Goal: Transaction & Acquisition: Book appointment/travel/reservation

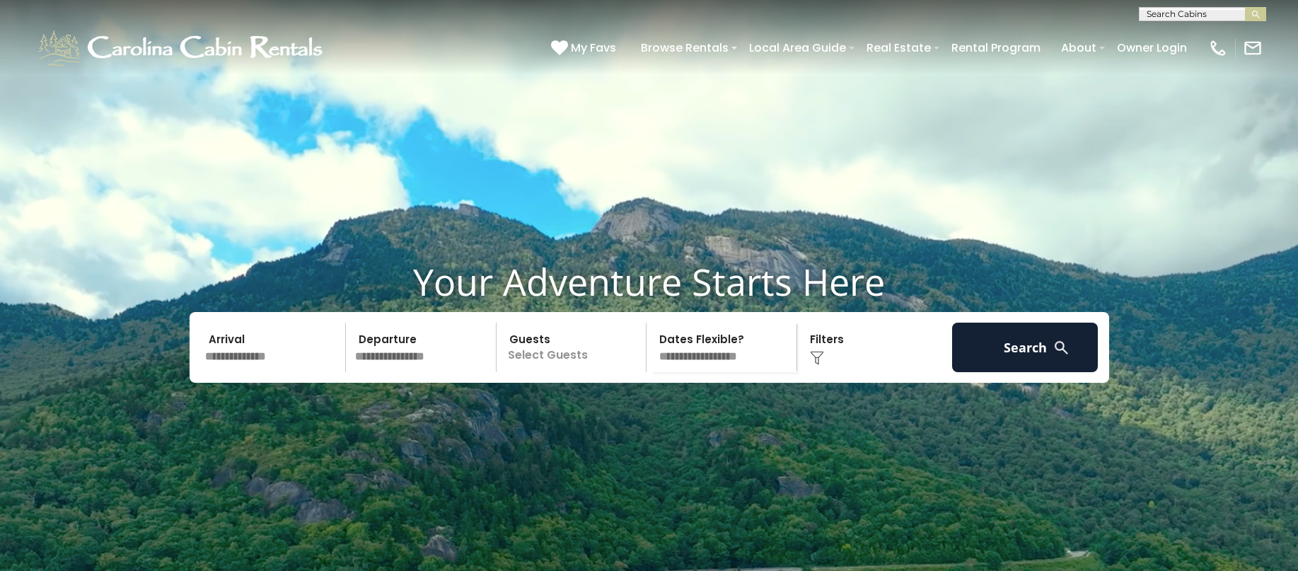
click at [243, 372] on input "text" at bounding box center [273, 348] width 146 height 50
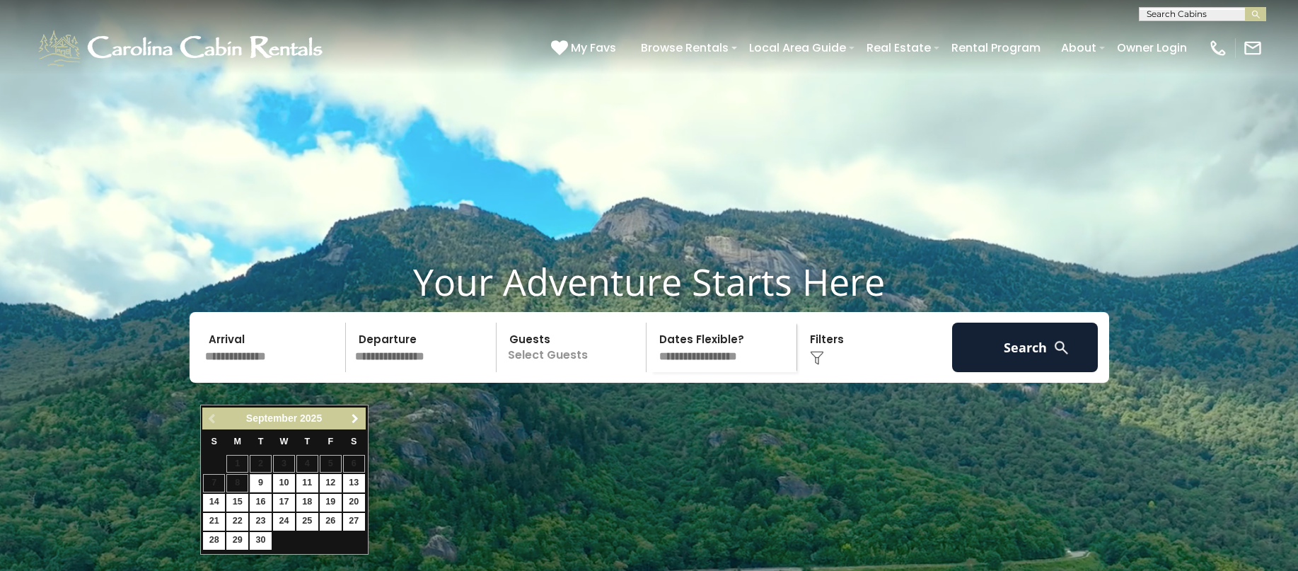
click at [354, 422] on span "Next" at bounding box center [354, 418] width 11 height 11
click at [356, 506] on link "18" at bounding box center [354, 503] width 22 height 18
type input "********"
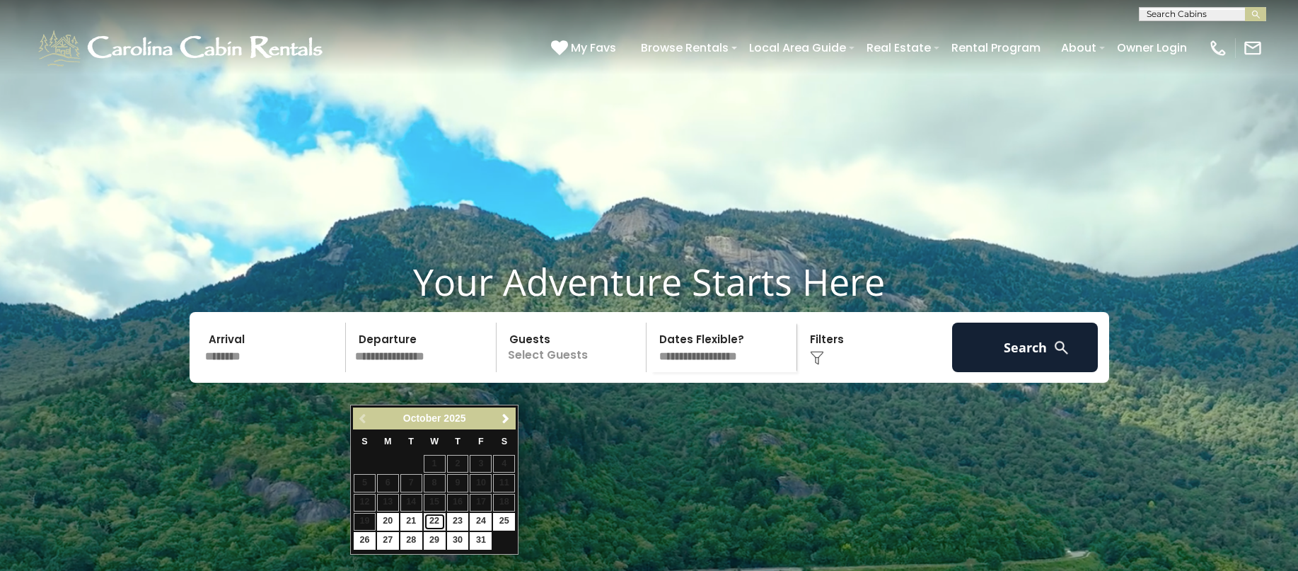
click at [437, 518] on link "22" at bounding box center [435, 522] width 22 height 18
type input "********"
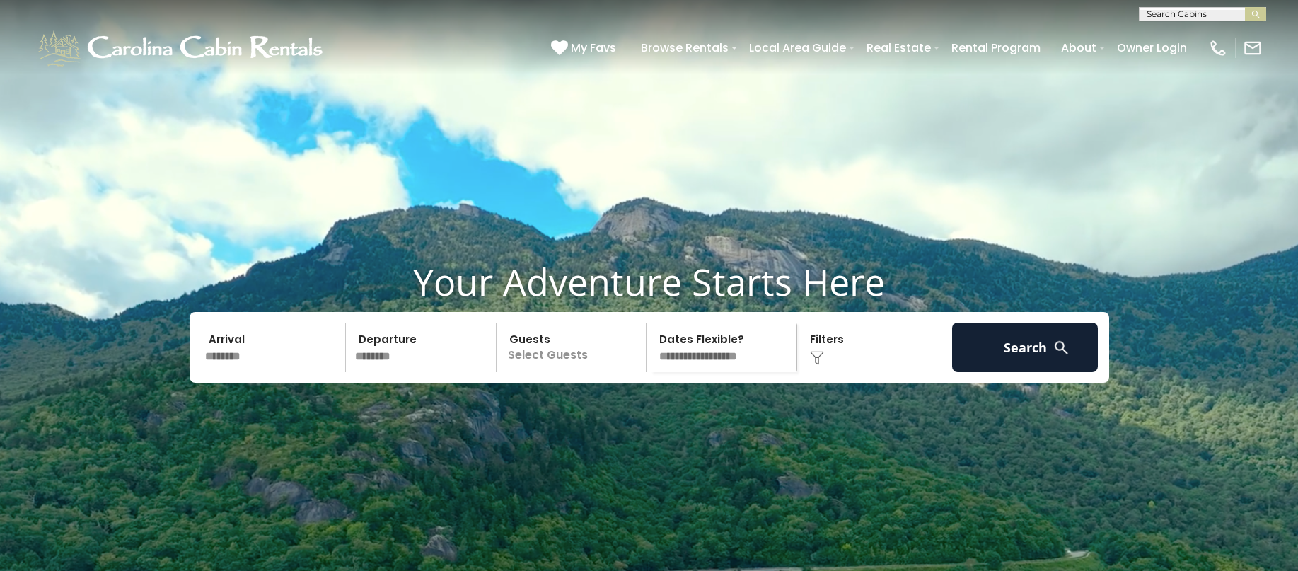
click at [564, 383] on div "Arrival ******** Departure ******** Guests Select Guests Guests - 0 + +" at bounding box center [649, 347] width 919 height 71
drag, startPoint x: 593, startPoint y: 387, endPoint x: 569, endPoint y: 380, distance: 25.7
click at [584, 372] on p "Select Guests" at bounding box center [574, 348] width 146 height 50
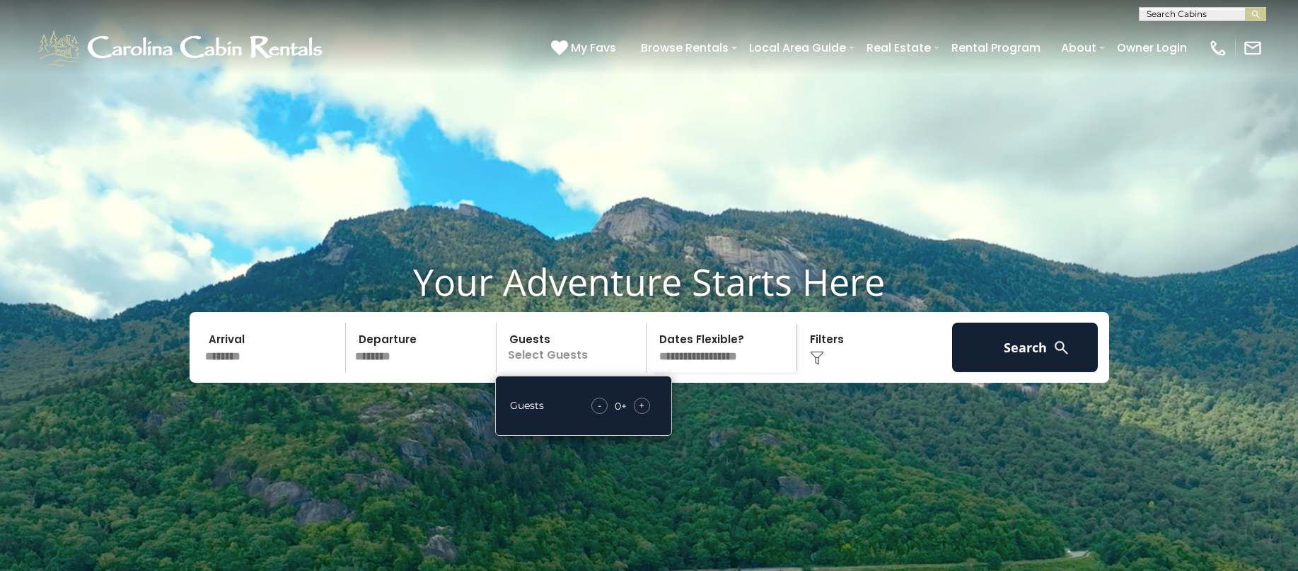
click at [643, 412] on span "+" at bounding box center [642, 405] width 6 height 14
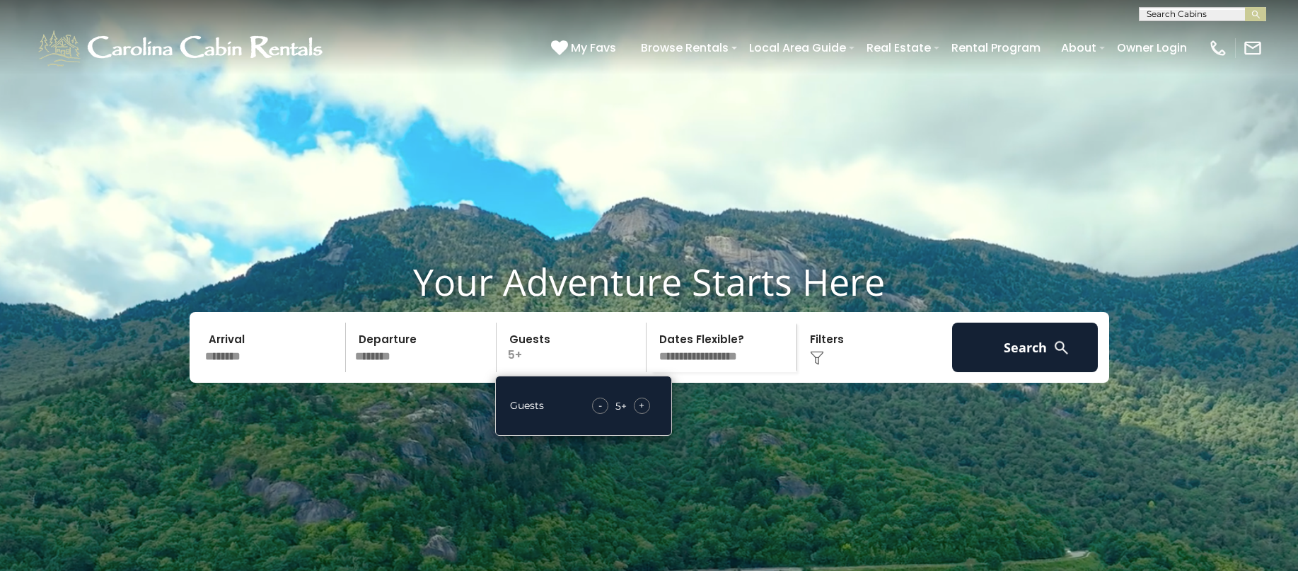
click at [643, 412] on span "+" at bounding box center [642, 405] width 6 height 14
click at [708, 372] on select "**********" at bounding box center [724, 348] width 146 height 50
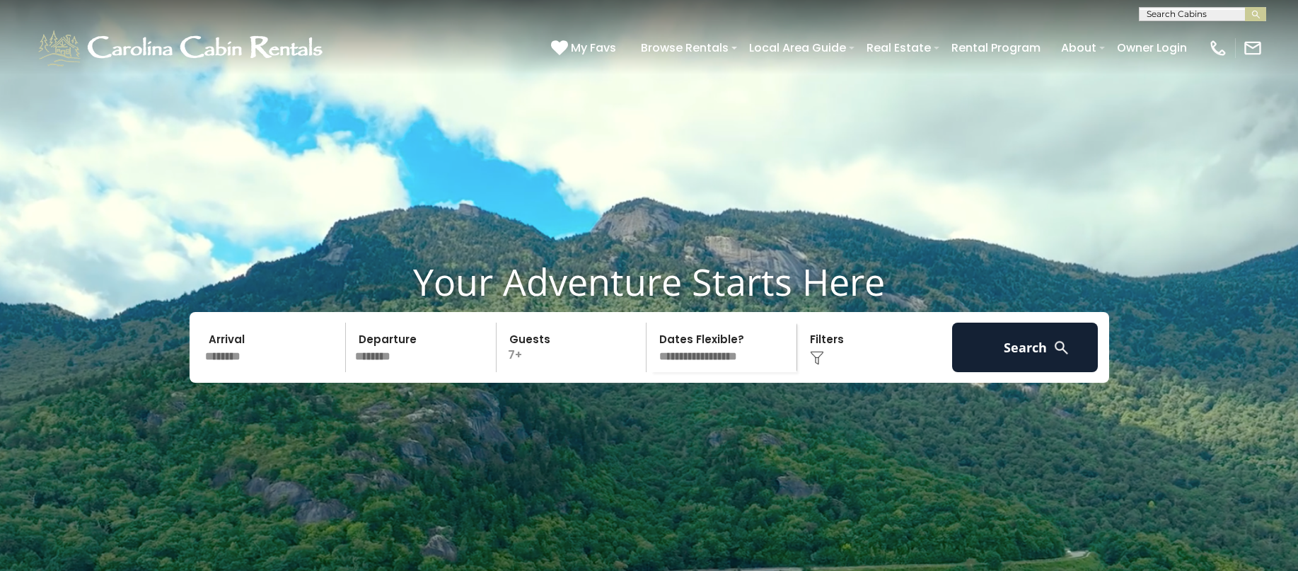
click at [861, 486] on video at bounding box center [649, 324] width 1298 height 649
click at [823, 372] on div "Click to Choose" at bounding box center [874, 348] width 146 height 50
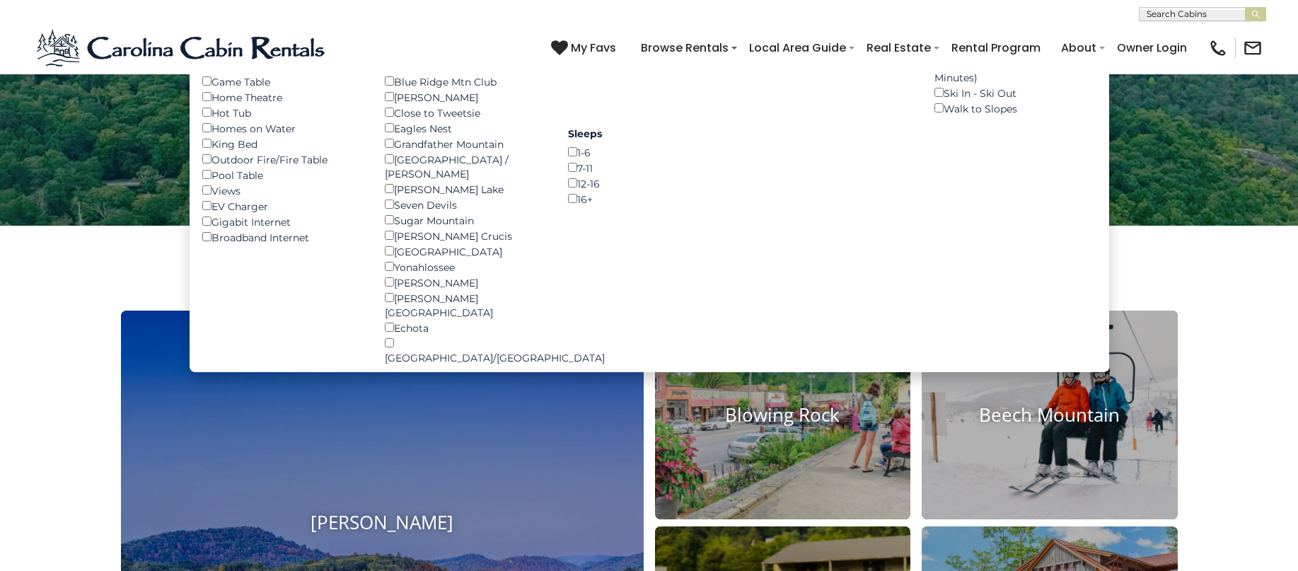
scroll to position [424, 0]
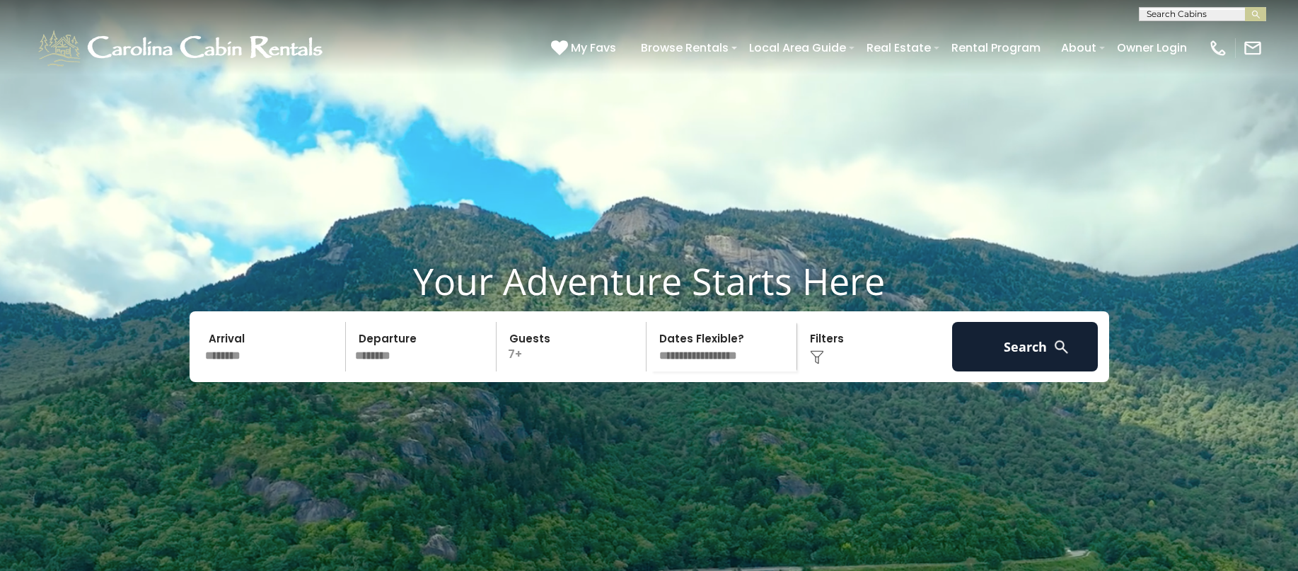
scroll to position [0, 0]
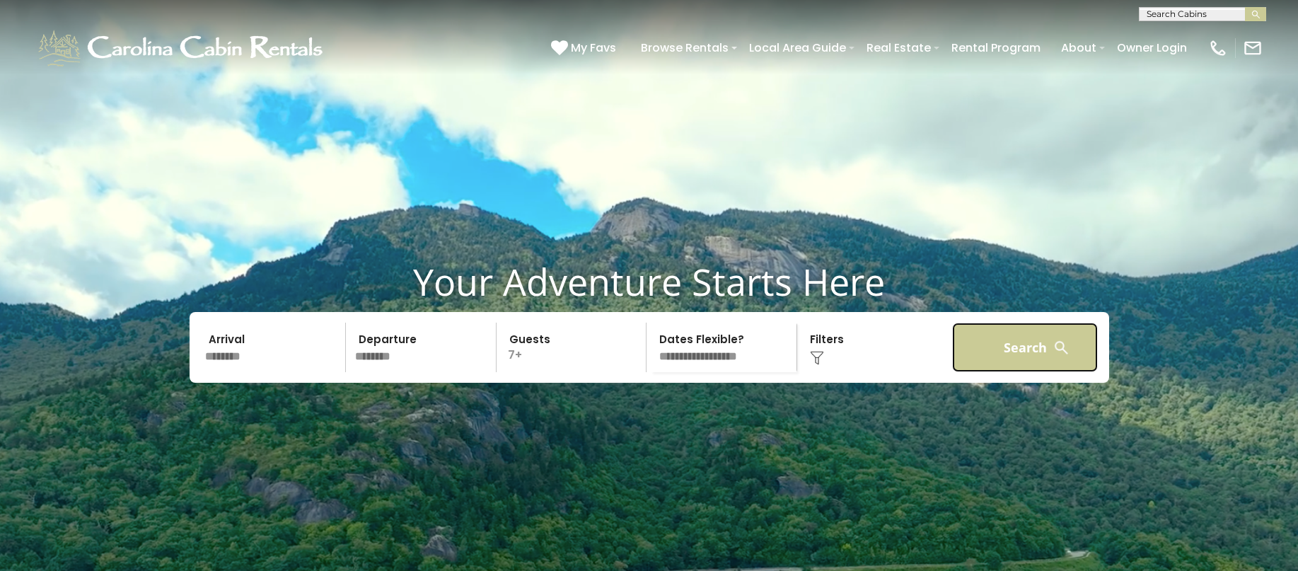
click at [1009, 372] on button "Search" at bounding box center [1025, 348] width 146 height 50
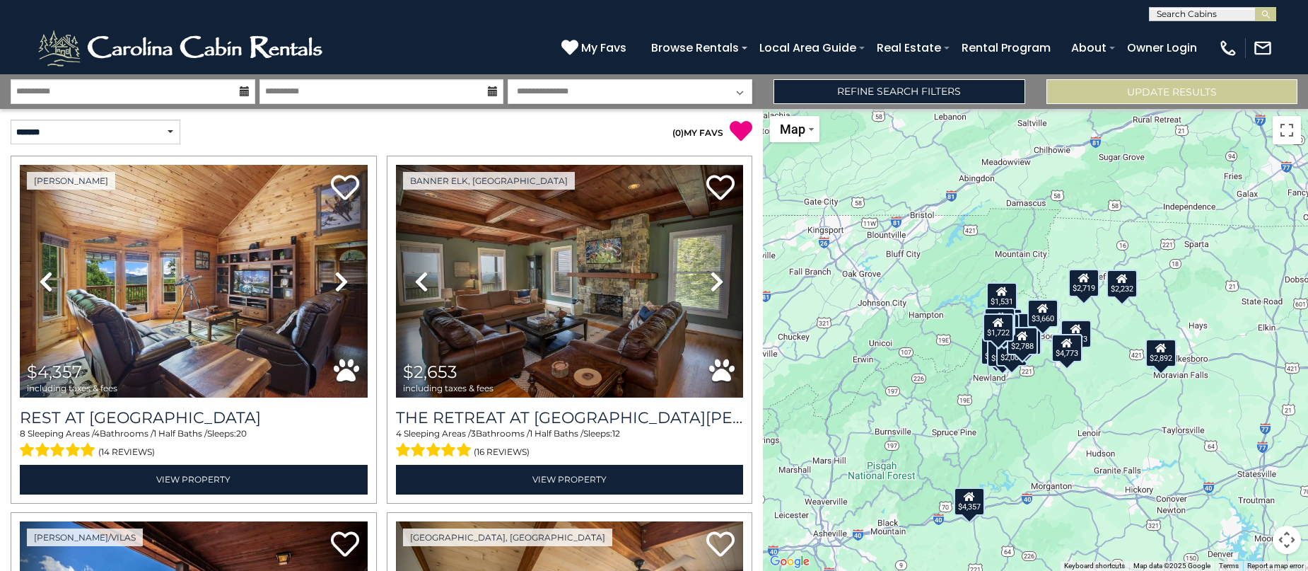
drag, startPoint x: 1088, startPoint y: 344, endPoint x: 1009, endPoint y: 428, distance: 116.1
click at [1009, 428] on div "$4,357 $2,653 $1,531 $1,839 $1,498 $2,639 $2,719 $2,473 $2,506 $1,663 $2,902 $2…" at bounding box center [1035, 340] width 545 height 462
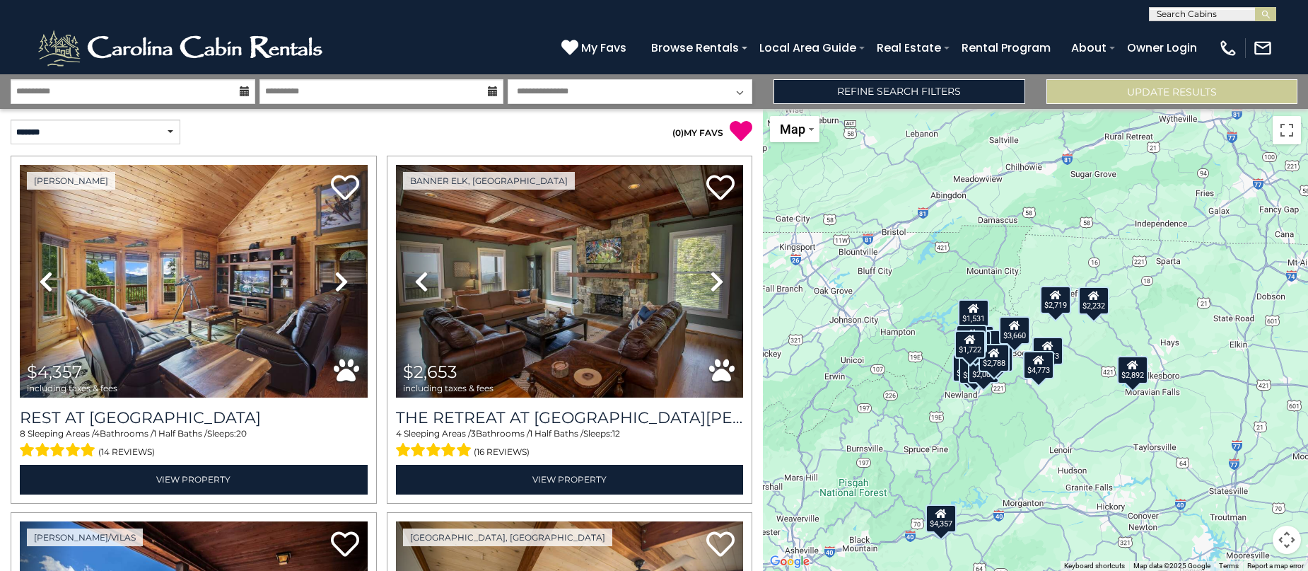
click at [1023, 307] on div "$4,357 $2,653 $1,531 $1,839 $1,498 $2,639 $2,719 $2,473 $2,506 $1,663 $2,902 $2…" at bounding box center [1035, 340] width 545 height 462
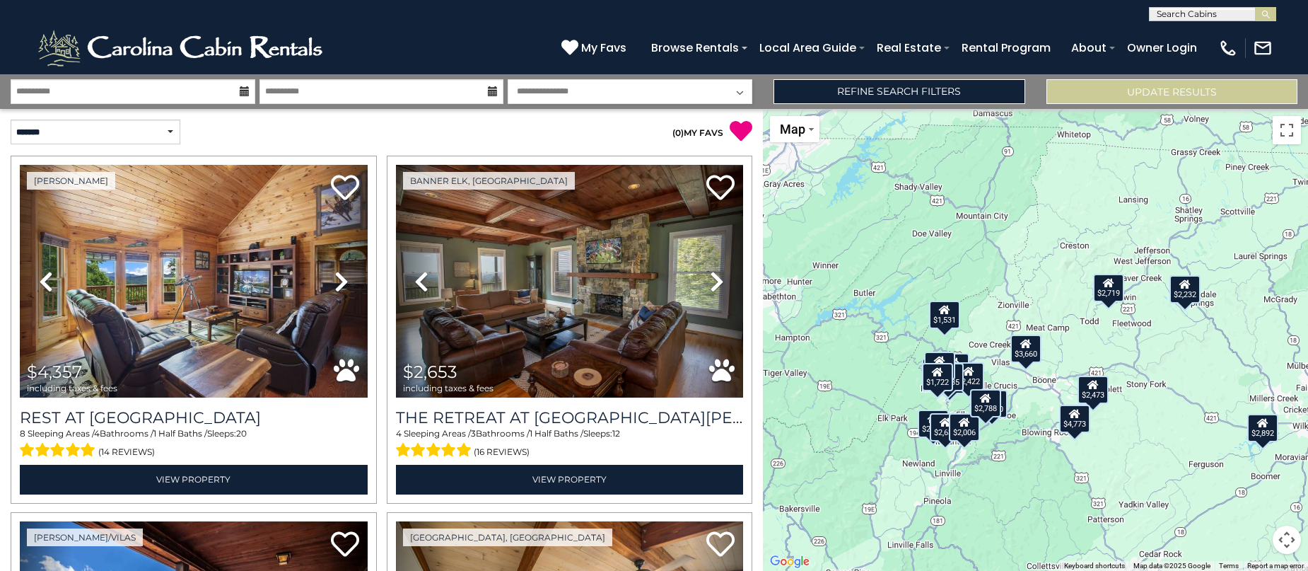
drag, startPoint x: 991, startPoint y: 410, endPoint x: 1011, endPoint y: 386, distance: 31.6
click at [1012, 386] on div "$4,357 $2,653 $1,531 $1,839 $1,498 $2,639 $2,719 $2,473 $2,506 $1,663 $2,902 $2…" at bounding box center [1035, 340] width 545 height 462
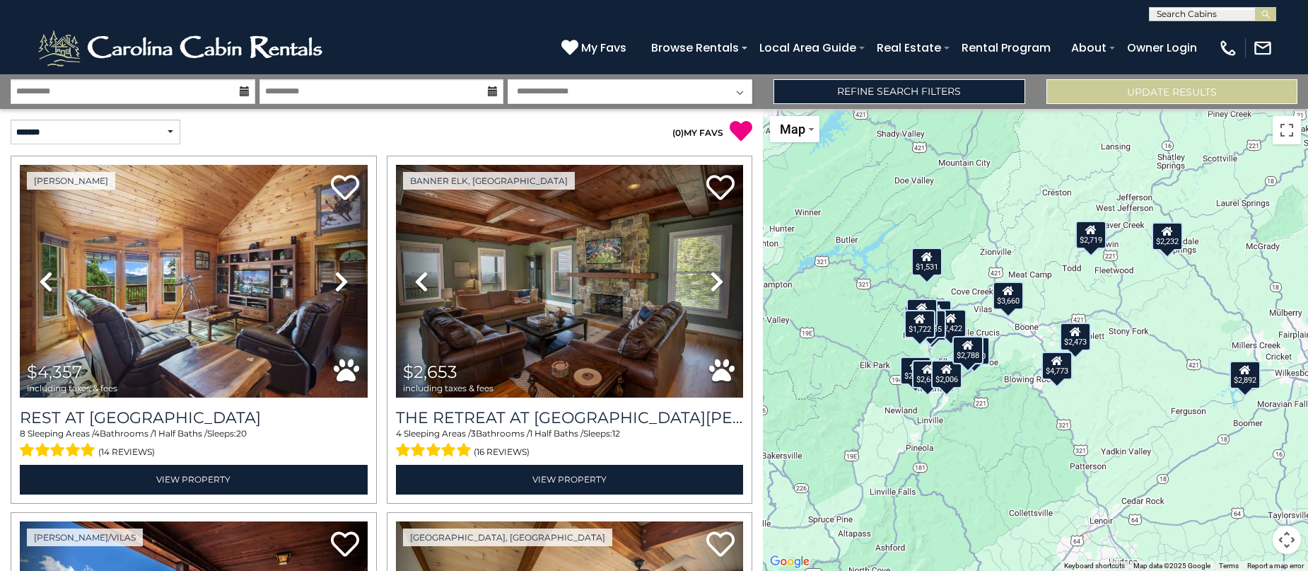
drag, startPoint x: 1031, startPoint y: 391, endPoint x: 1004, endPoint y: 313, distance: 82.5
click at [1006, 316] on div "$4,357 $2,653 $1,531 $1,839 $1,498 $2,639 $2,719 $2,473 $2,506 $1,663 $2,902 $2…" at bounding box center [1035, 340] width 545 height 462
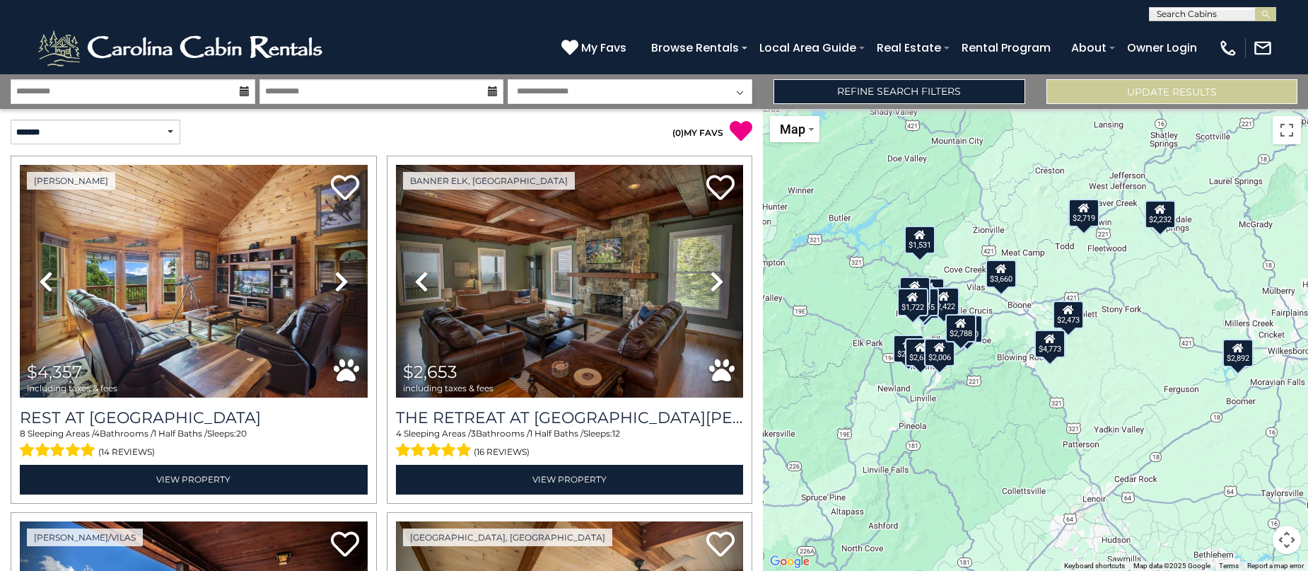
click at [1002, 310] on div "$4,357 $2,653 $1,531 $1,839 $1,498 $2,639 $2,719 $2,473 $2,506 $1,663 $2,902 $2…" at bounding box center [1035, 340] width 545 height 462
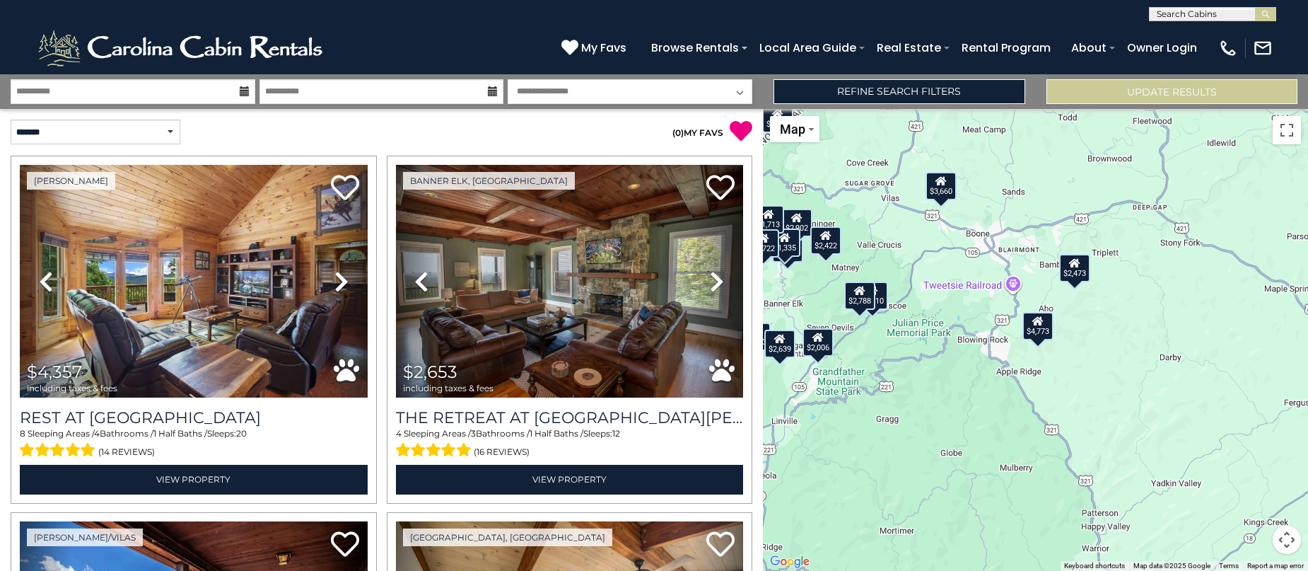
drag, startPoint x: 1031, startPoint y: 426, endPoint x: 971, endPoint y: 360, distance: 89.6
click at [971, 360] on div "$4,357 $2,653 $1,531 $1,839 $1,498 $2,639 $2,719 $2,473 $2,506 $1,663 $2,902 $2…" at bounding box center [1035, 340] width 545 height 462
click at [948, 271] on div "$4,357 $2,653 $1,531 $1,839 $1,498 $2,639 $2,719 $2,473 $2,506 $1,663 $2,902 $2…" at bounding box center [1035, 340] width 545 height 462
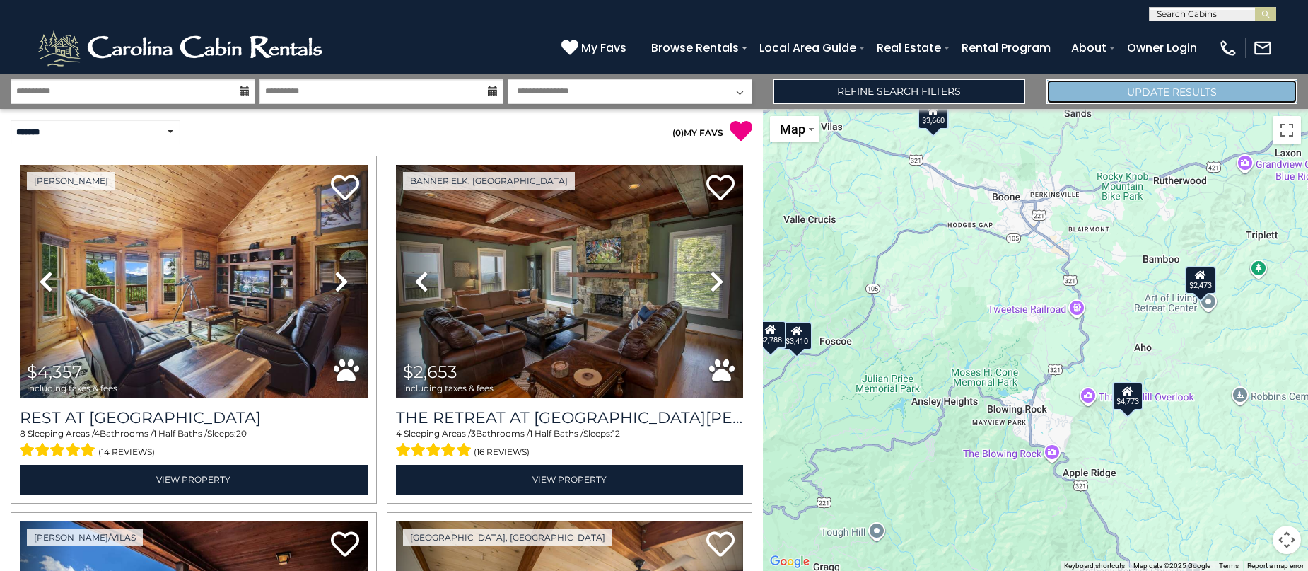
click at [1143, 98] on button "Update Results" at bounding box center [1172, 91] width 251 height 25
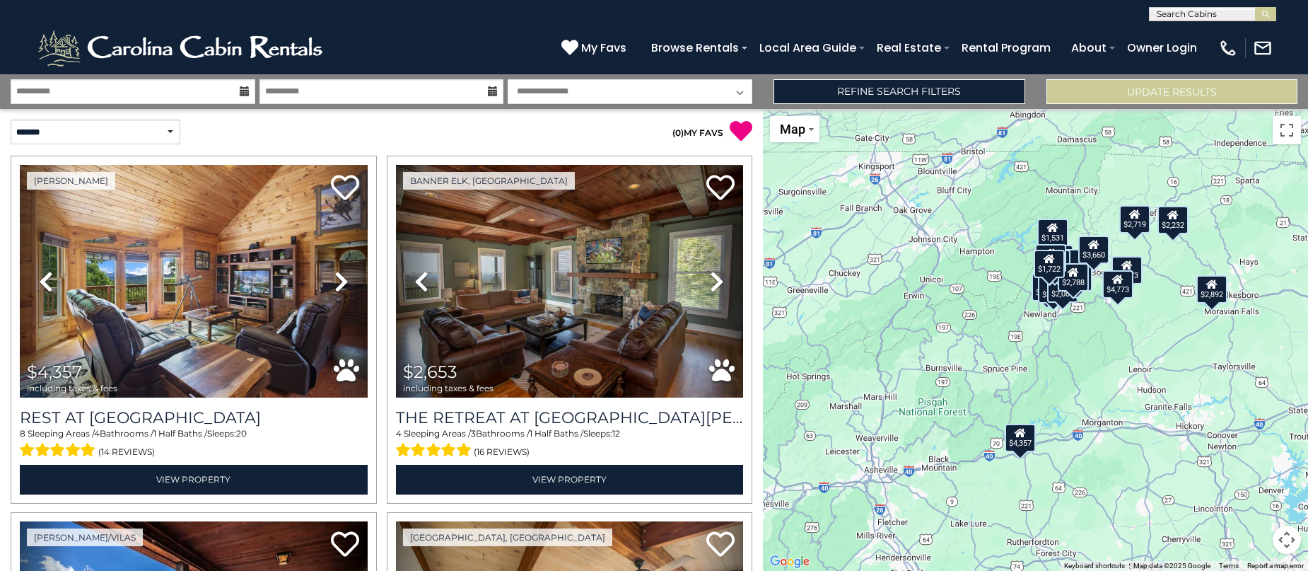
click at [1094, 292] on div "$4,357 $2,653 $1,531 $1,839 $1,498 $2,639 $2,719 $2,473 $2,506 $1,663 $2,902 $2…" at bounding box center [1035, 340] width 545 height 462
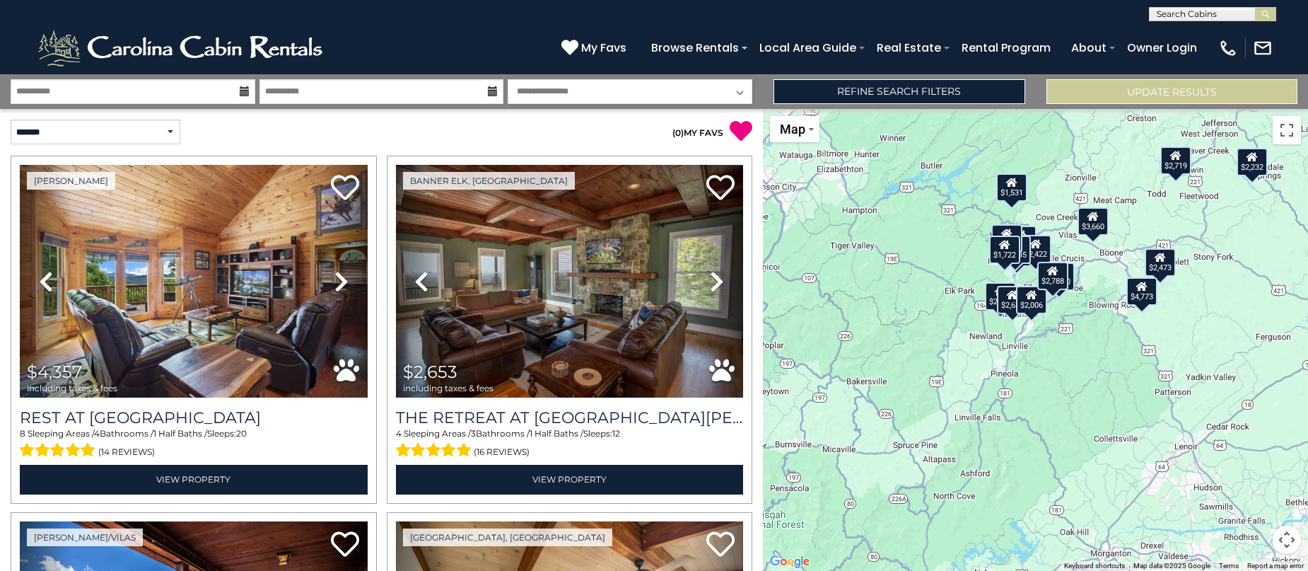
click at [1083, 293] on div "$4,357 $2,653 $1,531 $1,839 $1,498 $2,639 $2,719 $2,473 $2,506 $1,663 $2,902 $2…" at bounding box center [1035, 340] width 545 height 462
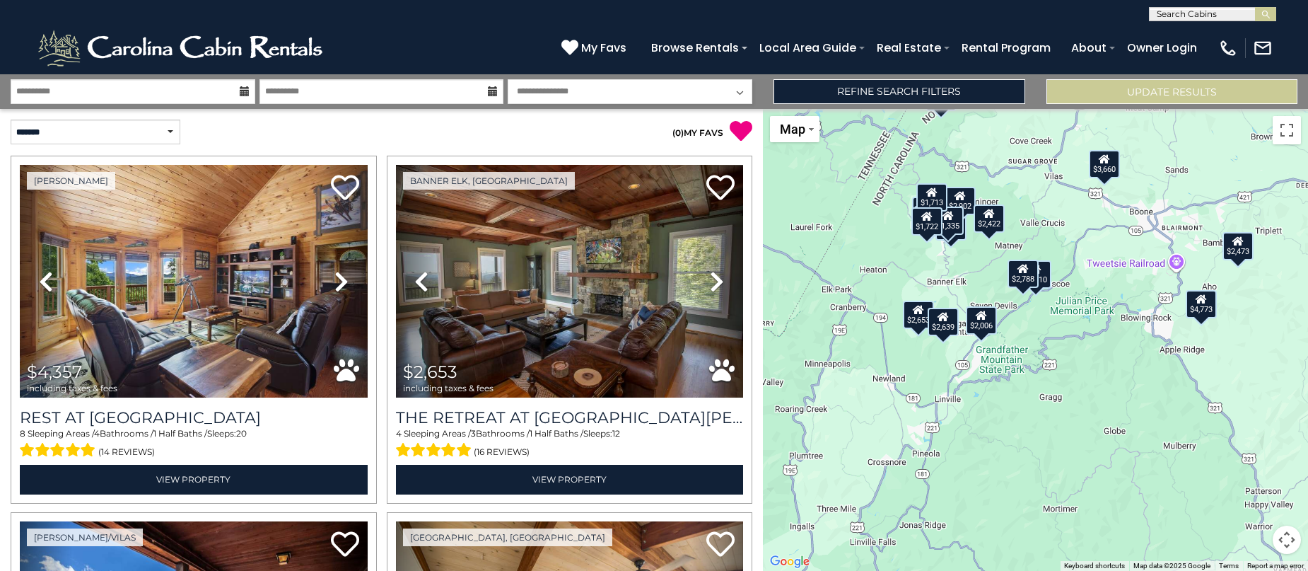
click at [1103, 296] on div "$4,357 $2,653 $1,531 $1,839 $1,498 $2,639 $2,719 $2,473 $2,506 $1,663 $2,902 $2…" at bounding box center [1035, 340] width 545 height 462
click at [1103, 297] on div "$4,357 $2,653 $1,531 $1,839 $1,498 $2,639 $2,719 $2,473 $2,506 $1,663 $2,902 $2…" at bounding box center [1035, 340] width 545 height 462
click at [1144, 281] on div "$4,357 $2,653 $1,531 $1,839 $1,498 $2,639 $2,719 $2,473 $2,506 $1,663 $2,902 $2…" at bounding box center [1035, 340] width 545 height 462
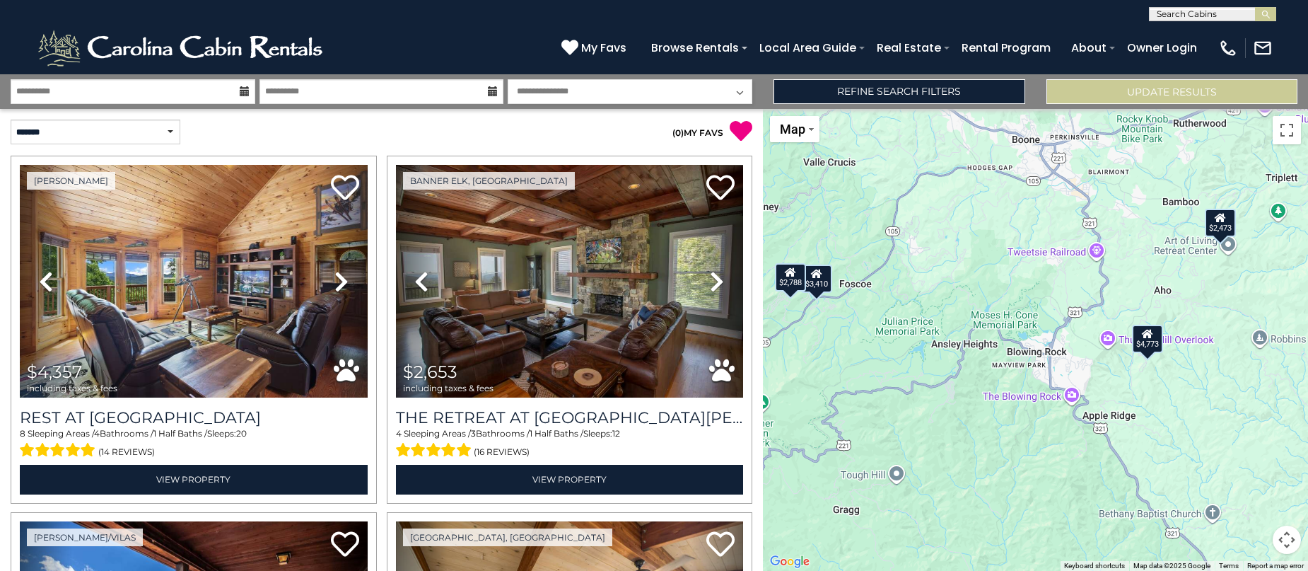
drag, startPoint x: 1144, startPoint y: 286, endPoint x: 1028, endPoint y: 279, distance: 116.9
click at [1028, 279] on div "$4,357 $2,653 $1,531 $1,839 $1,498 $2,639 $2,719 $2,473 $2,506 $1,663 $2,902 $2…" at bounding box center [1035, 340] width 545 height 462
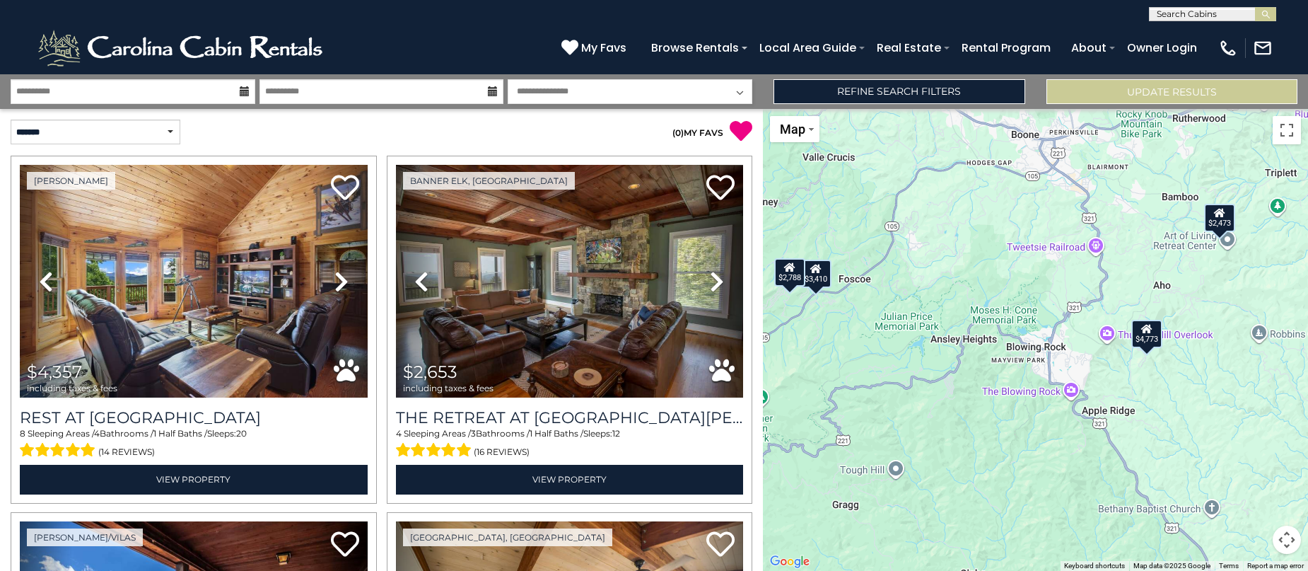
click at [1220, 224] on div "$2,473" at bounding box center [1219, 217] width 31 height 28
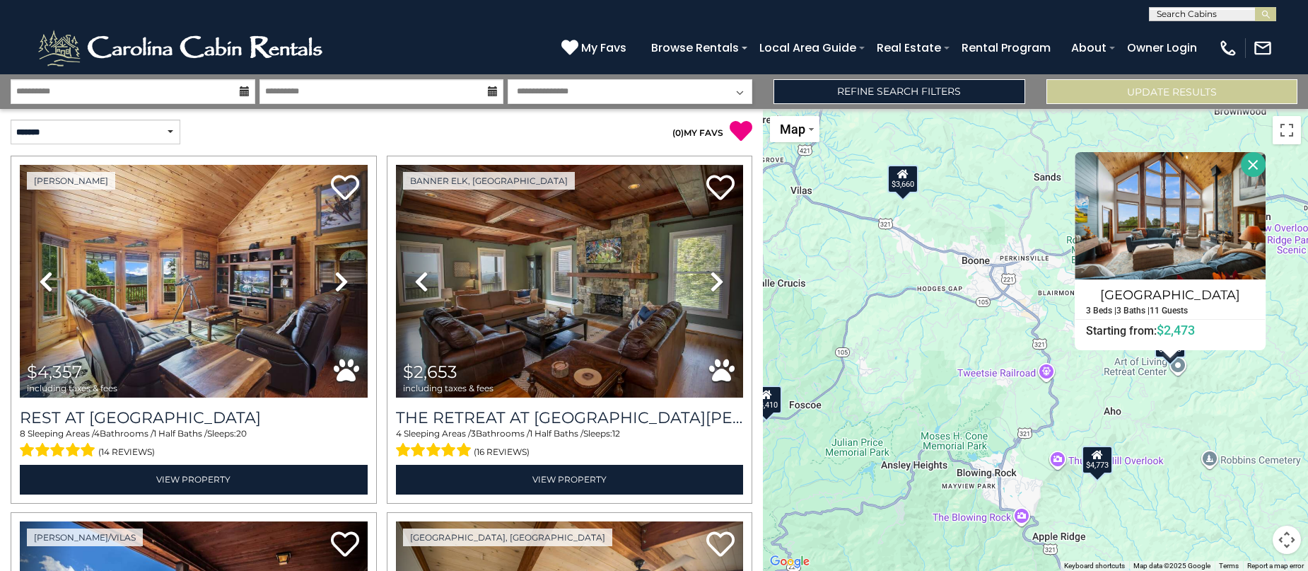
click at [1254, 166] on button "Close" at bounding box center [1253, 164] width 25 height 25
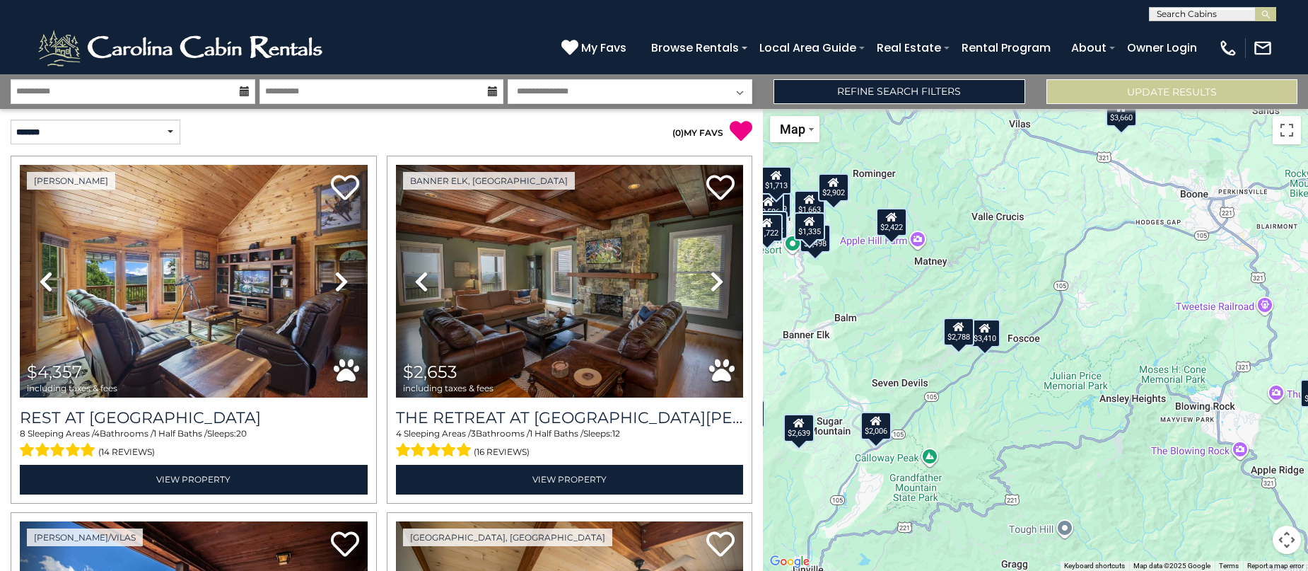
drag, startPoint x: 922, startPoint y: 354, endPoint x: 1144, endPoint y: 286, distance: 231.6
click at [1144, 286] on div "$4,357 $2,653 $1,531 $1,839 $1,498 $2,639 $2,719 $2,473 $2,506 $1,663 $2,902 $2…" at bounding box center [1035, 340] width 545 height 462
click at [907, 99] on link "Refine Search Filters" at bounding box center [899, 91] width 251 height 25
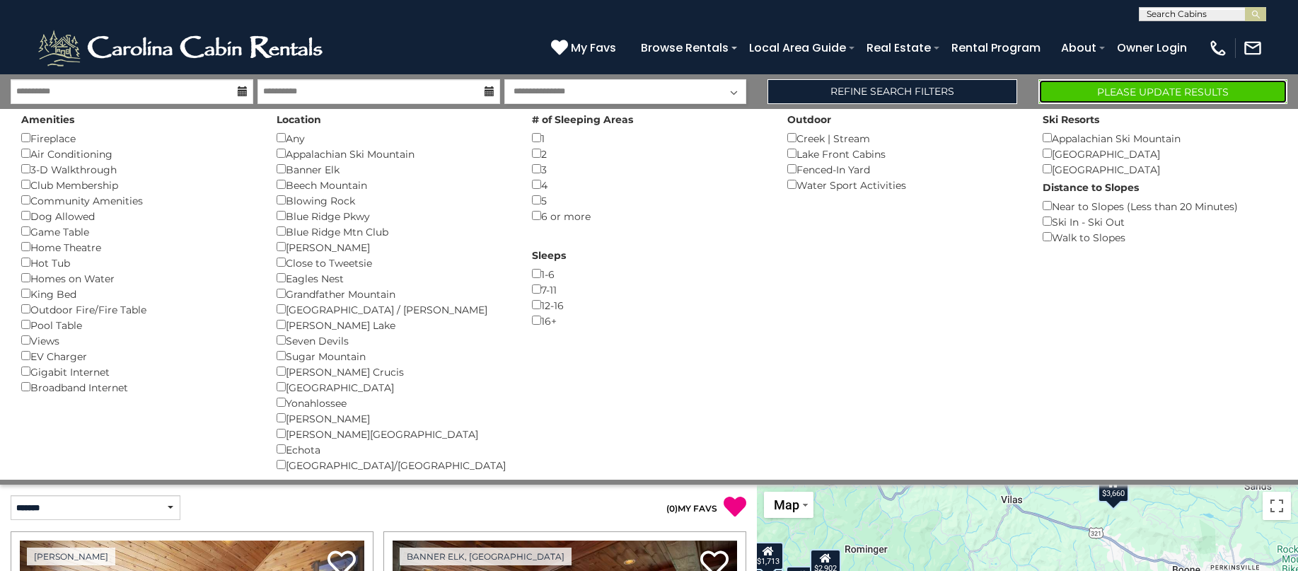
click at [1098, 97] on button "Please Update Results" at bounding box center [1162, 91] width 249 height 25
click at [1116, 95] on button "Please Update Results" at bounding box center [1162, 91] width 249 height 25
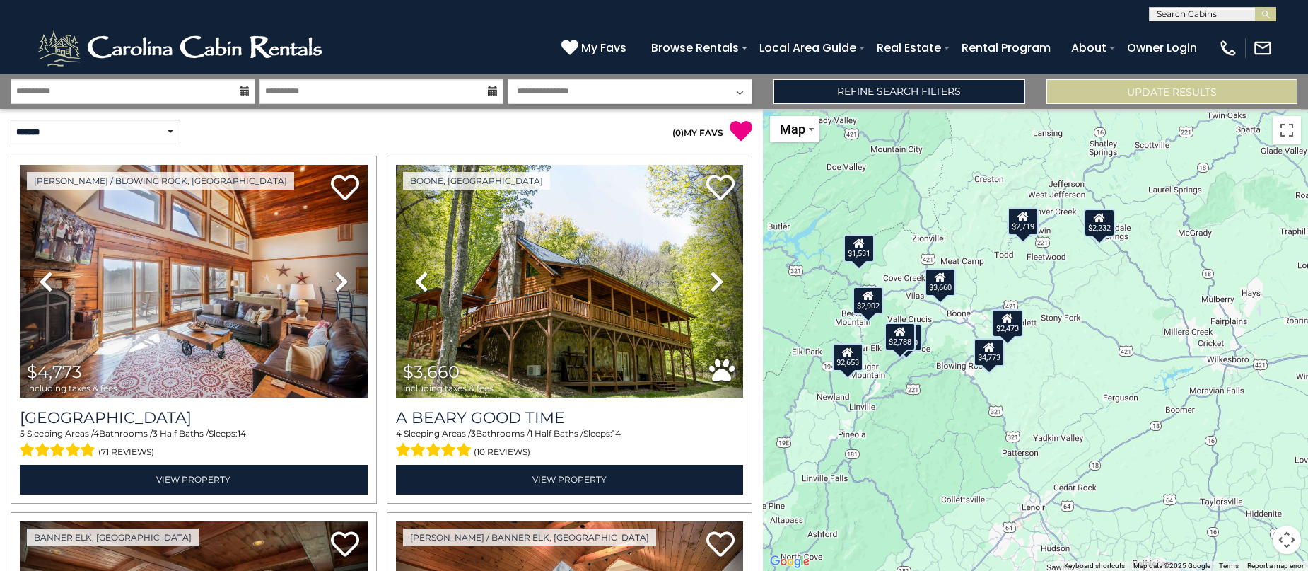
drag, startPoint x: 1124, startPoint y: 390, endPoint x: 923, endPoint y: 393, distance: 200.9
click at [923, 393] on div "$4,773 $3,660 $2,653 $3,410 $2,788 $1,531 $2,232 $2,719 $2,473 $2,902" at bounding box center [1035, 340] width 545 height 462
click at [948, 339] on div "$4,773 $3,660 $2,653 $3,410 $2,788 $1,531 $2,232 $2,719 $2,473 $2,902" at bounding box center [1035, 340] width 545 height 462
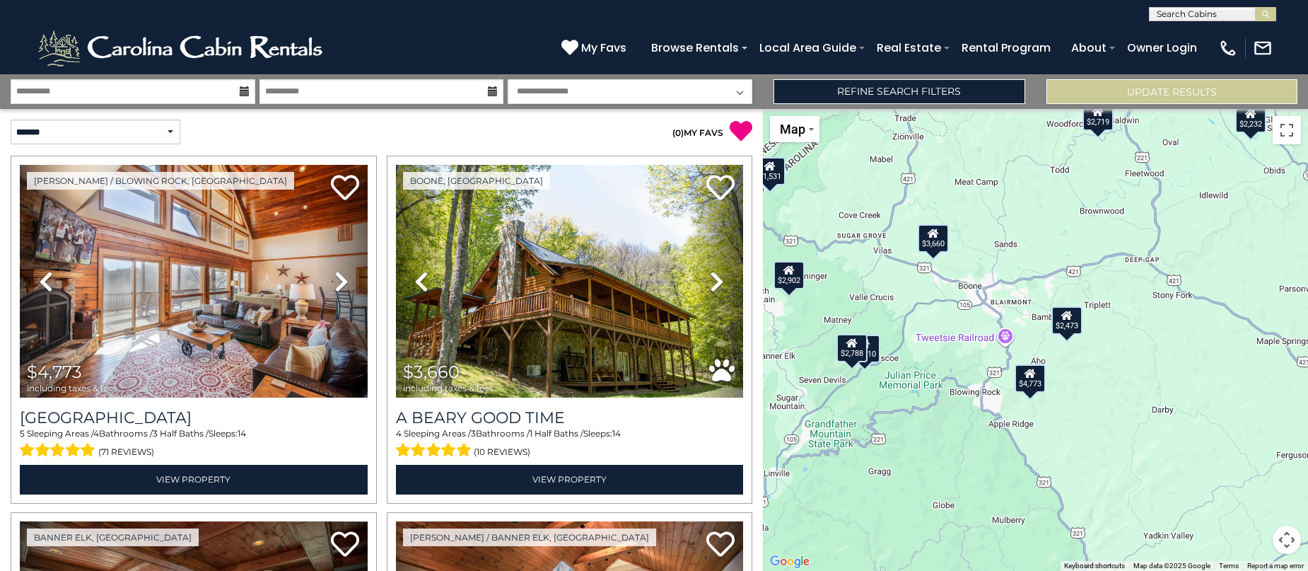
click at [933, 364] on div "$4,773 $3,660 $2,653 $3,410 $2,788 $1,531 $2,232 $2,719 $2,473 $2,902" at bounding box center [1035, 340] width 545 height 462
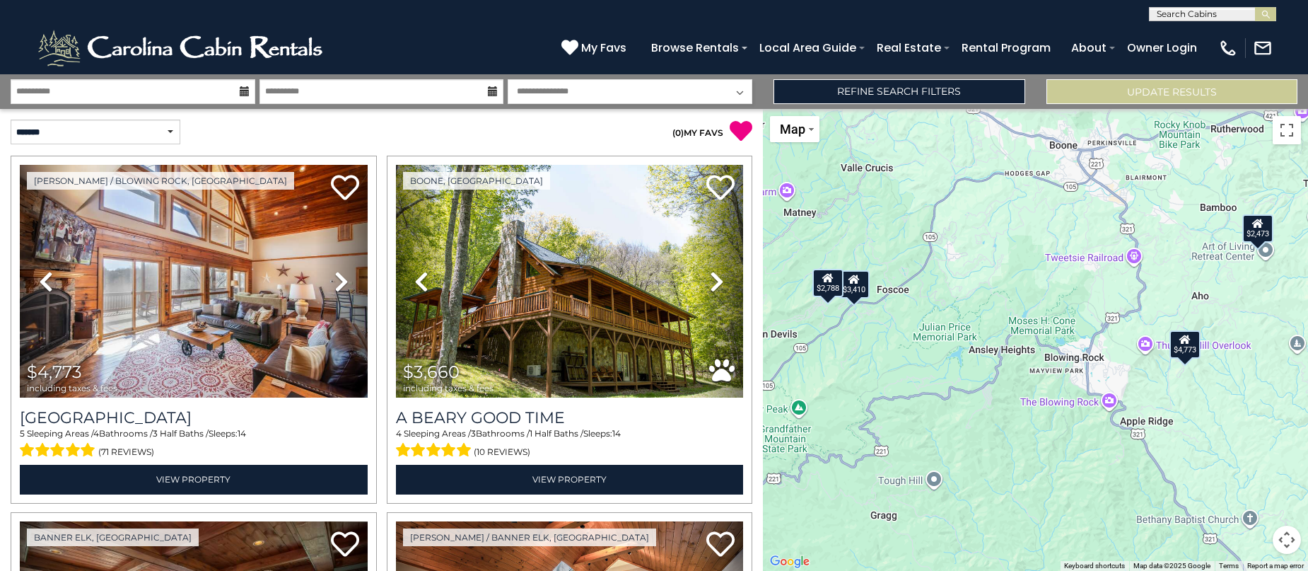
drag, startPoint x: 934, startPoint y: 335, endPoint x: 997, endPoint y: 275, distance: 87.0
click at [997, 275] on div "$4,773 $3,660 $2,653 $3,410 $2,788 $1,531 $2,232 $2,719 $2,473 $2,902" at bounding box center [1035, 340] width 545 height 462
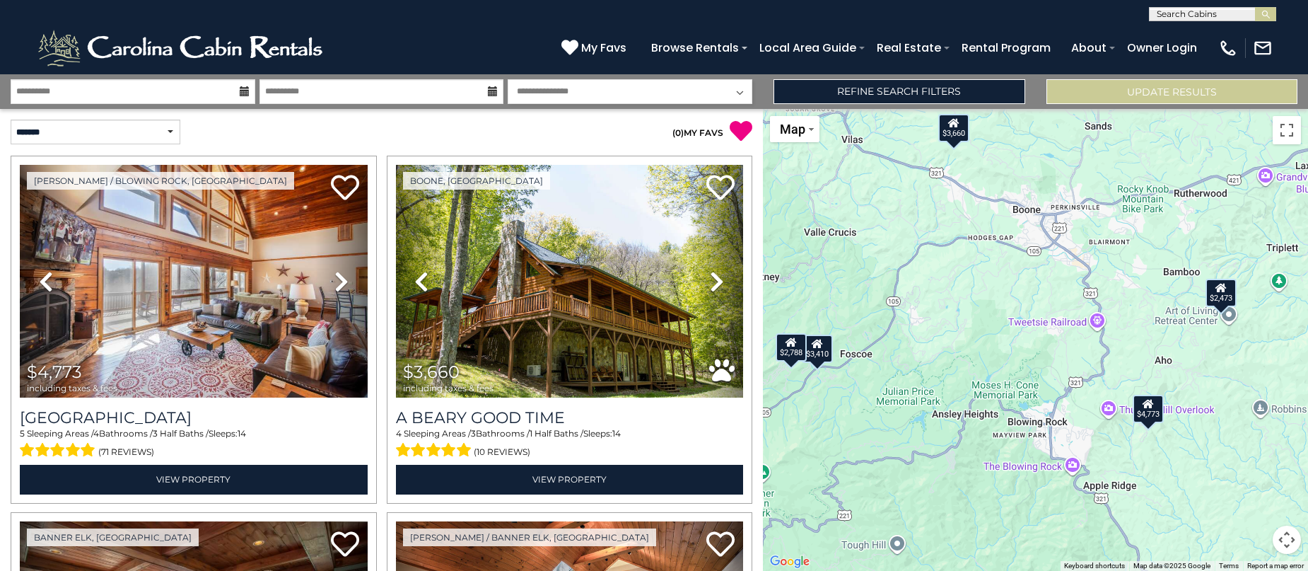
drag, startPoint x: 1058, startPoint y: 280, endPoint x: 1018, endPoint y: 347, distance: 77.4
click at [1018, 347] on div "$4,773 $3,660 $2,653 $3,410 $2,788 $1,531 $2,232 $2,719 $2,473 $2,902" at bounding box center [1035, 340] width 545 height 462
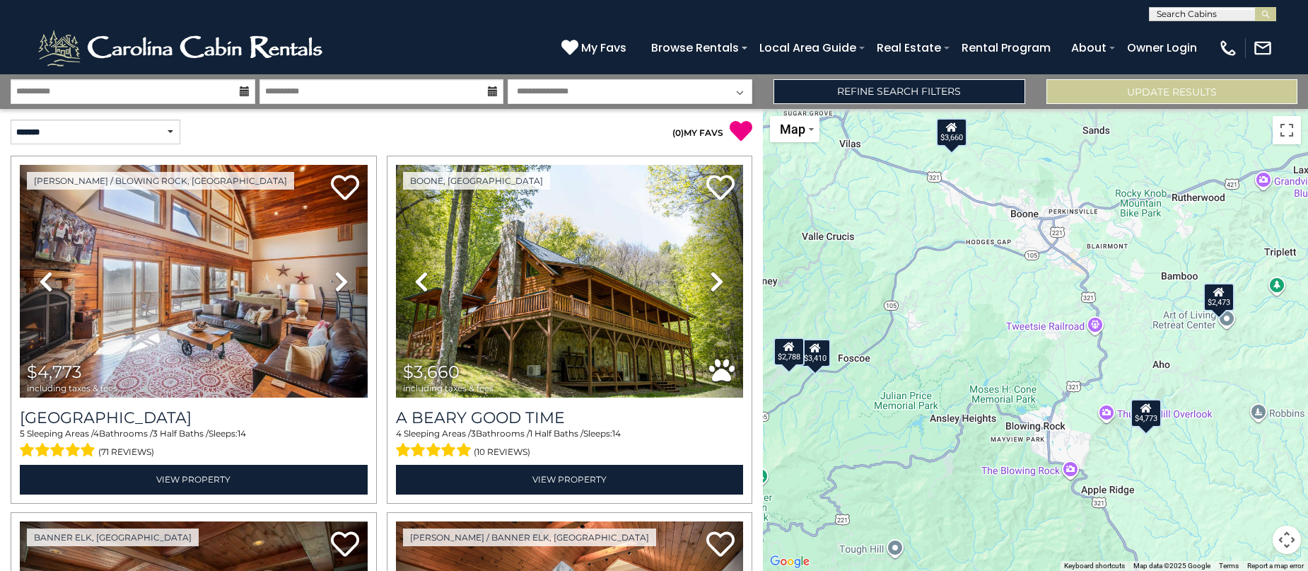
click at [1220, 292] on icon at bounding box center [1218, 291] width 11 height 10
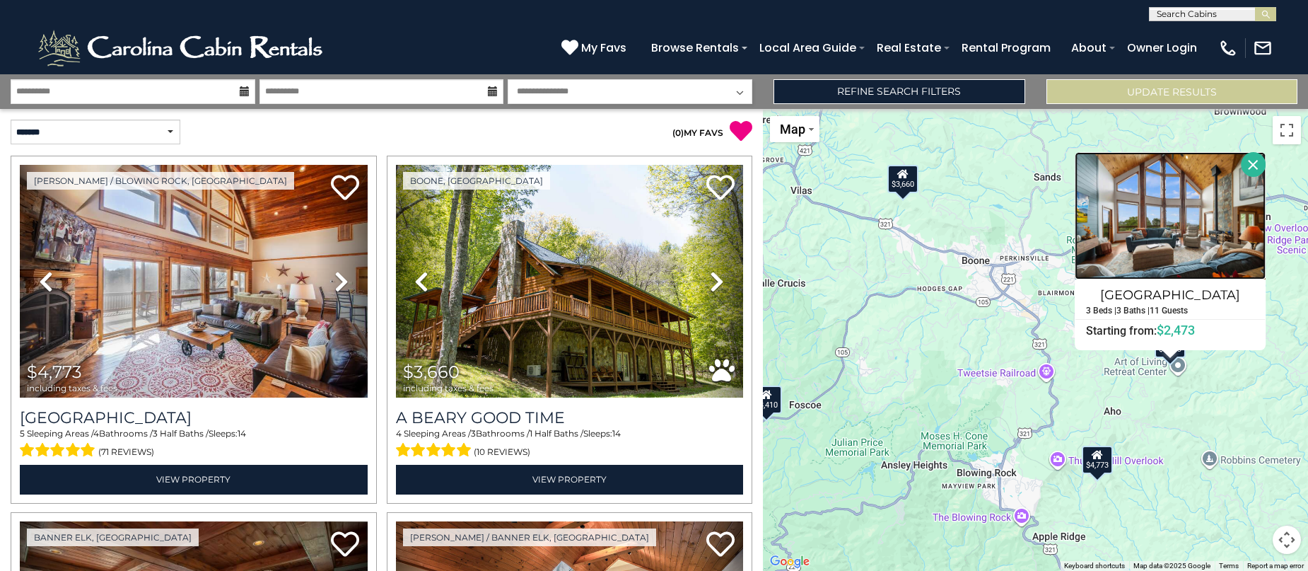
click at [1161, 240] on img at bounding box center [1170, 215] width 191 height 127
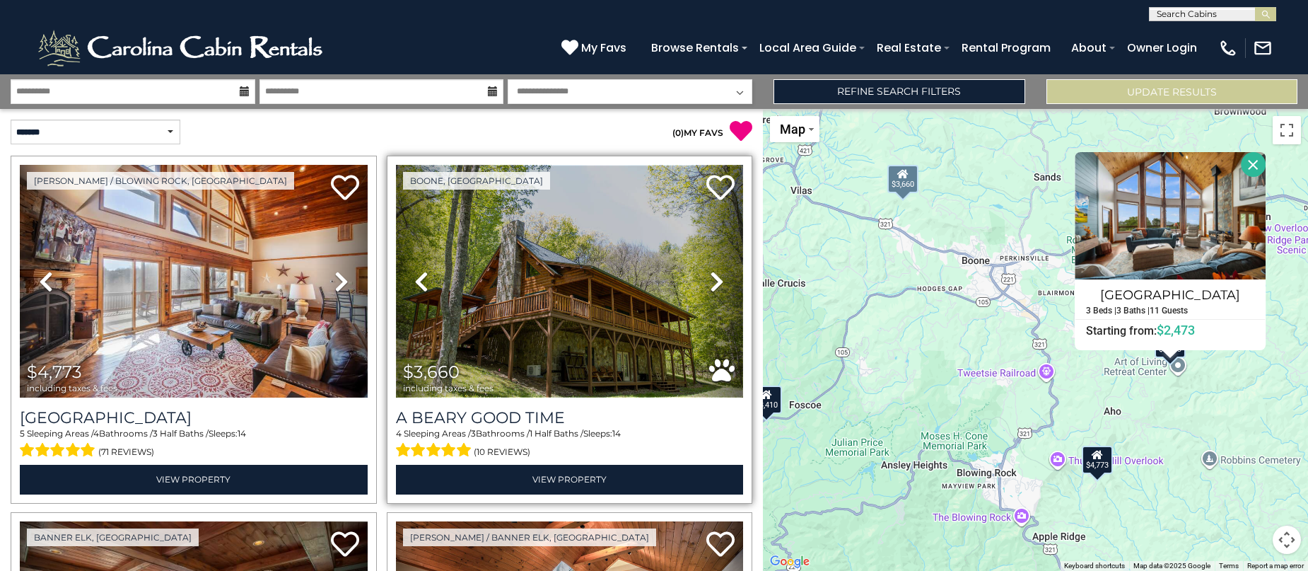
click at [579, 293] on img at bounding box center [570, 281] width 348 height 233
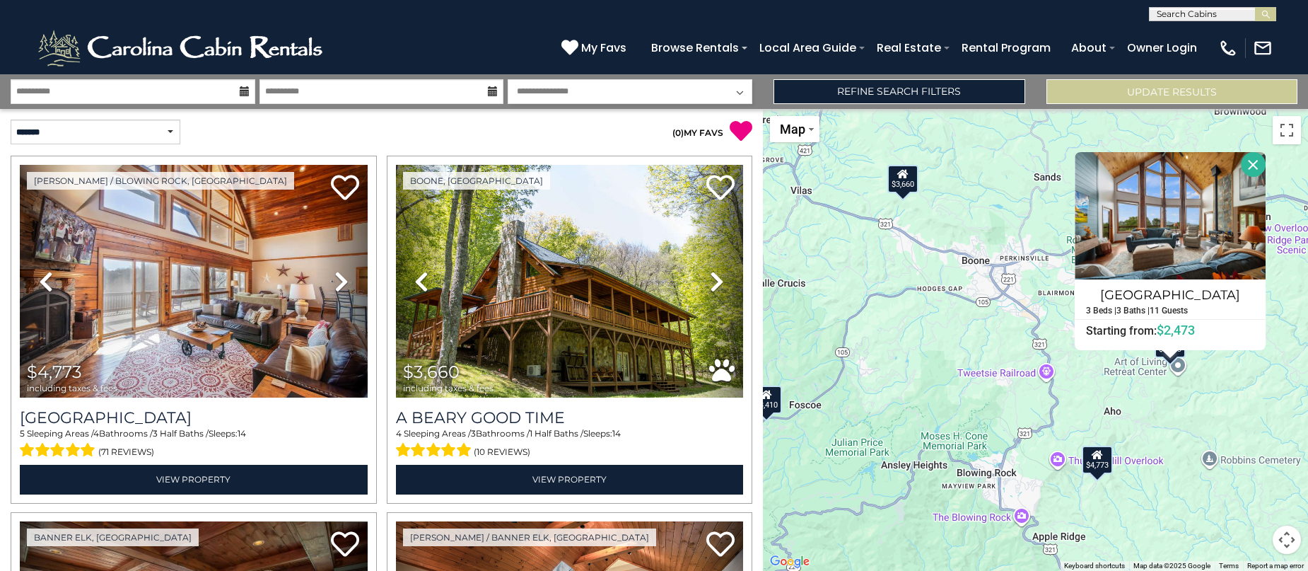
click at [1252, 160] on button "Close" at bounding box center [1253, 164] width 25 height 25
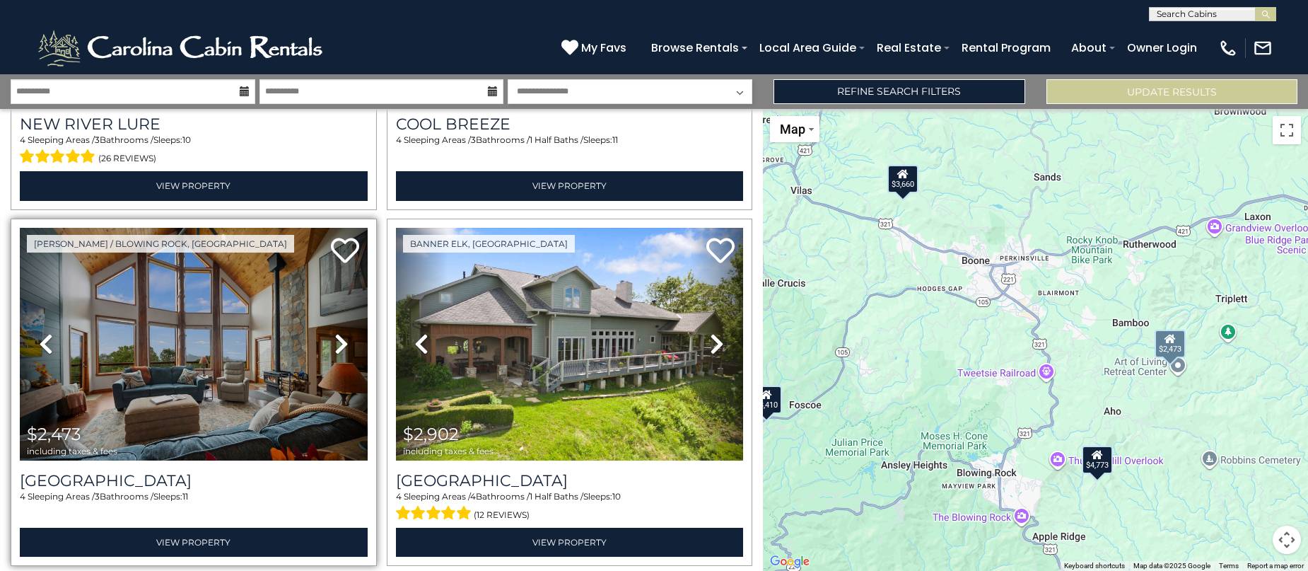
scroll to position [1403, 0]
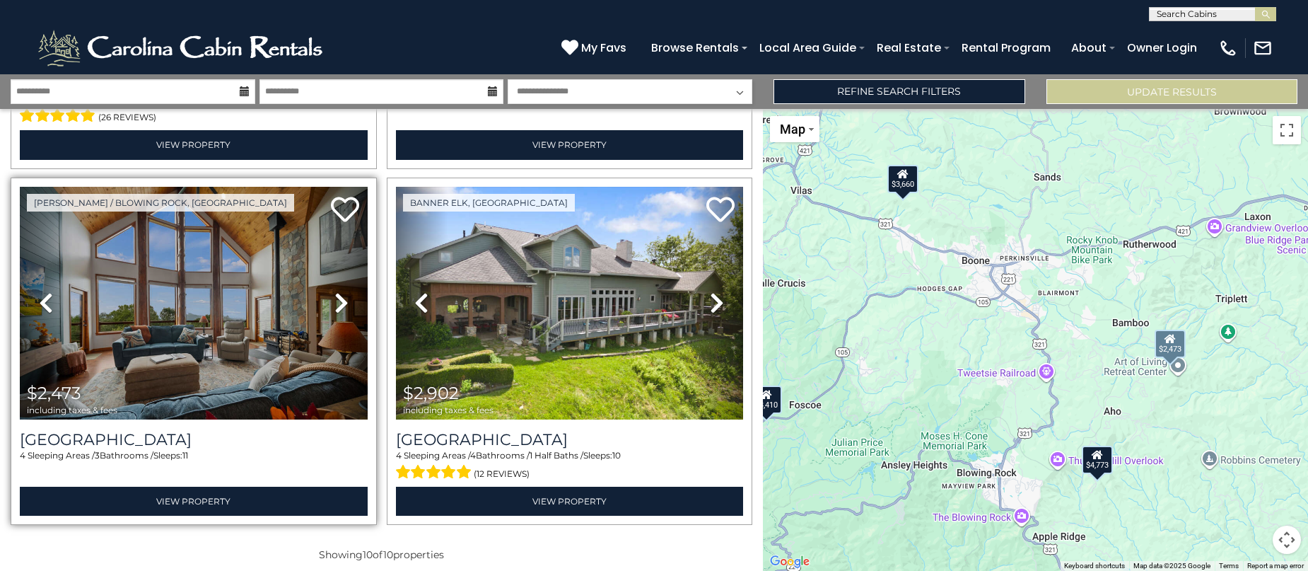
click at [335, 291] on icon at bounding box center [342, 302] width 14 height 23
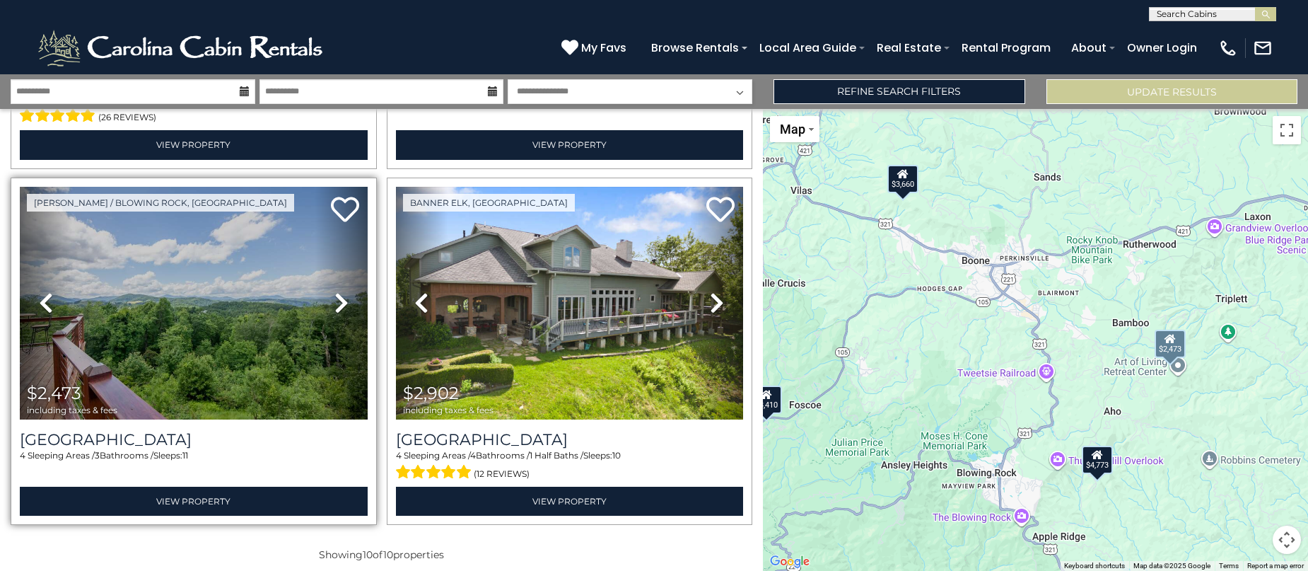
click at [335, 291] on icon at bounding box center [342, 302] width 14 height 23
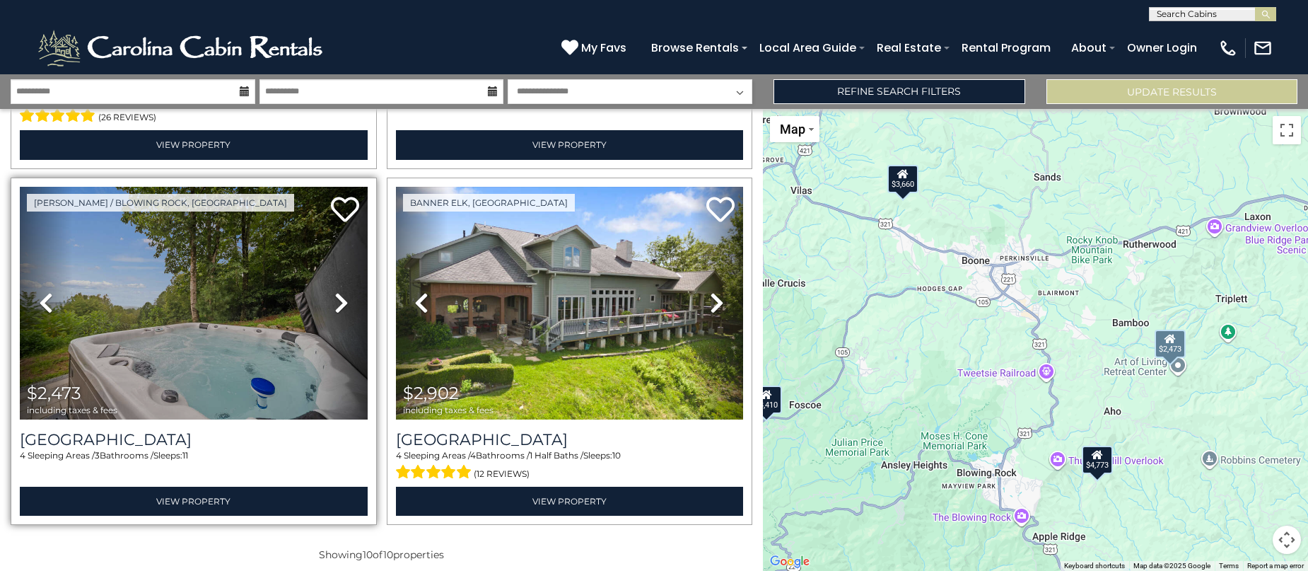
click at [335, 291] on icon at bounding box center [342, 302] width 14 height 23
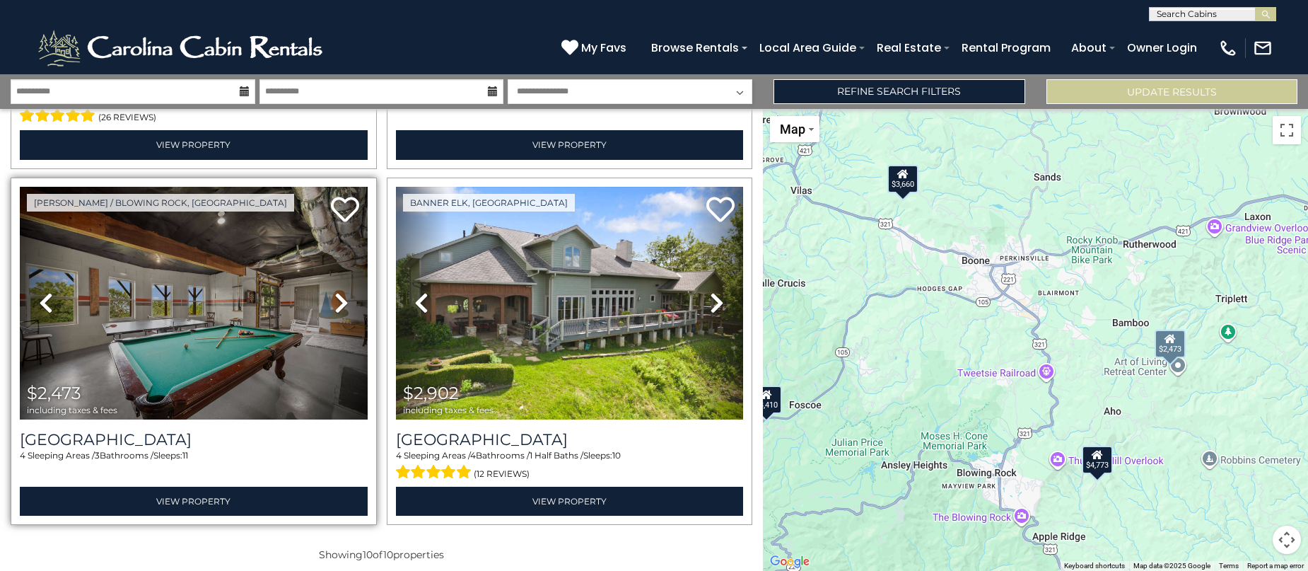
click at [335, 291] on icon at bounding box center [342, 302] width 14 height 23
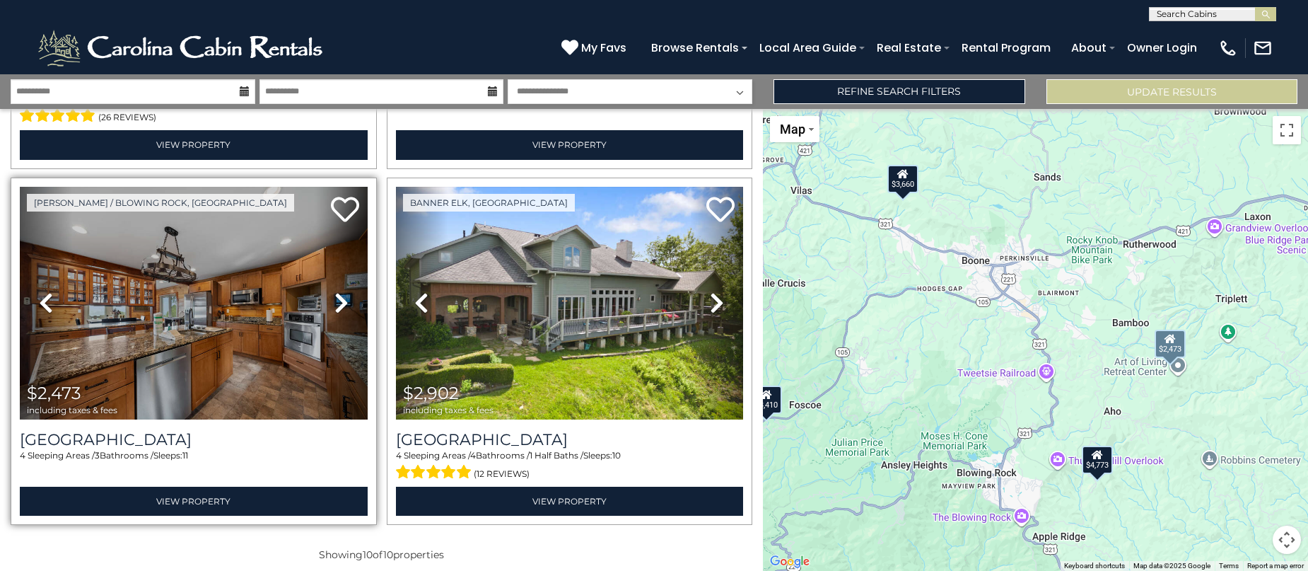
click at [335, 291] on icon at bounding box center [342, 302] width 14 height 23
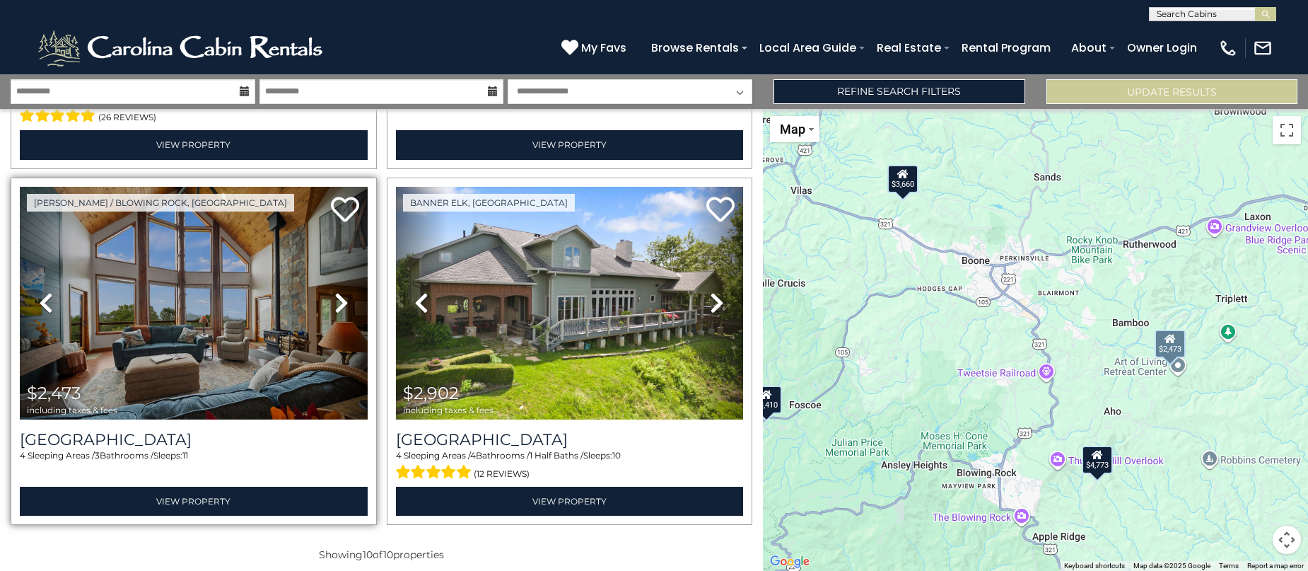
click at [335, 291] on icon at bounding box center [342, 302] width 14 height 23
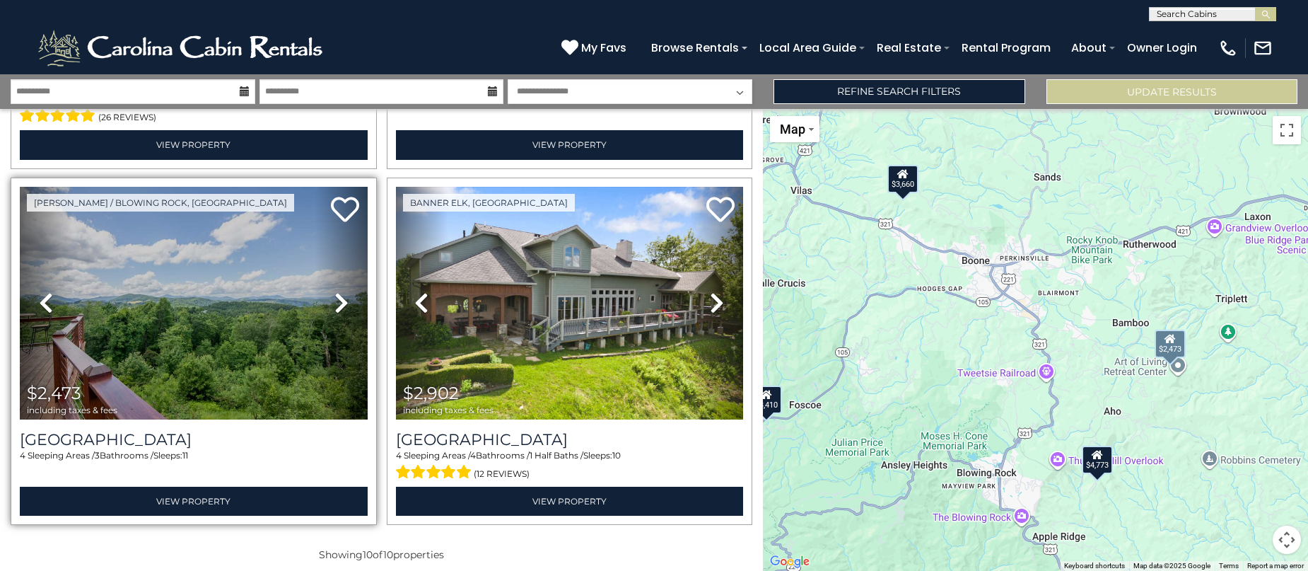
click at [335, 291] on icon at bounding box center [342, 302] width 14 height 23
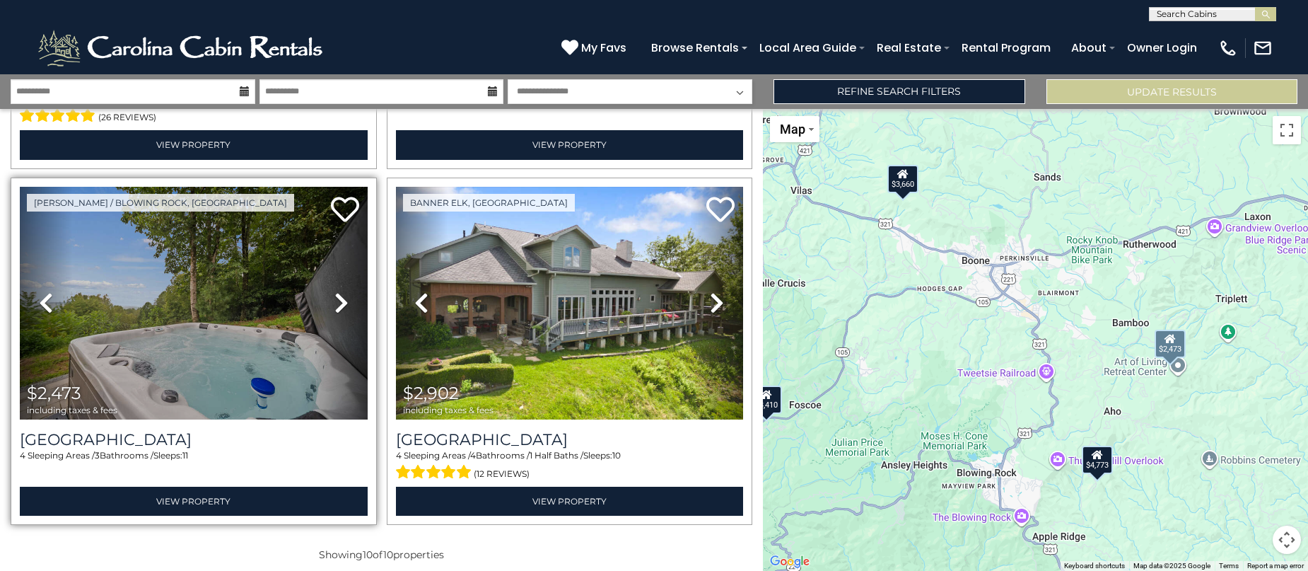
click at [335, 298] on icon at bounding box center [342, 302] width 14 height 23
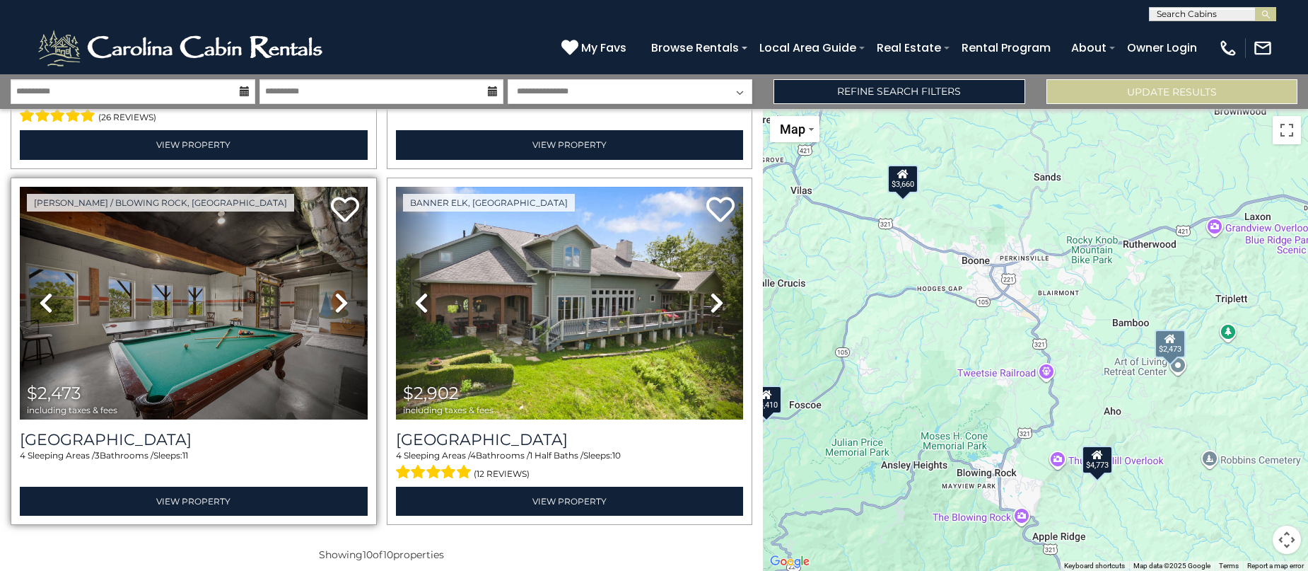
click at [335, 298] on icon at bounding box center [342, 302] width 14 height 23
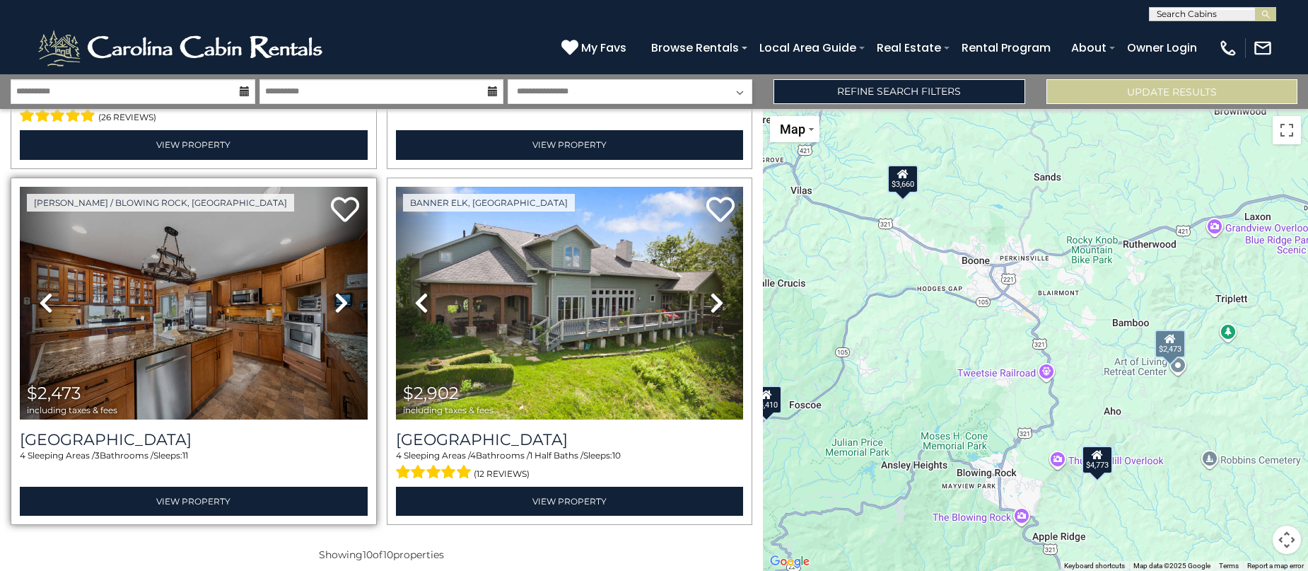
click at [325, 291] on link "Next" at bounding box center [341, 303] width 52 height 233
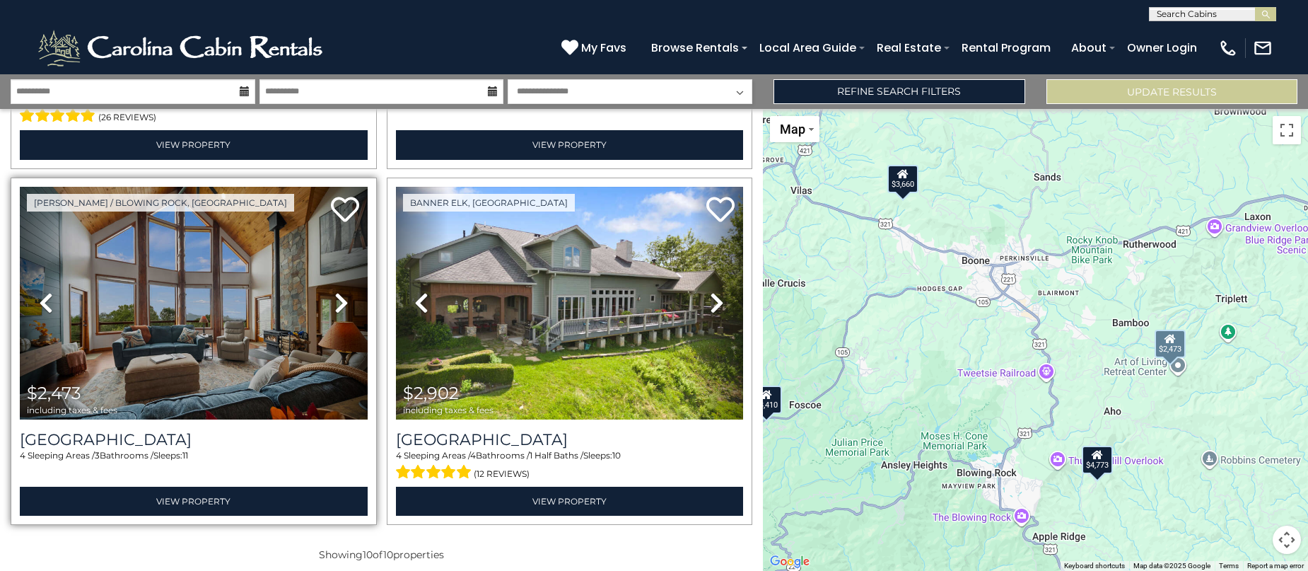
click at [325, 291] on link "Next" at bounding box center [341, 303] width 52 height 233
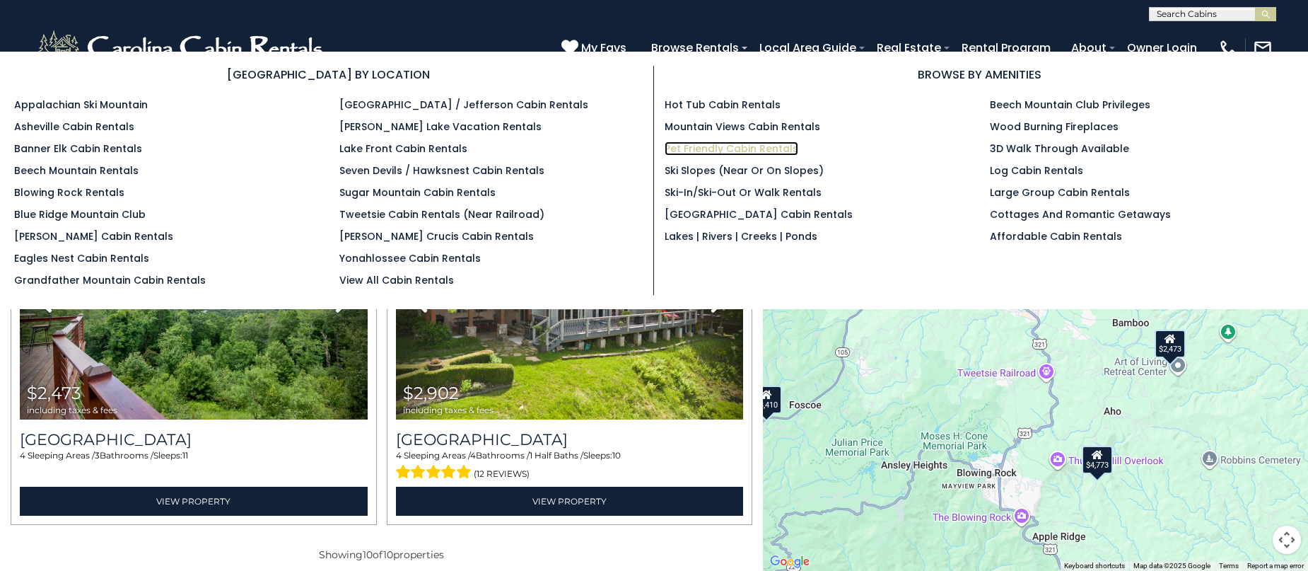
click at [689, 148] on link "Pet Friendly Cabin Rentals" at bounding box center [732, 148] width 134 height 14
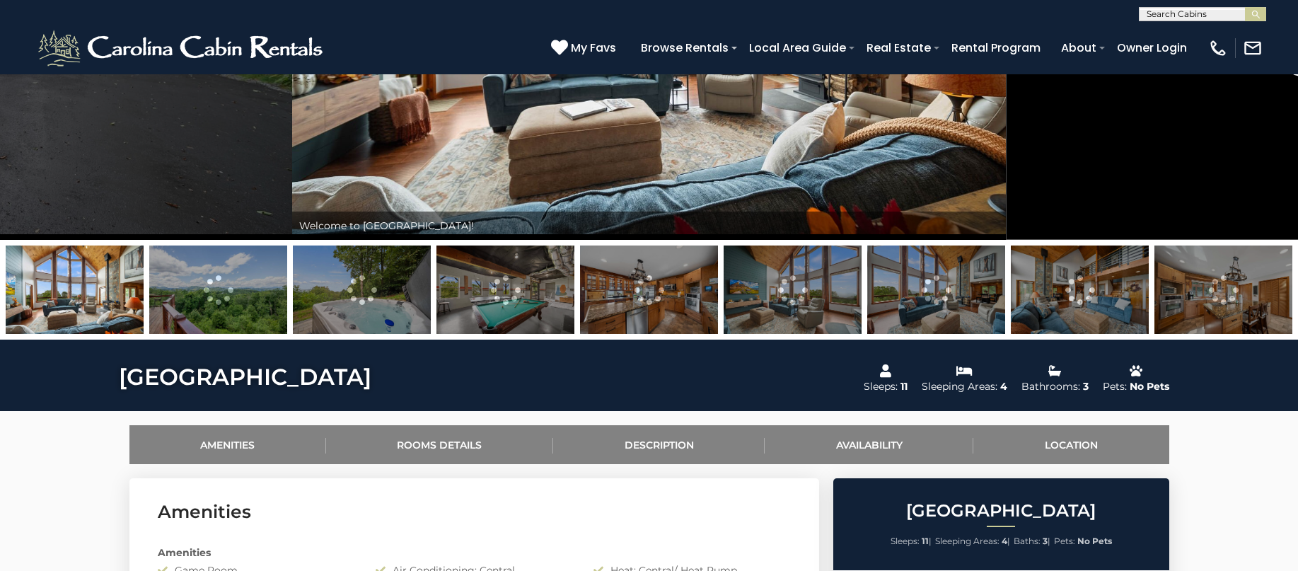
scroll to position [495, 0]
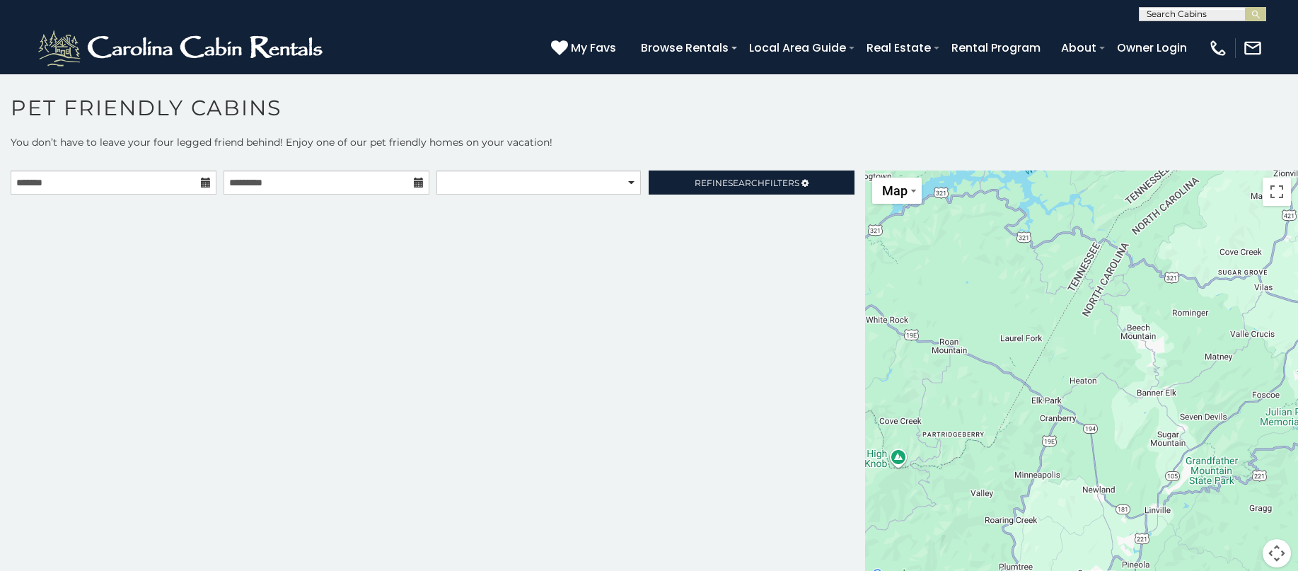
click at [203, 187] on icon at bounding box center [206, 183] width 10 height 10
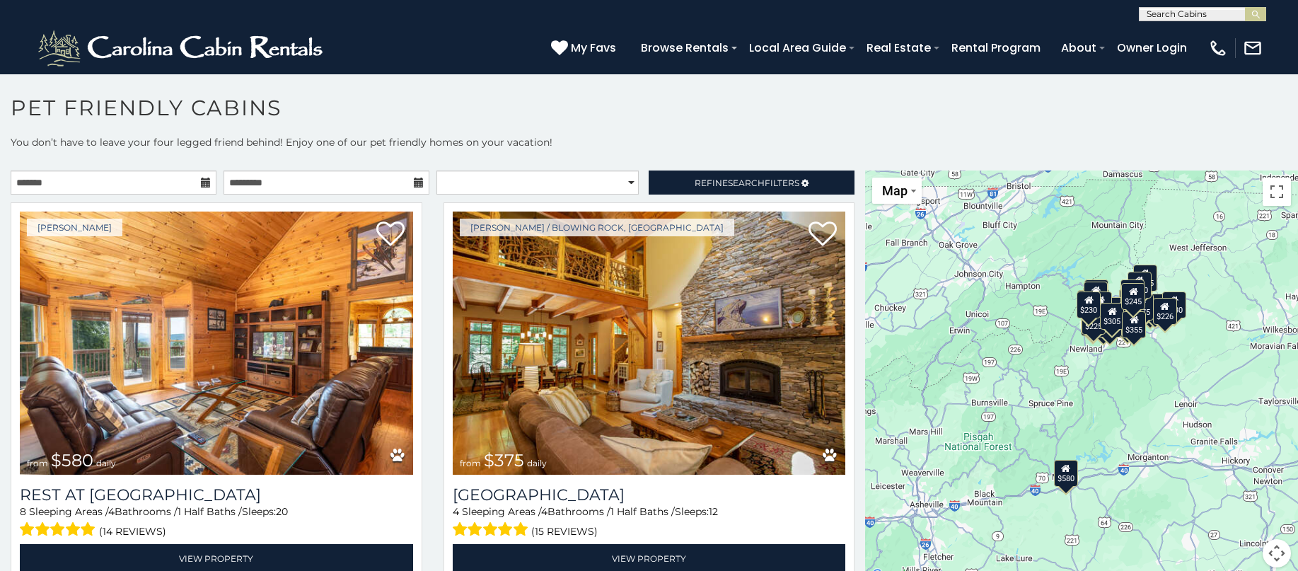
click at [202, 182] on icon at bounding box center [206, 183] width 10 height 10
click at [150, 178] on input "text" at bounding box center [114, 182] width 206 height 24
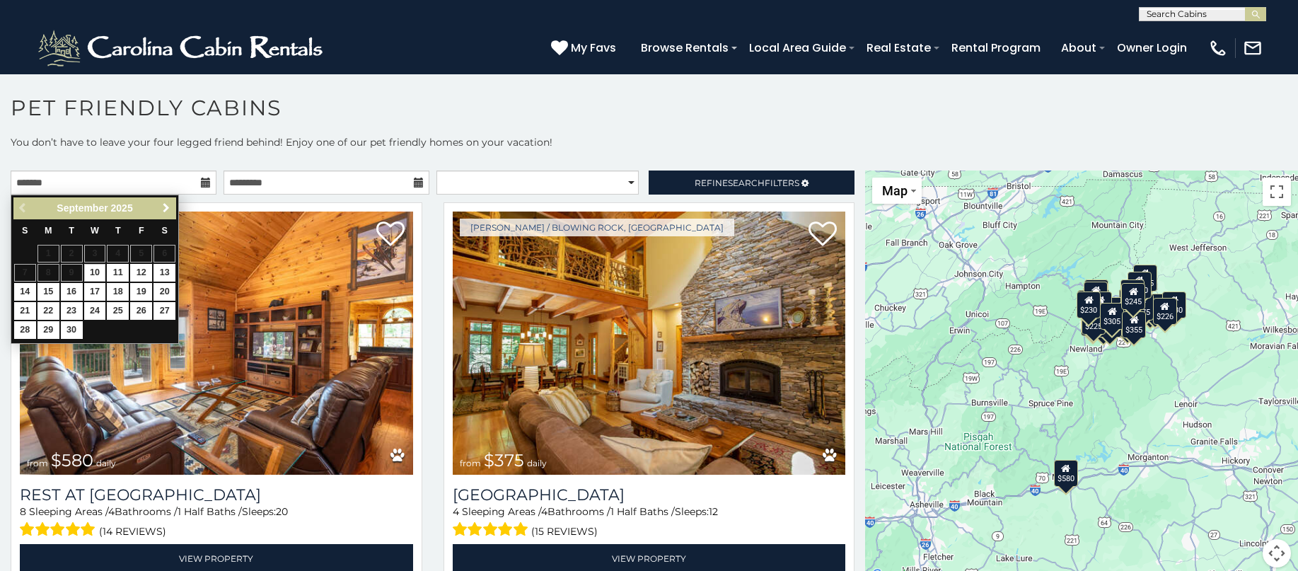
click at [166, 211] on span "Next" at bounding box center [166, 207] width 11 height 11
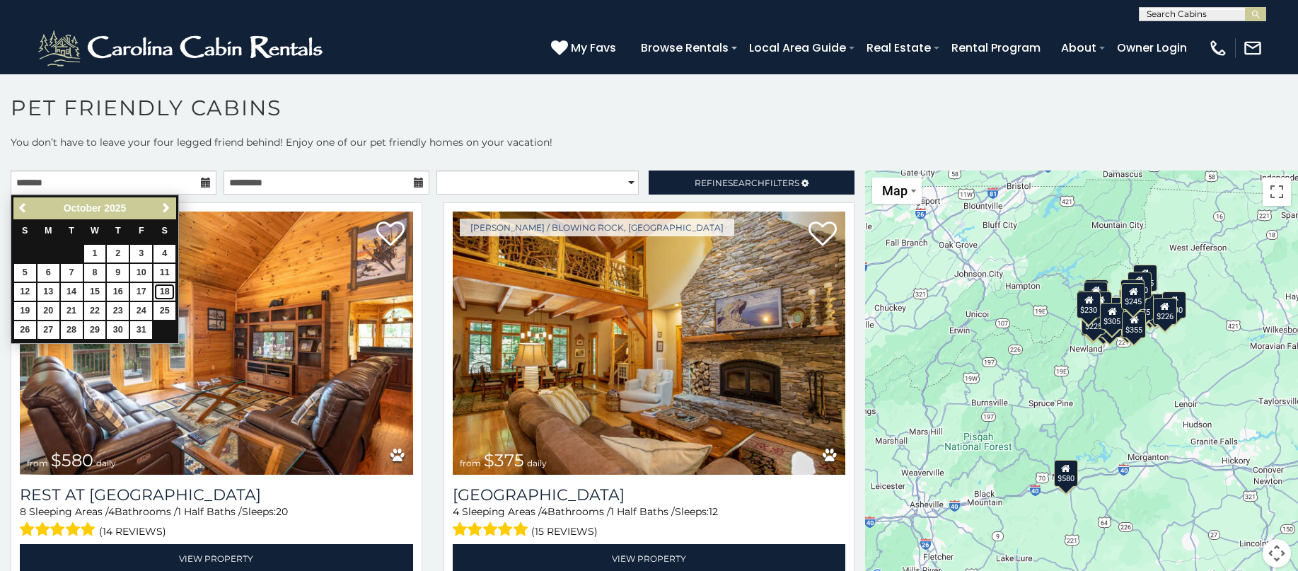
click at [168, 289] on link "18" at bounding box center [164, 292] width 22 height 18
type input "**********"
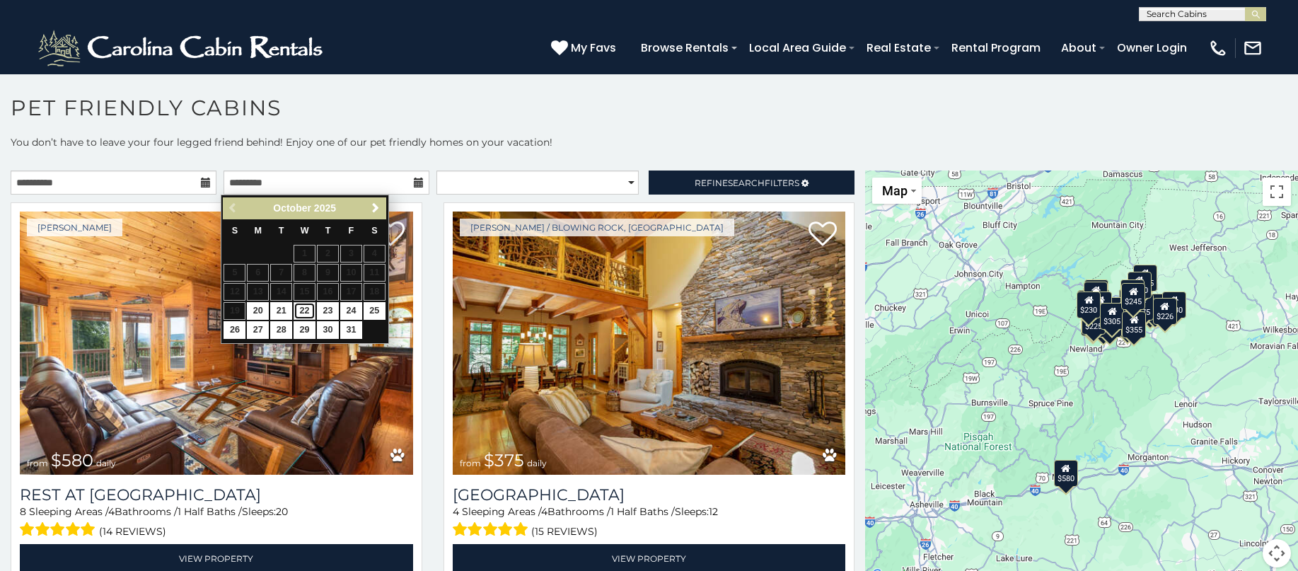
click at [303, 307] on link "22" at bounding box center [305, 311] width 22 height 18
type input "**********"
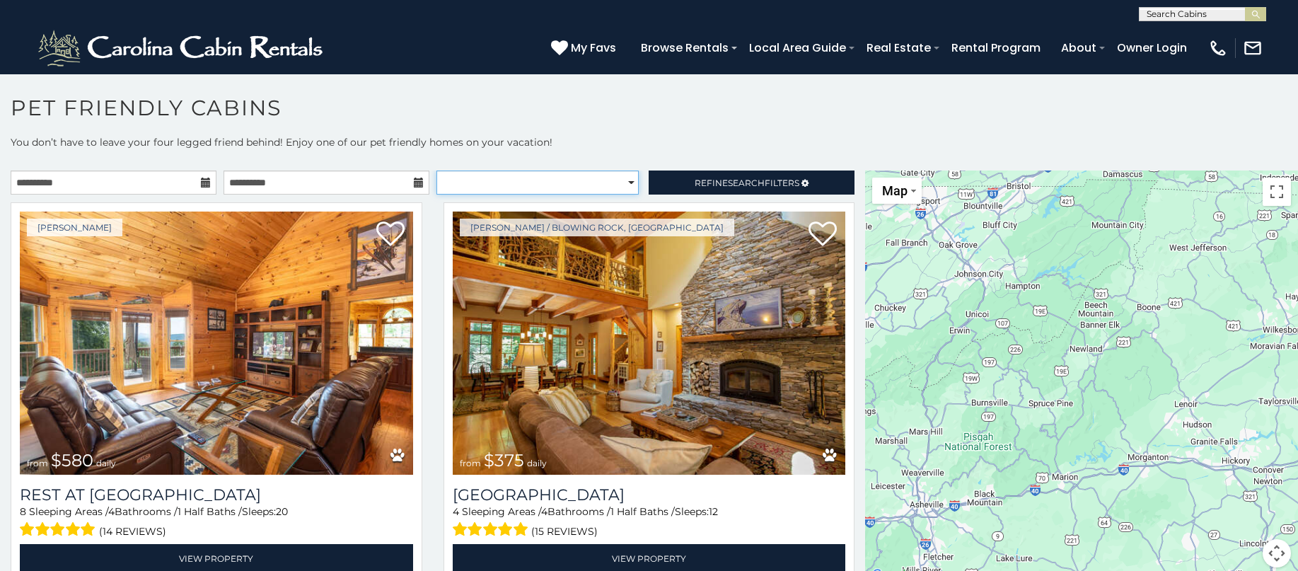
click at [614, 182] on select "**********" at bounding box center [537, 182] width 203 height 24
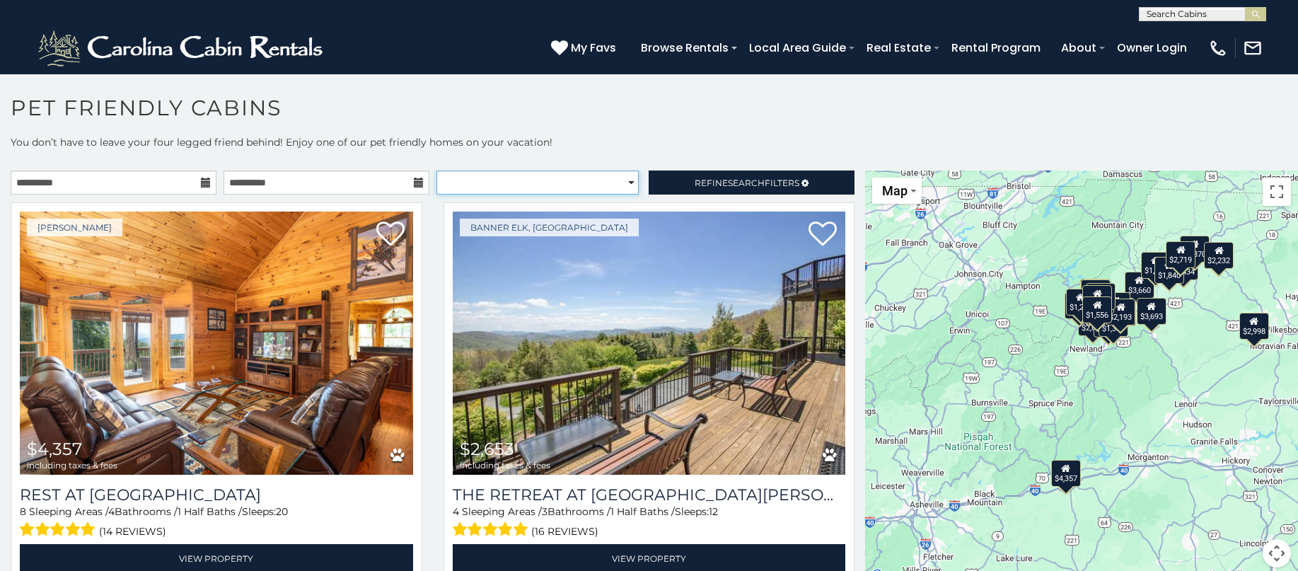
select select "**********"
click at [436, 170] on select "**********" at bounding box center [537, 182] width 203 height 24
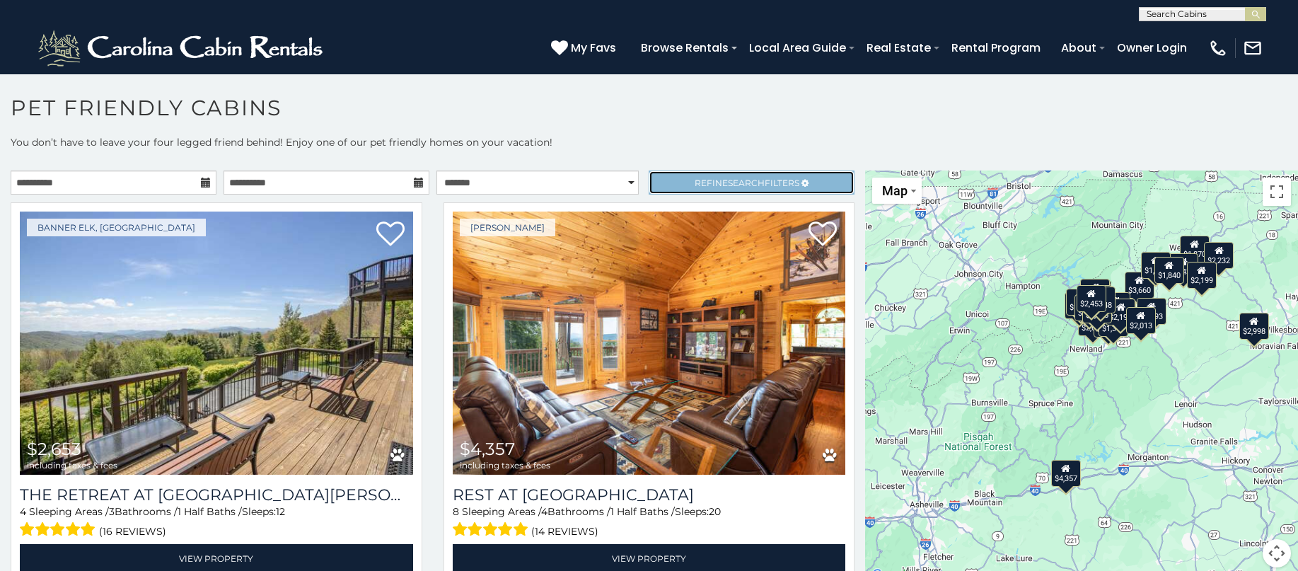
click at [778, 180] on span "Refine Search Filters" at bounding box center [747, 183] width 105 height 11
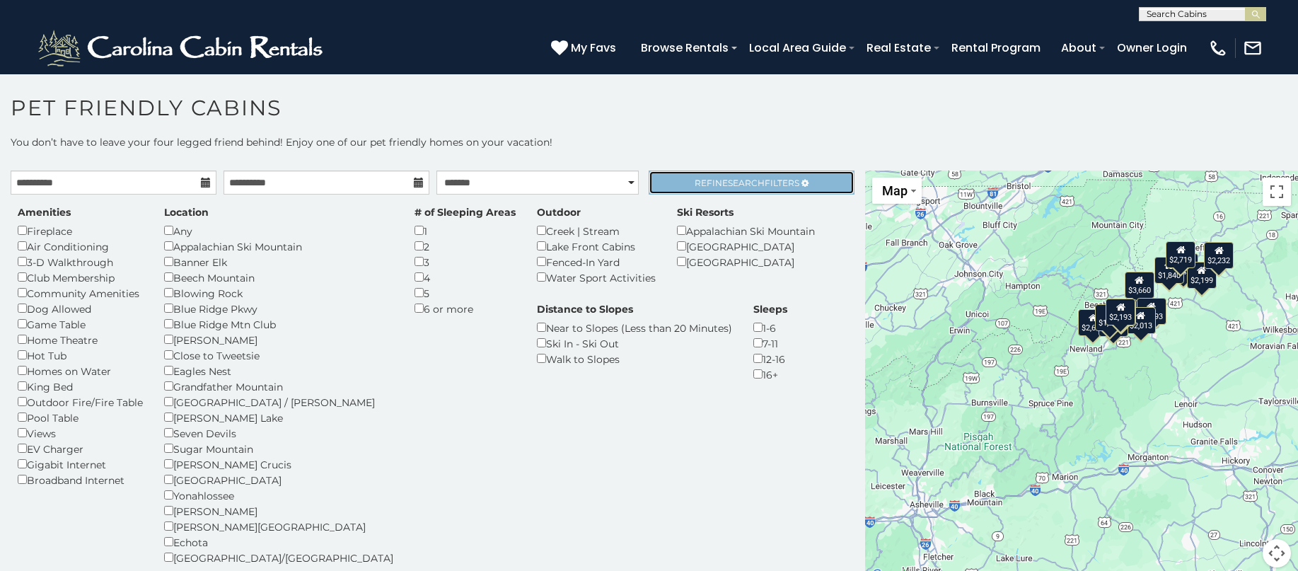
click at [765, 178] on span "Refine Search Filters" at bounding box center [747, 183] width 105 height 11
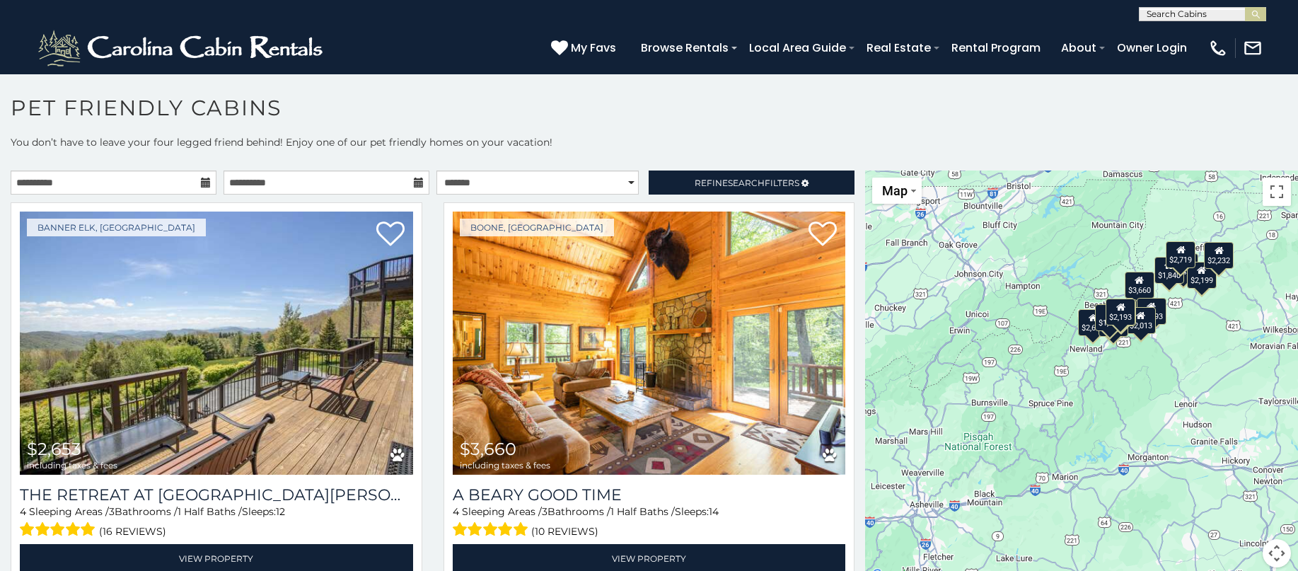
click at [1171, 327] on div "$2,653 $3,660 $3,693 $3,410 $2,013 $2,434 $1,347 $2,306 $2,199 $1,840 $1,775 $2…" at bounding box center [1081, 377] width 433 height 414
click at [1110, 270] on div "$2,653 $3,660 $3,693 $3,410 $2,013 $2,434 $1,347 $2,306 $2,199 $1,840 $1,775 $2…" at bounding box center [1081, 377] width 433 height 414
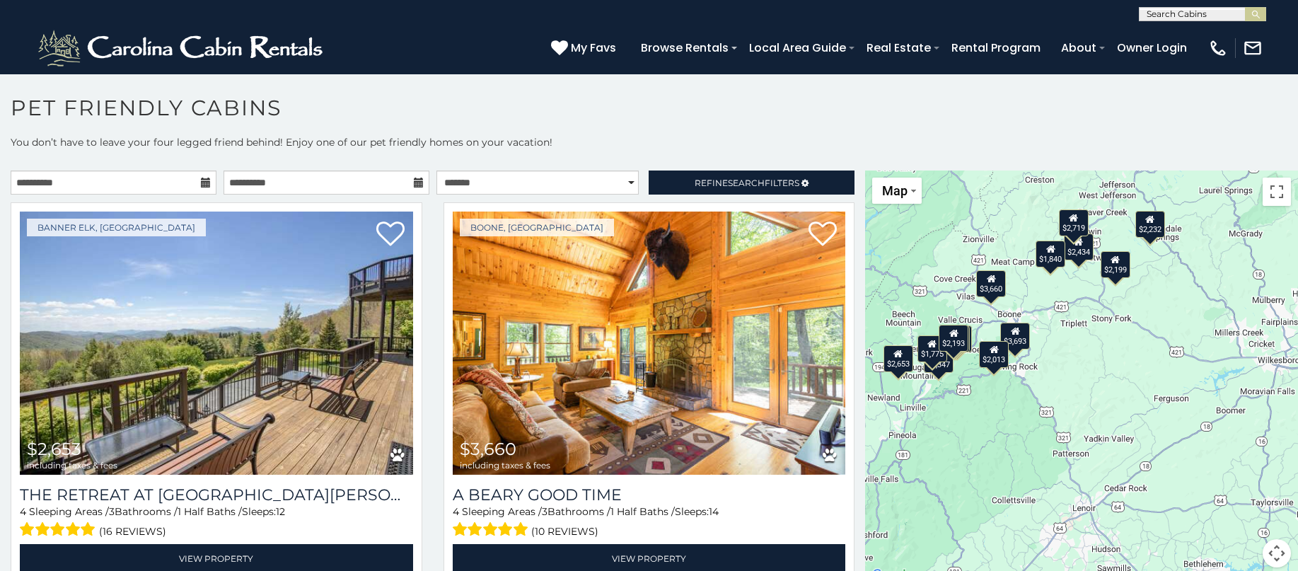
drag, startPoint x: 1128, startPoint y: 335, endPoint x: 948, endPoint y: 302, distance: 182.6
click at [948, 302] on div "$2,653 $3,660 $3,693 $3,410 $2,013 $2,434 $1,347 $2,306 $2,199 $1,840 $1,775 $2…" at bounding box center [1081, 377] width 433 height 414
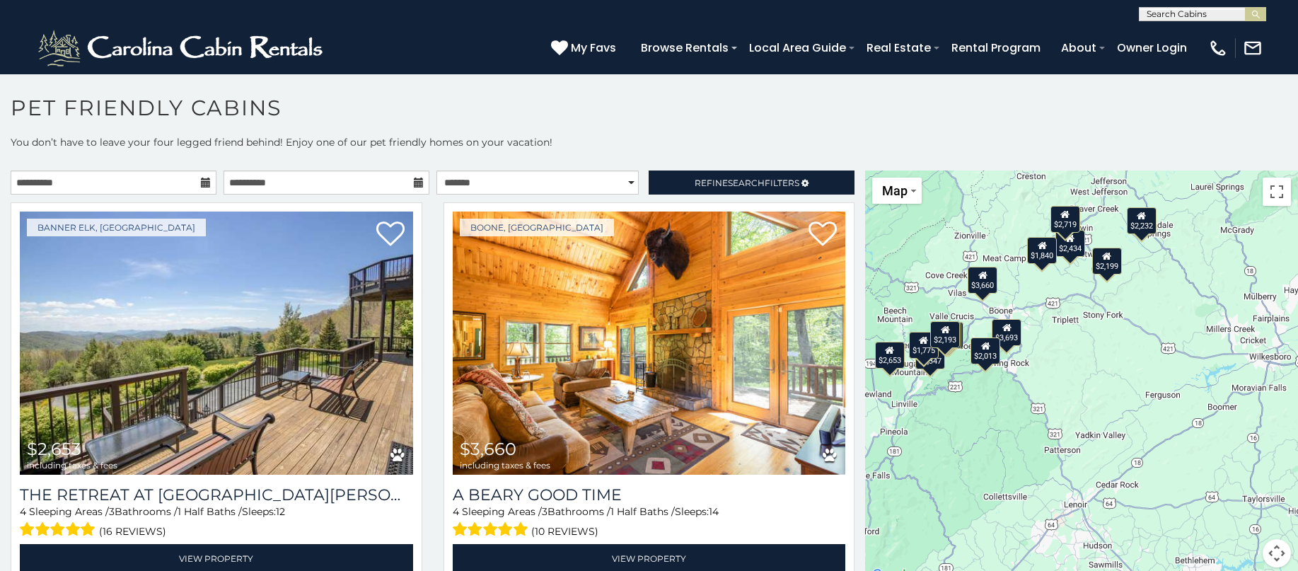
click at [1027, 301] on div "$2,653 $3,660 $3,693 $3,410 $2,013 $2,434 $1,347 $2,306 $2,199 $1,840 $1,775 $2…" at bounding box center [1081, 377] width 433 height 414
click at [1028, 301] on div "$2,653 $3,660 $3,693 $3,410 $2,013 $2,434 $1,347 $2,306 $2,199 $1,840 $1,775 $2…" at bounding box center [1081, 377] width 433 height 414
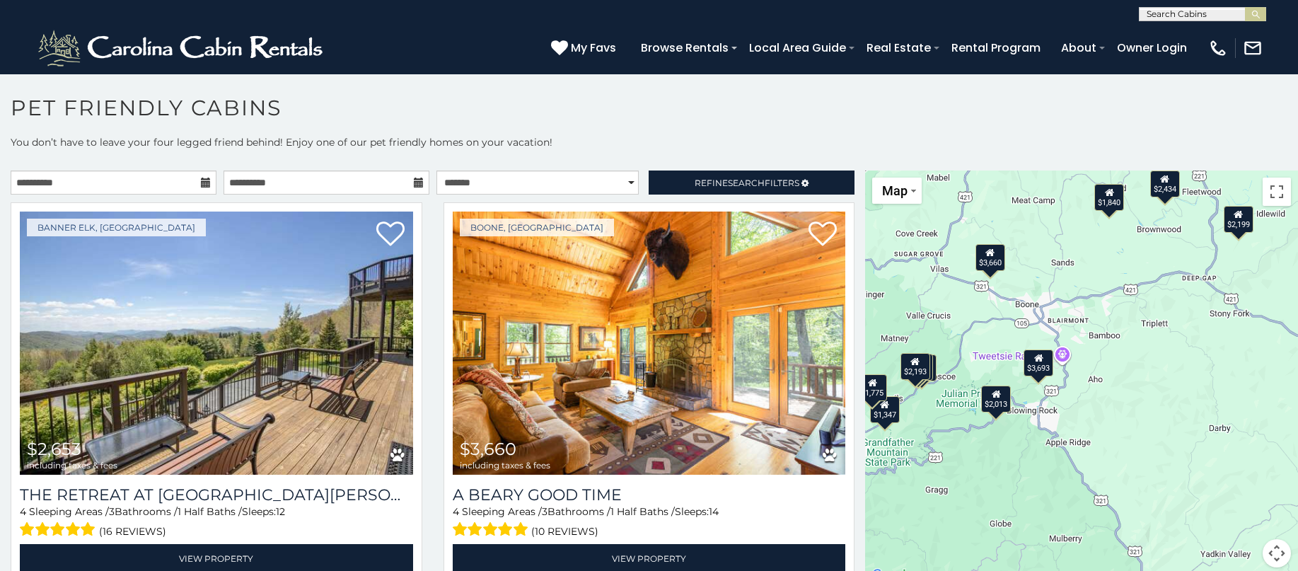
drag, startPoint x: 1069, startPoint y: 335, endPoint x: 1105, endPoint y: 320, distance: 39.9
click at [1105, 320] on div "$2,653 $3,660 $3,693 $3,410 $2,013 $2,434 $1,347 $2,306 $2,199 $1,840 $1,775 $2…" at bounding box center [1081, 377] width 433 height 414
click at [991, 405] on div "$2,013" at bounding box center [996, 398] width 30 height 27
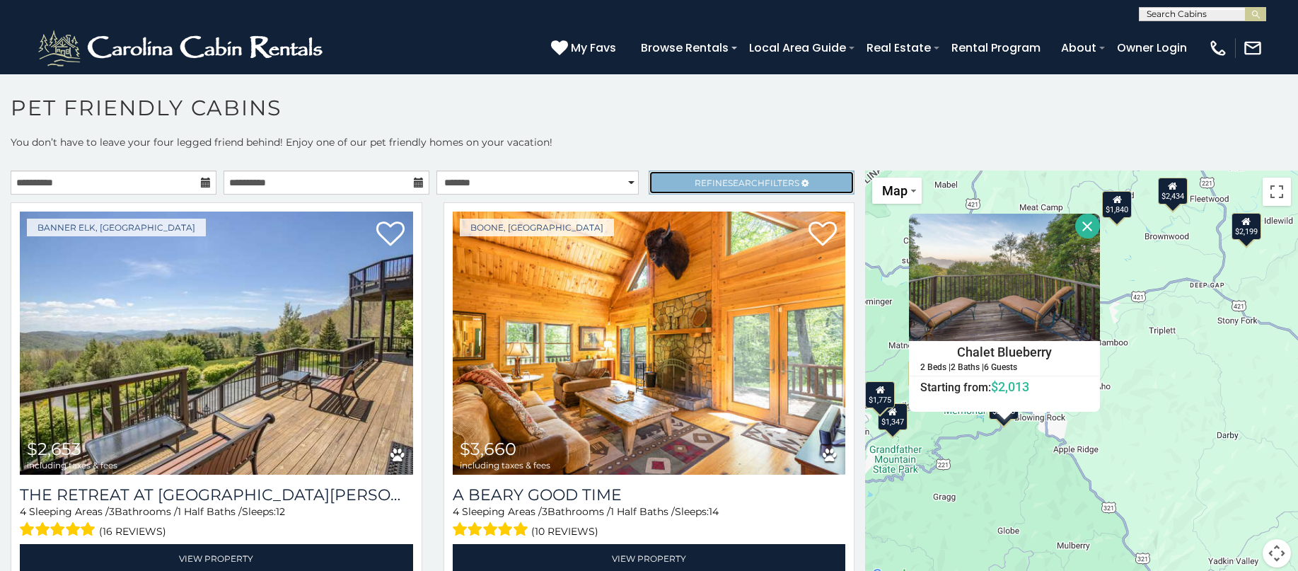
click at [801, 179] on icon at bounding box center [804, 183] width 7 height 8
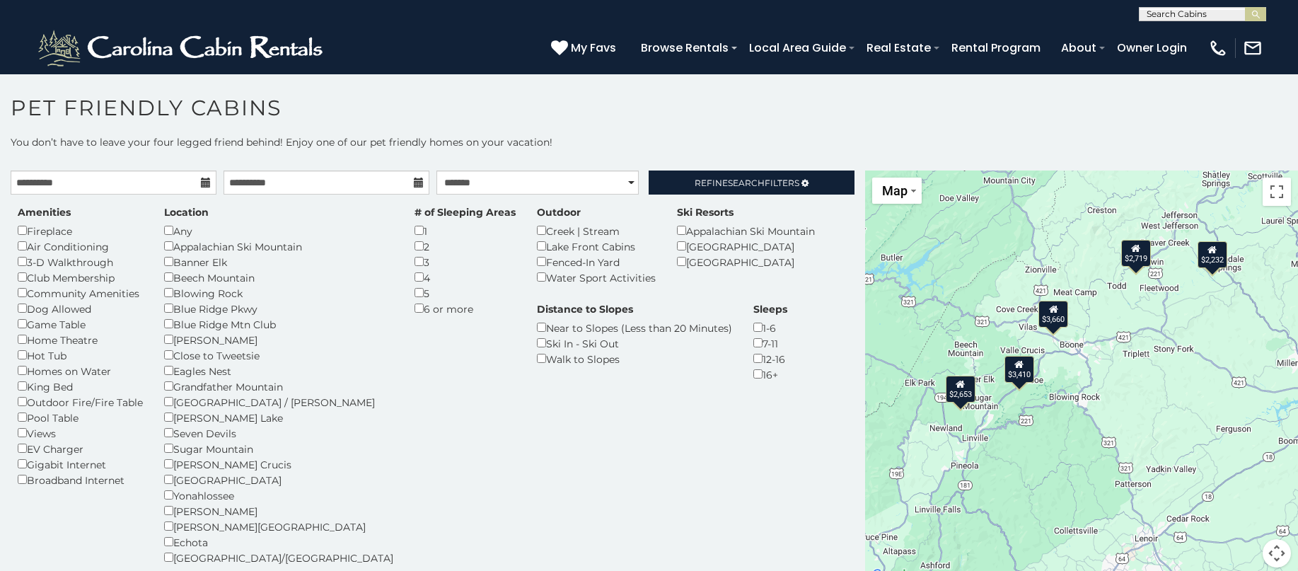
click at [1049, 471] on div "$2,653 $3,660 $3,410 $2,232 $2,719" at bounding box center [1081, 377] width 433 height 414
click at [963, 393] on div "$2,653" at bounding box center [963, 388] width 30 height 27
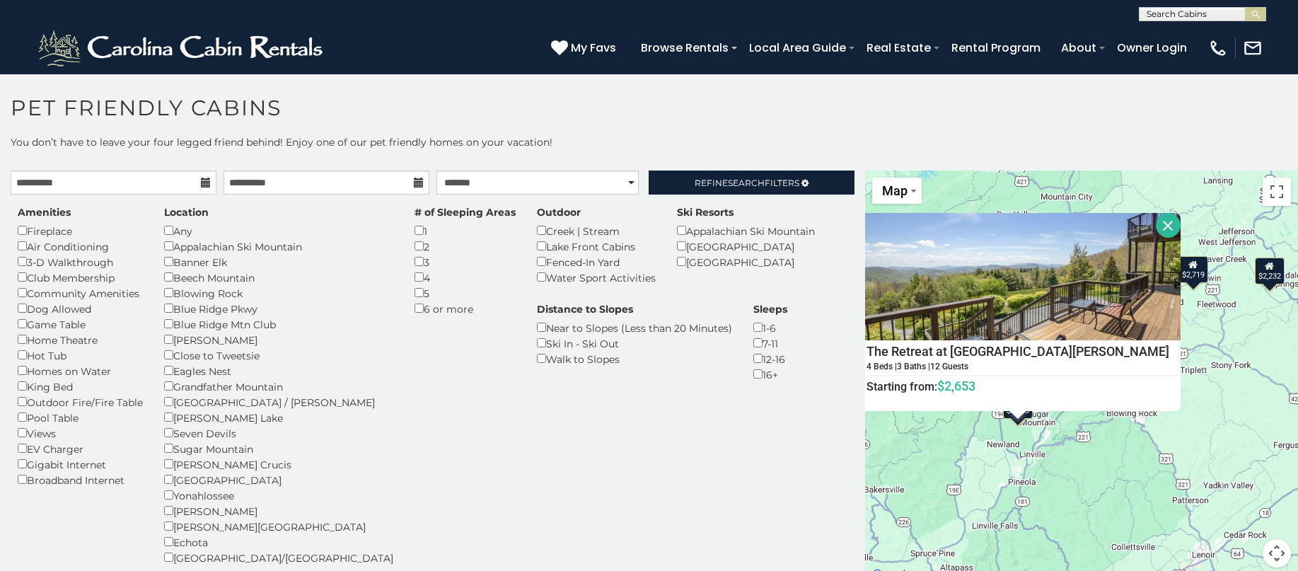
click at [817, 131] on h1 "Pet Friendly Cabins" at bounding box center [649, 115] width 1298 height 40
click at [1156, 223] on button "Close" at bounding box center [1168, 225] width 25 height 25
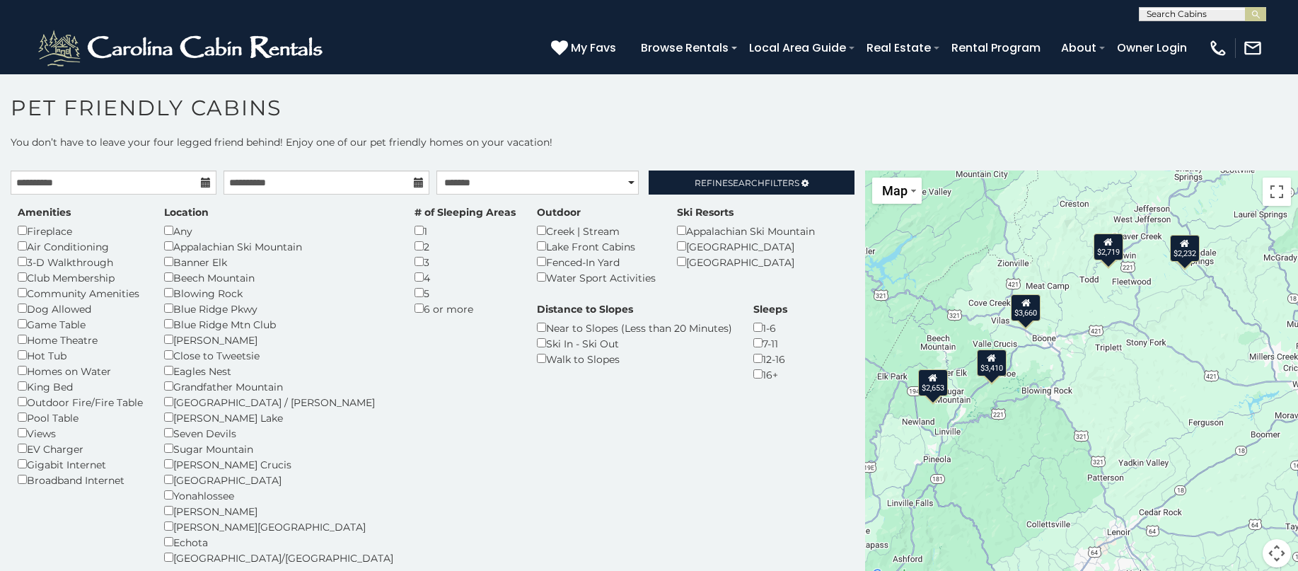
drag, startPoint x: 1163, startPoint y: 366, endPoint x: 1074, endPoint y: 343, distance: 91.3
click at [1074, 343] on div "$2,653 $3,660 $3,410 $2,232 $2,719" at bounding box center [1081, 377] width 433 height 414
click at [924, 389] on div "$2,653" at bounding box center [933, 382] width 30 height 27
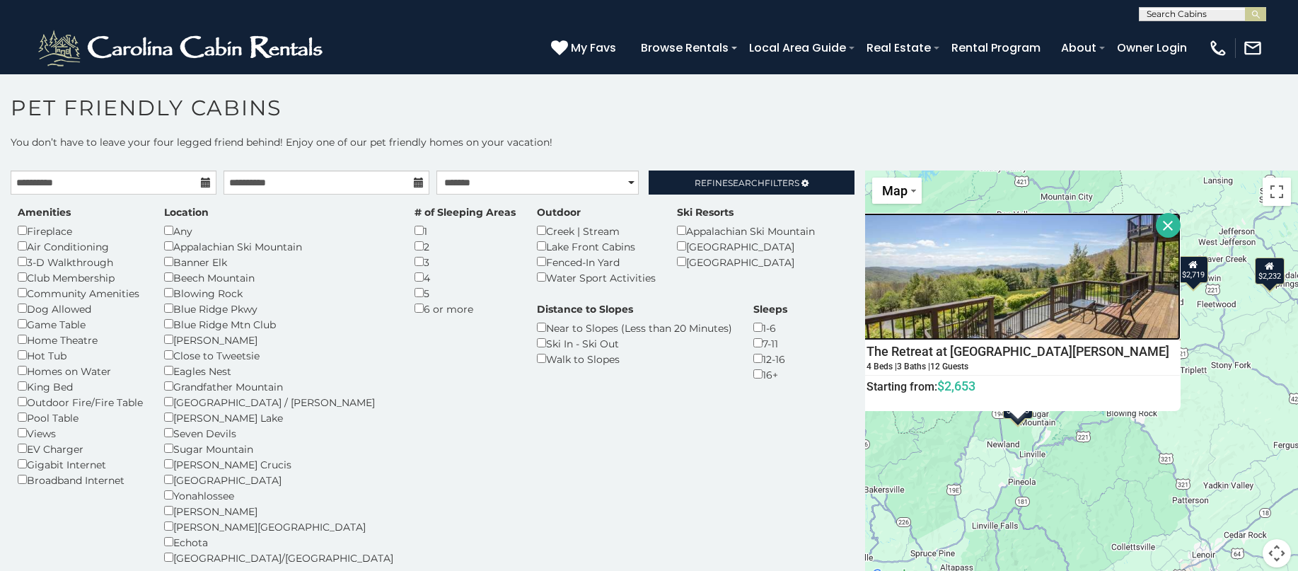
click at [983, 311] on img at bounding box center [1017, 276] width 325 height 127
click at [1156, 227] on button "Close" at bounding box center [1168, 225] width 25 height 25
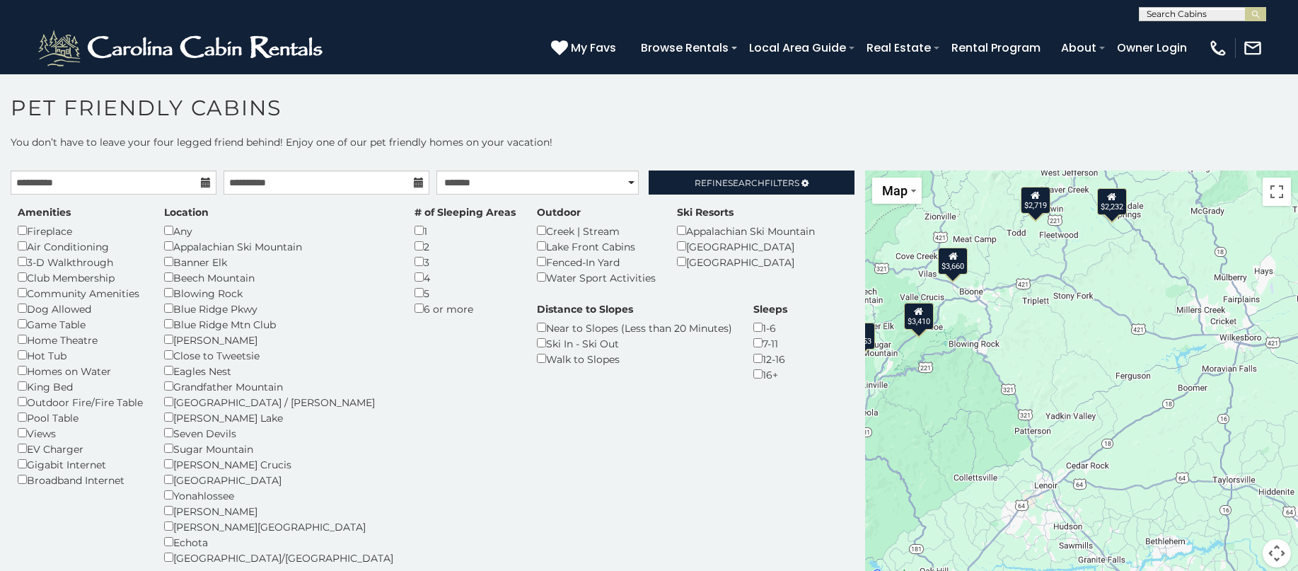
drag, startPoint x: 1163, startPoint y: 332, endPoint x: 1001, endPoint y: 263, distance: 176.5
click at [1001, 263] on div "$2,653 $3,660 $3,410 $2,232 $2,719" at bounding box center [1081, 377] width 433 height 414
click at [951, 267] on div "$3,660" at bounding box center [953, 260] width 30 height 27
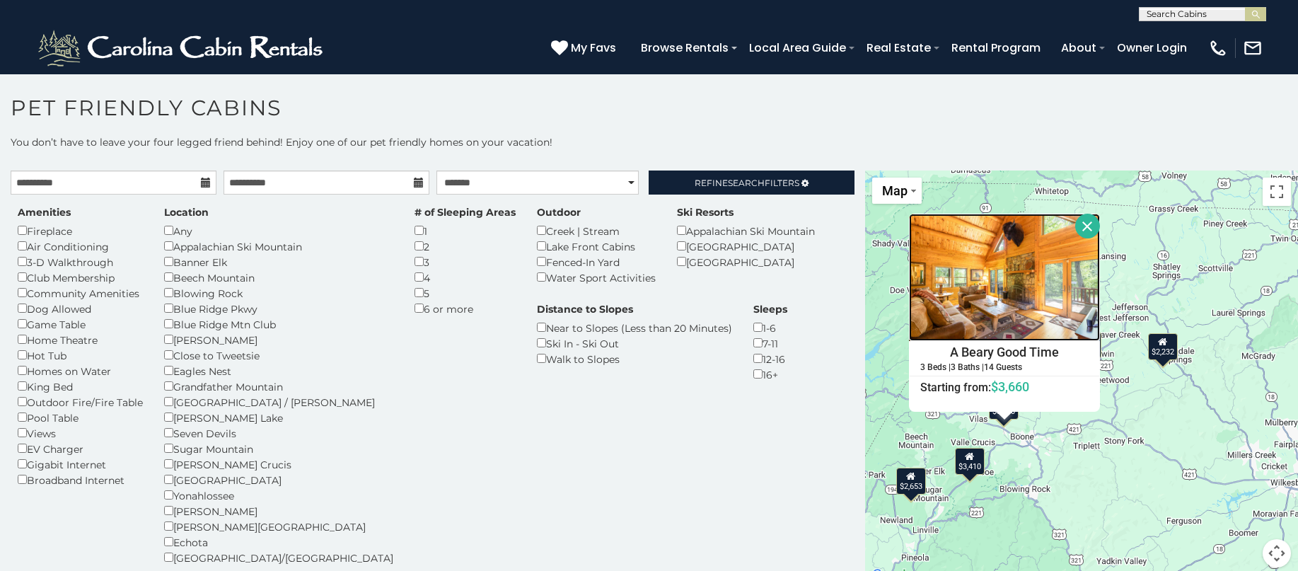
click at [959, 301] on img at bounding box center [1004, 277] width 191 height 127
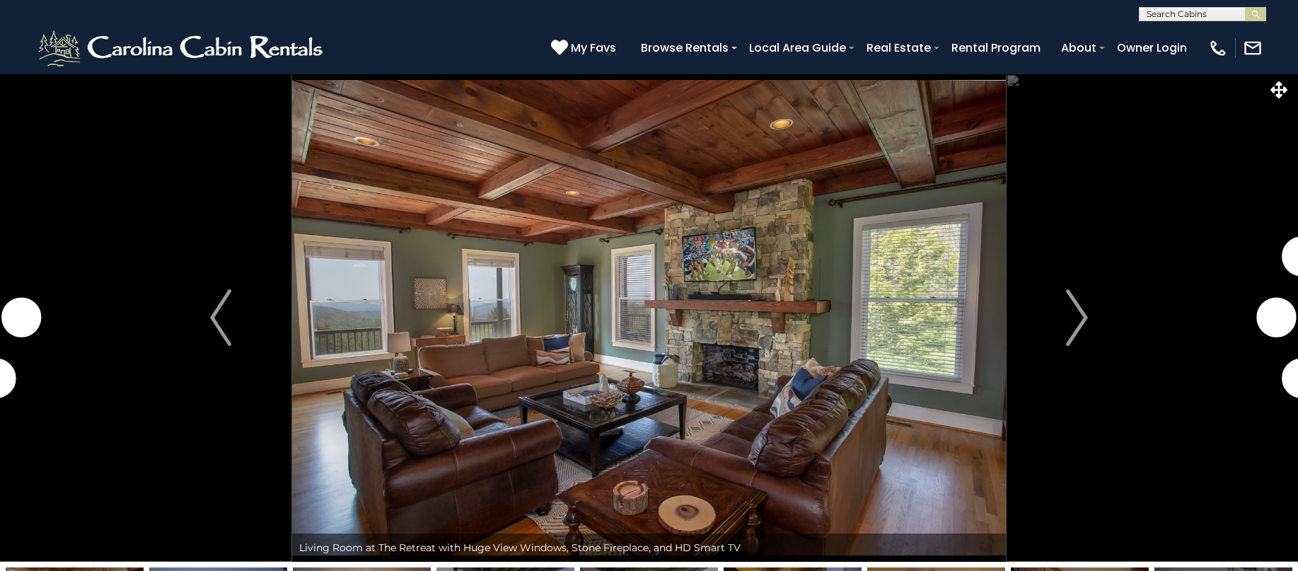
click at [1079, 322] on img "Next" at bounding box center [1077, 317] width 21 height 57
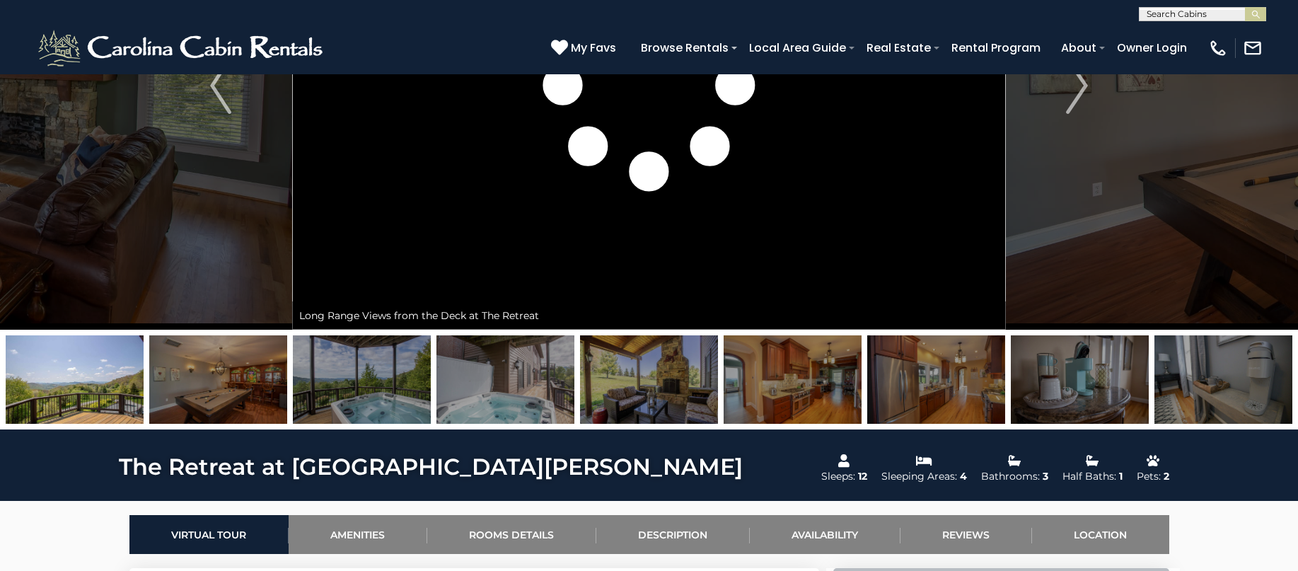
scroll to position [354, 0]
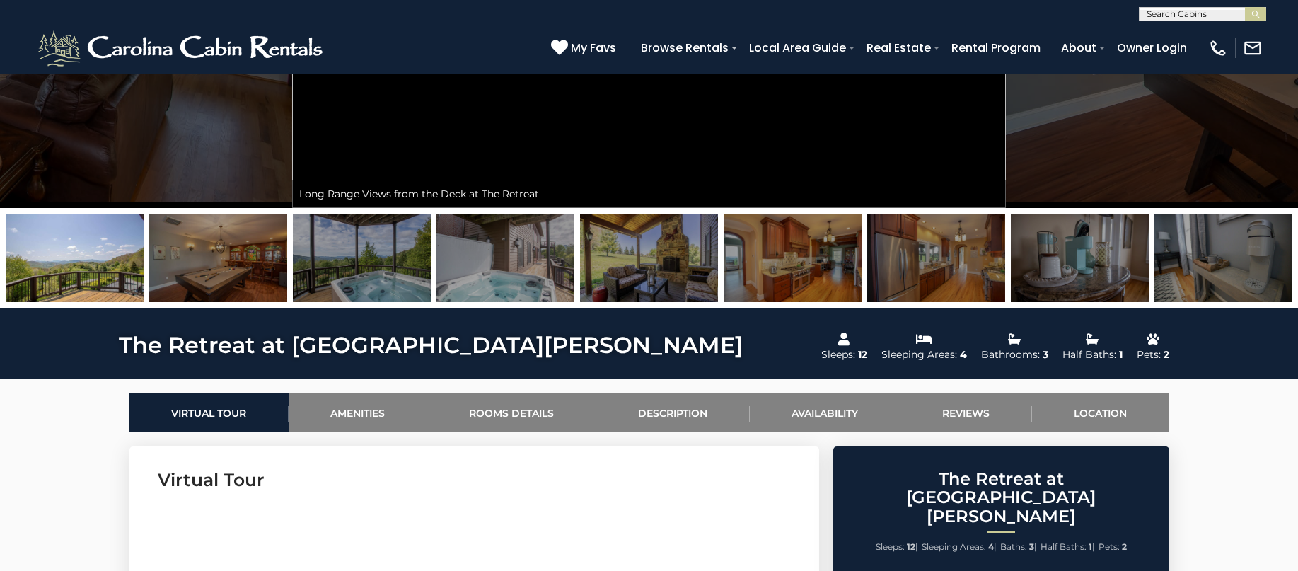
click at [648, 262] on img at bounding box center [649, 258] width 138 height 88
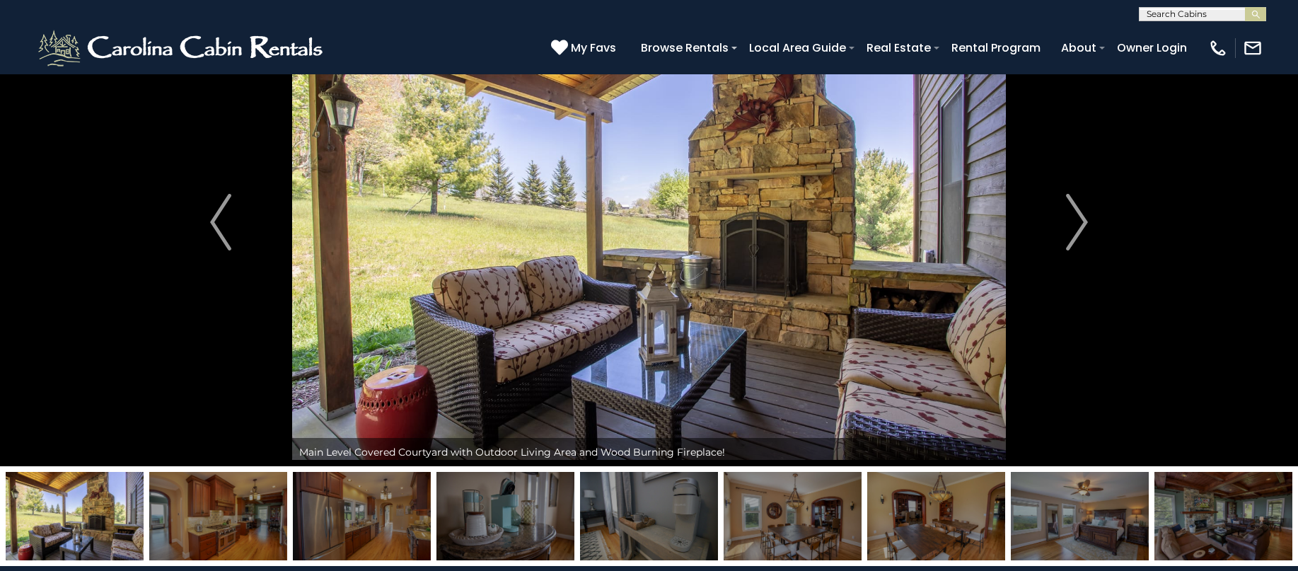
scroll to position [0, 0]
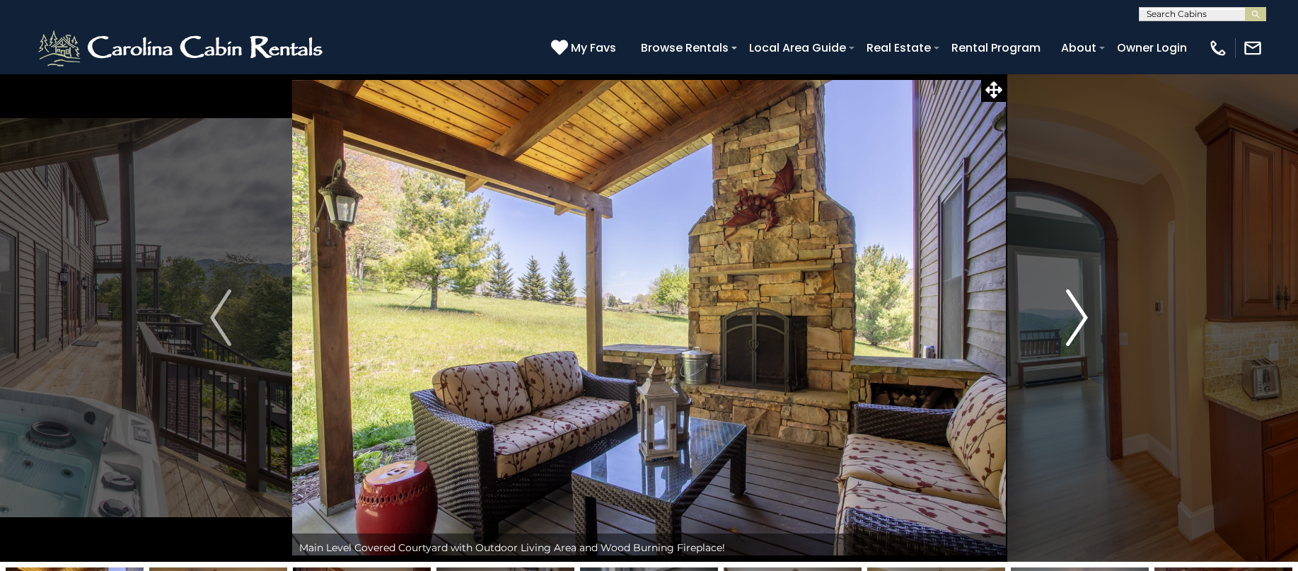
click at [1086, 322] on img "Next" at bounding box center [1077, 317] width 21 height 57
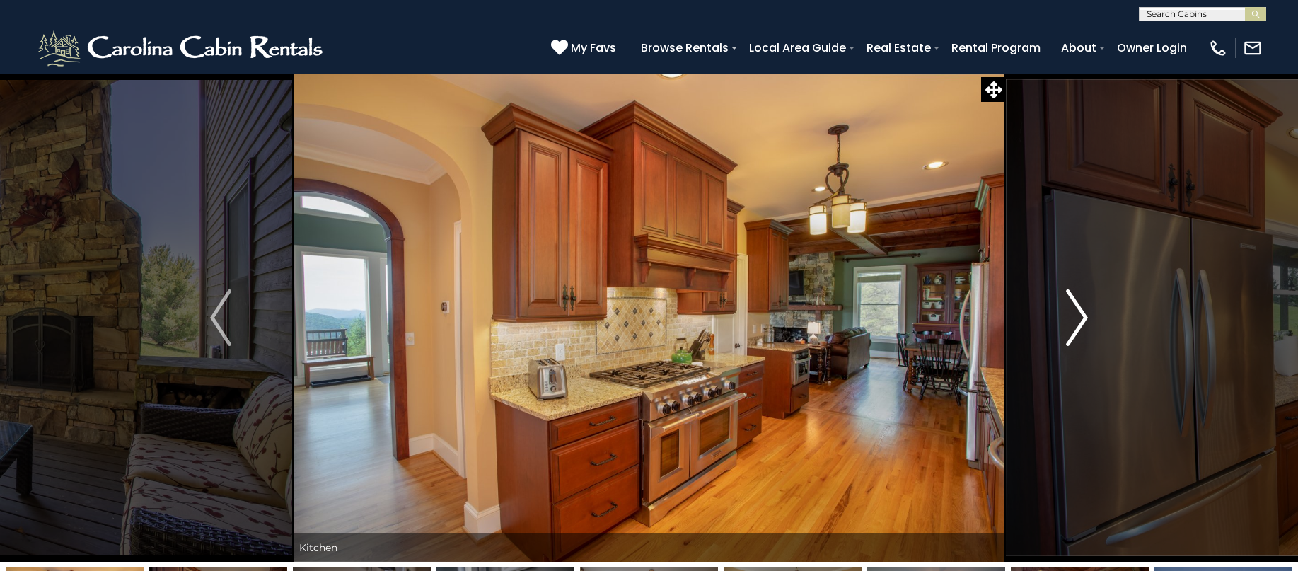
click at [1086, 322] on img "Next" at bounding box center [1077, 317] width 21 height 57
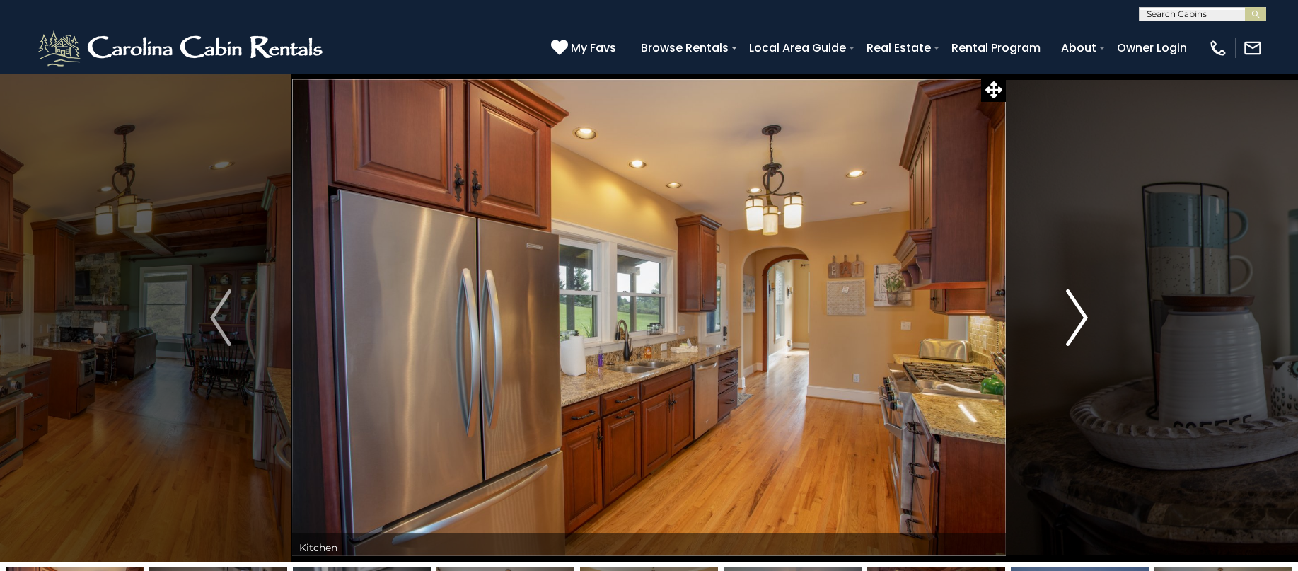
click at [1086, 322] on img "Next" at bounding box center [1077, 317] width 21 height 57
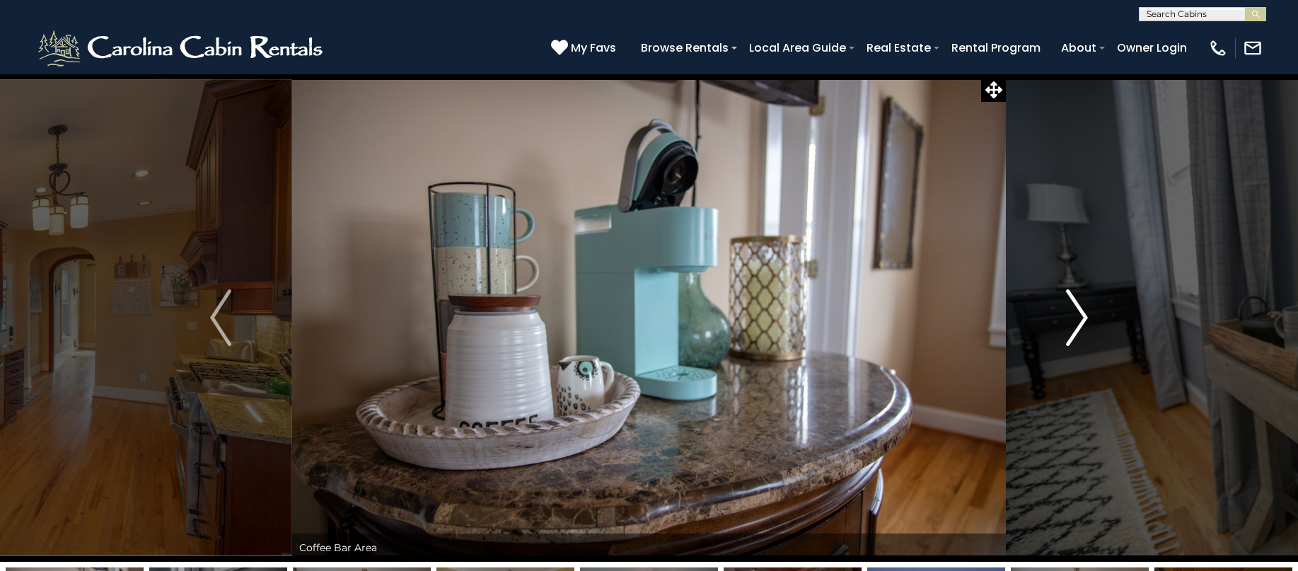
click at [1086, 322] on img "Next" at bounding box center [1077, 317] width 21 height 57
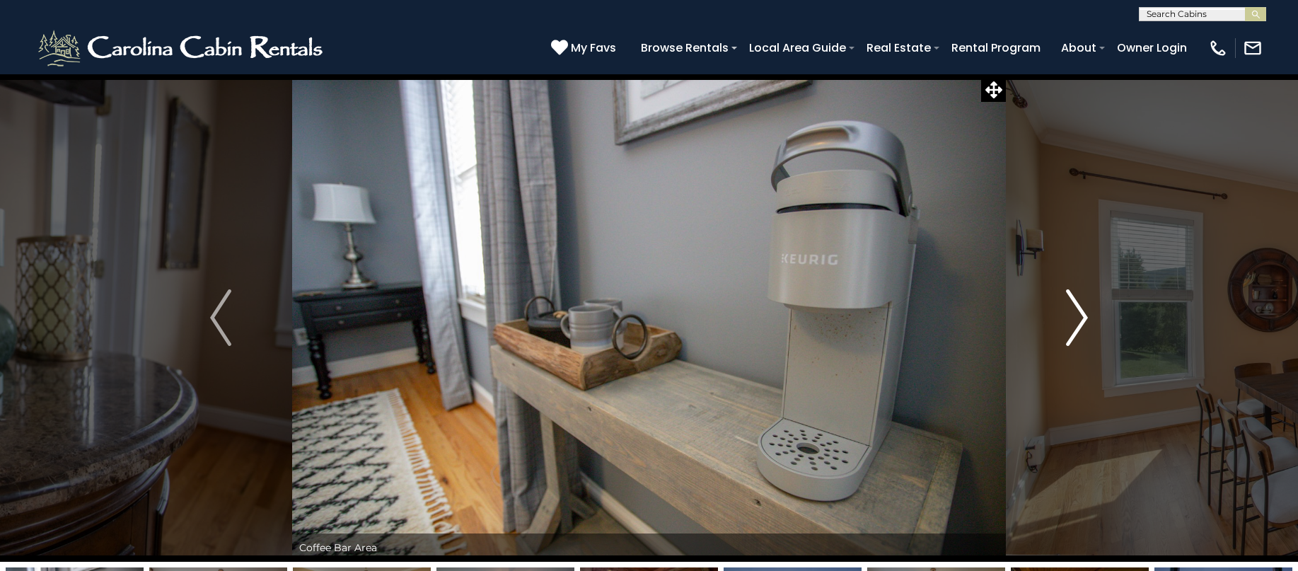
click at [1086, 322] on img "Next" at bounding box center [1077, 317] width 21 height 57
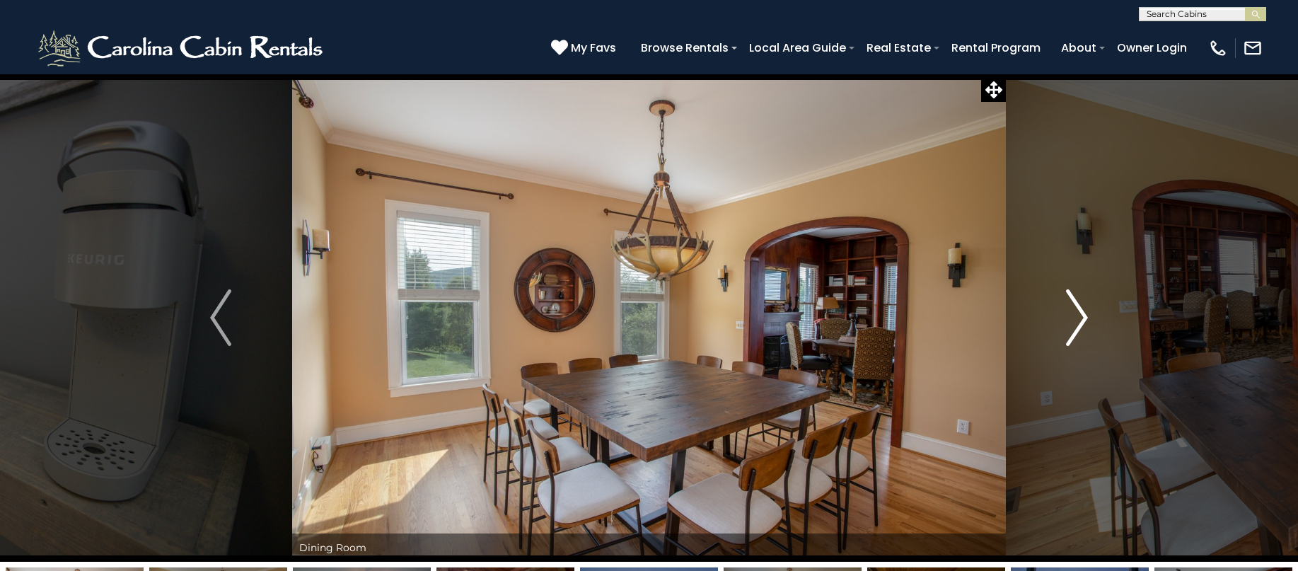
click at [1086, 322] on img "Next" at bounding box center [1077, 317] width 21 height 57
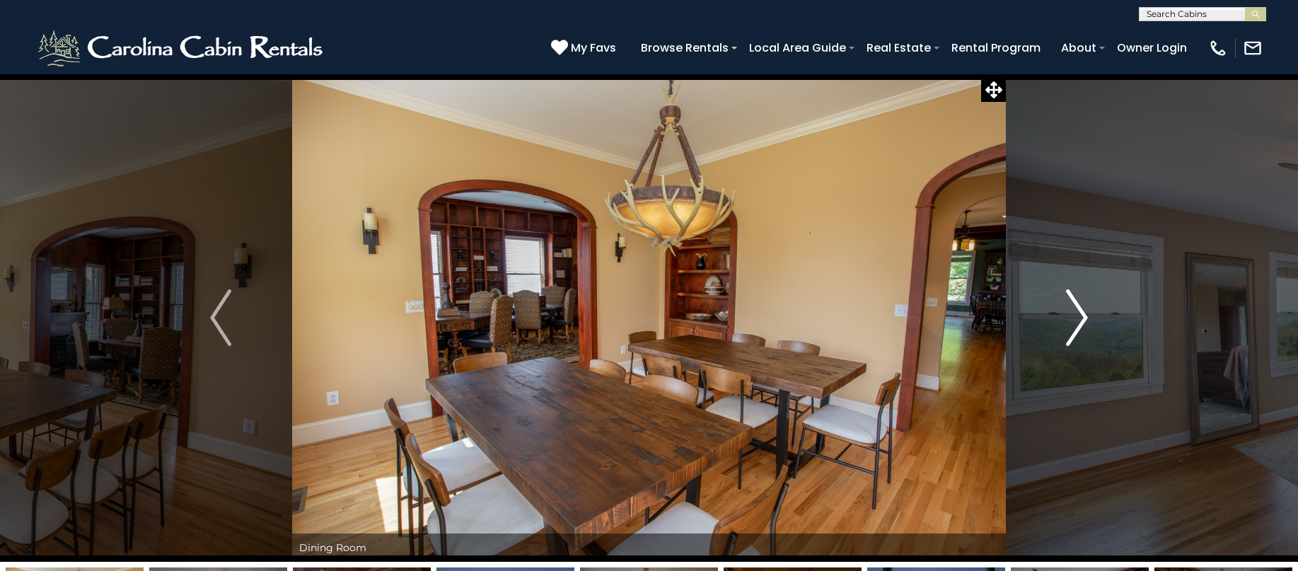
click at [1086, 322] on img "Next" at bounding box center [1077, 317] width 21 height 57
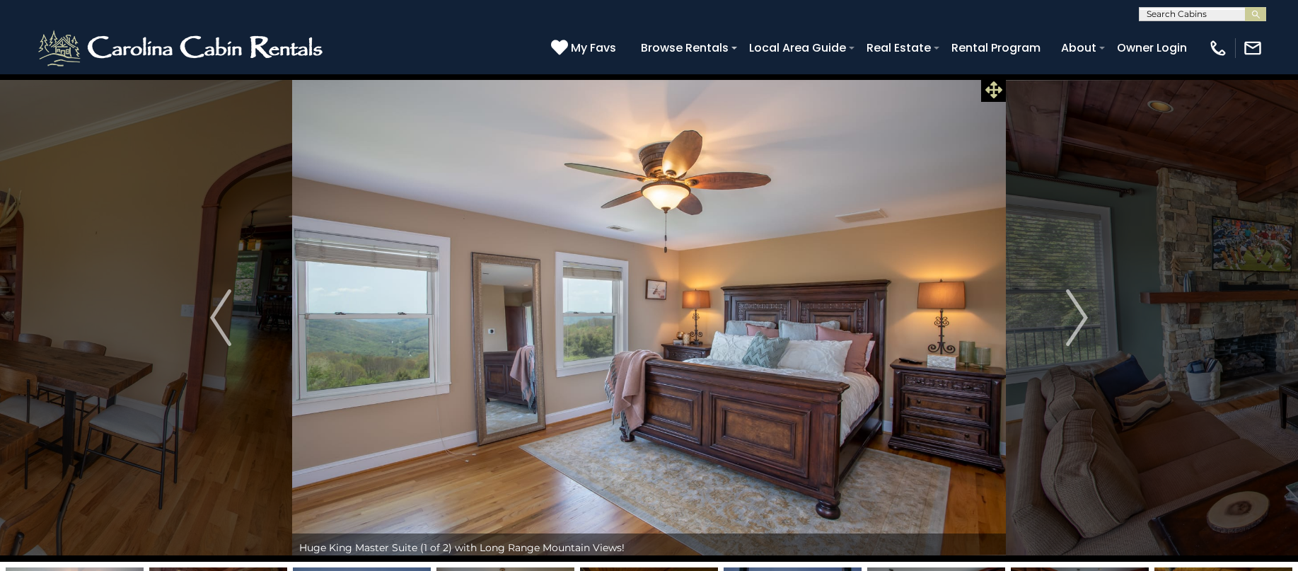
click at [992, 90] on icon at bounding box center [993, 89] width 17 height 17
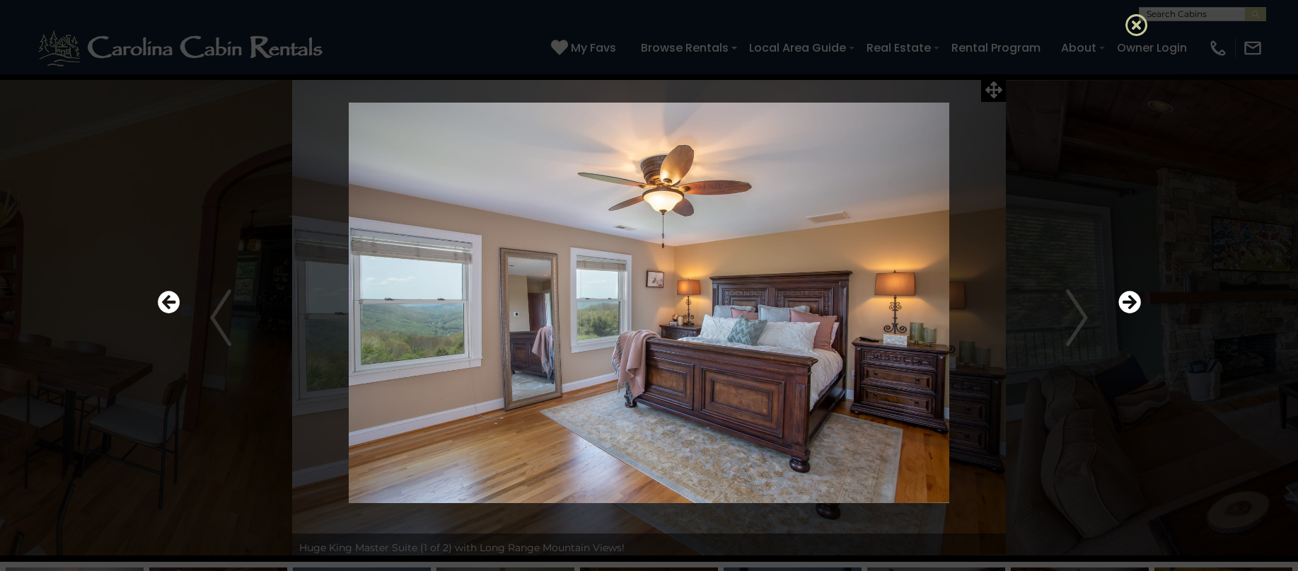
click at [1142, 27] on icon at bounding box center [1136, 24] width 23 height 23
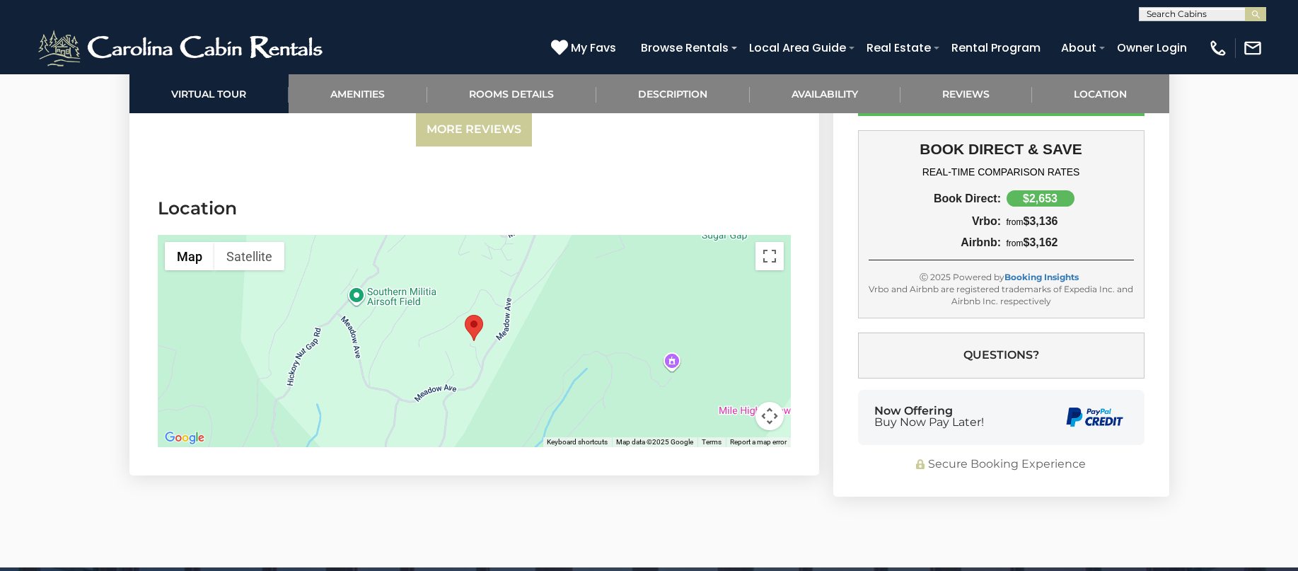
scroll to position [4809, 0]
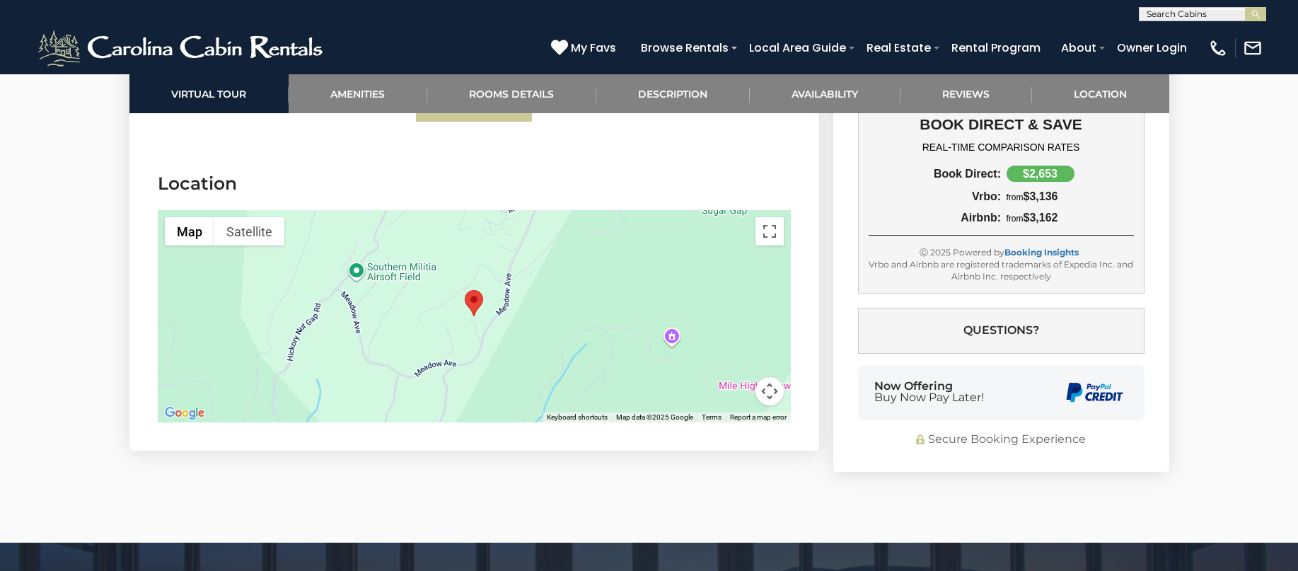
click at [491, 252] on div at bounding box center [474, 316] width 633 height 212
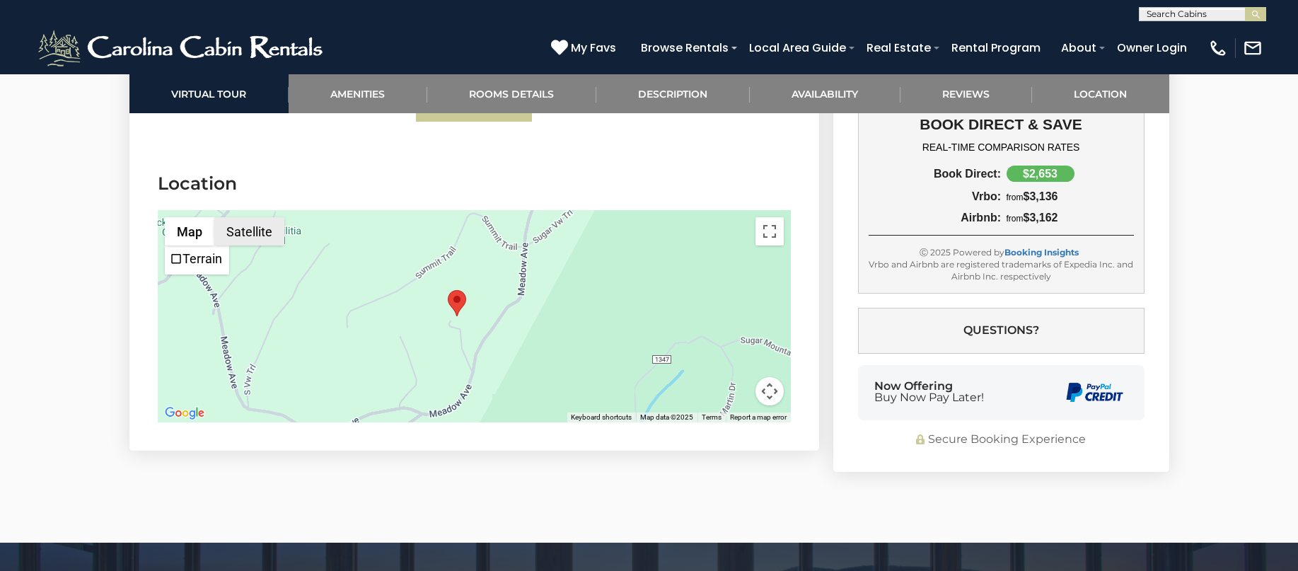
click at [245, 217] on button "Satellite" at bounding box center [249, 231] width 70 height 28
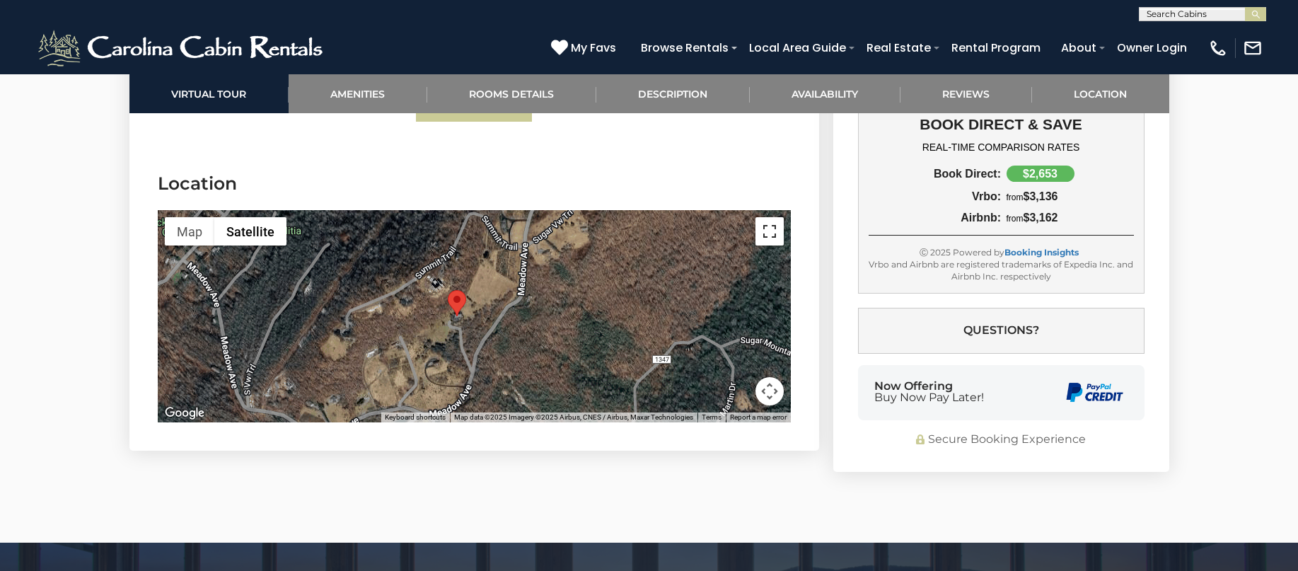
click at [764, 217] on button "Toggle fullscreen view" at bounding box center [769, 231] width 28 height 28
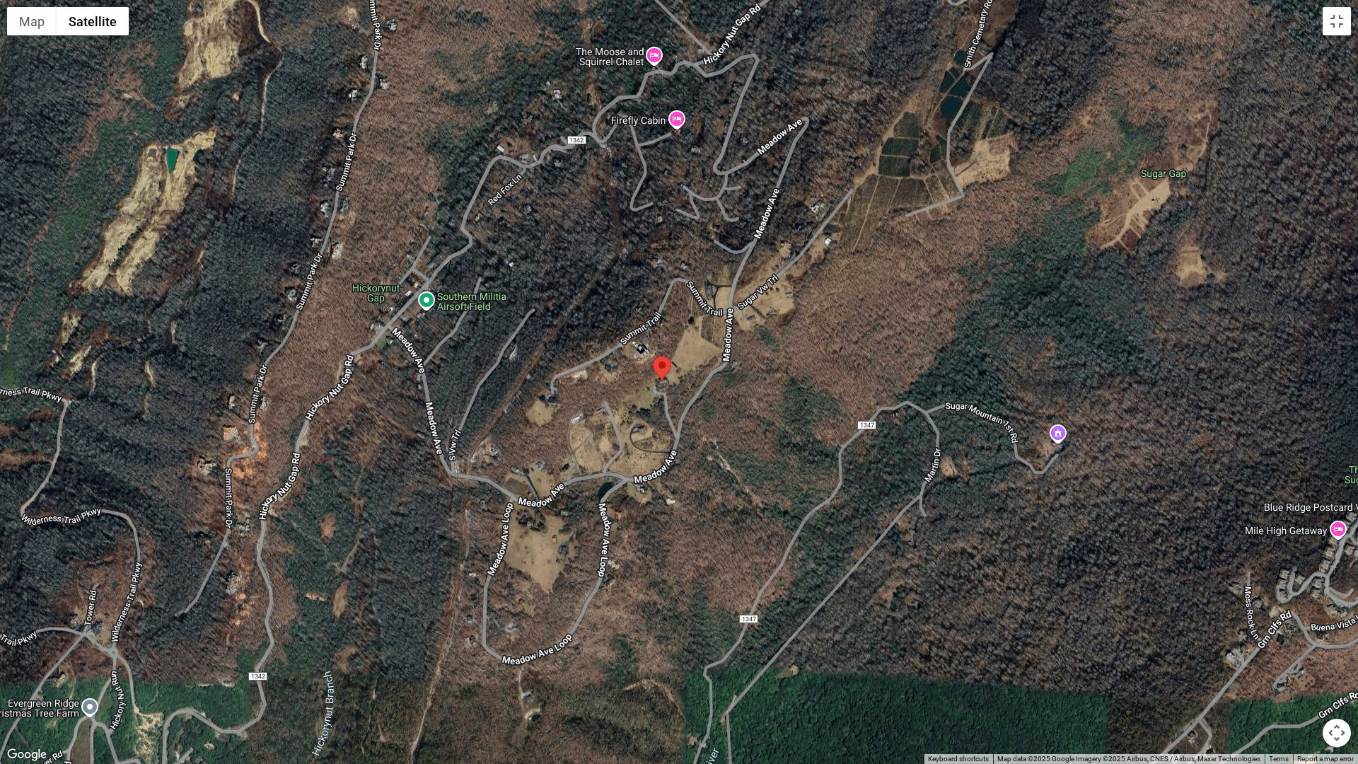
click at [864, 446] on div at bounding box center [679, 382] width 1358 height 764
click at [749, 417] on div at bounding box center [679, 382] width 1358 height 764
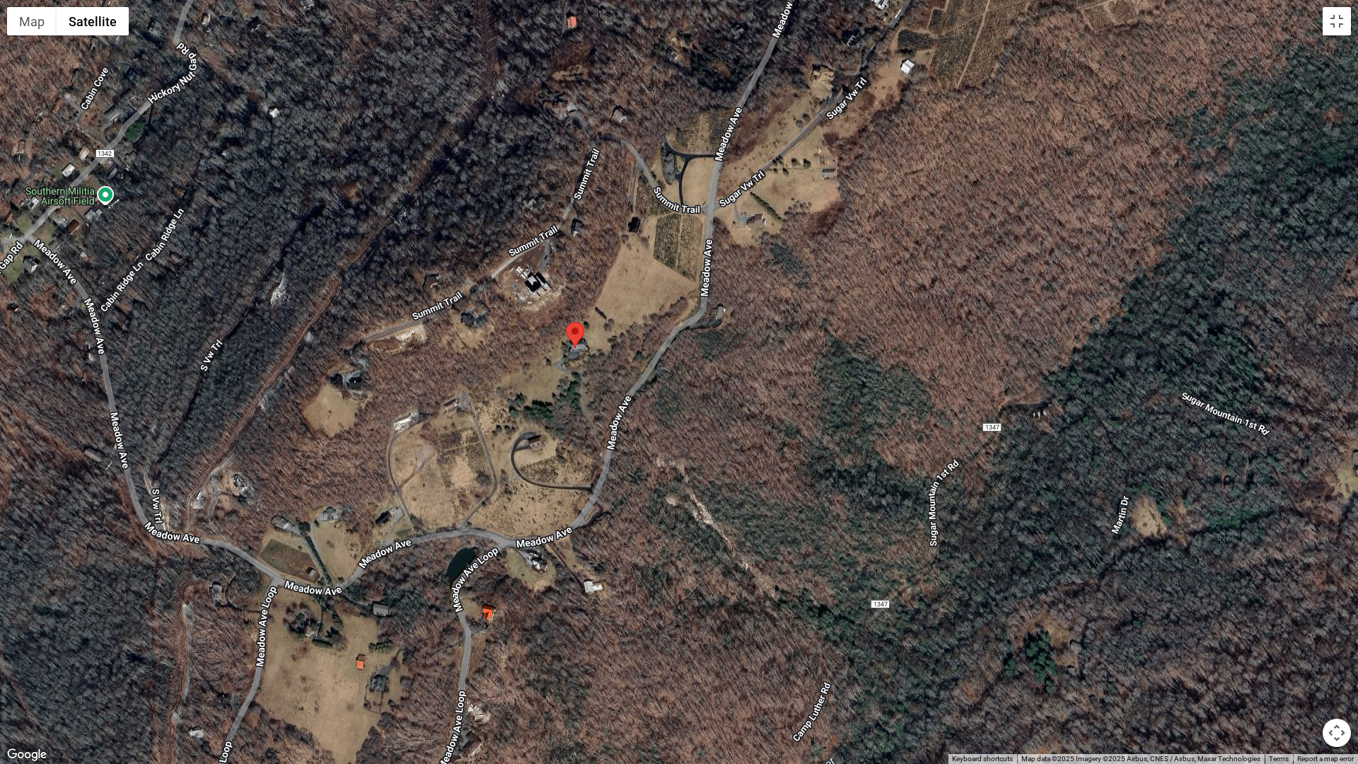
click at [749, 417] on div at bounding box center [679, 382] width 1358 height 764
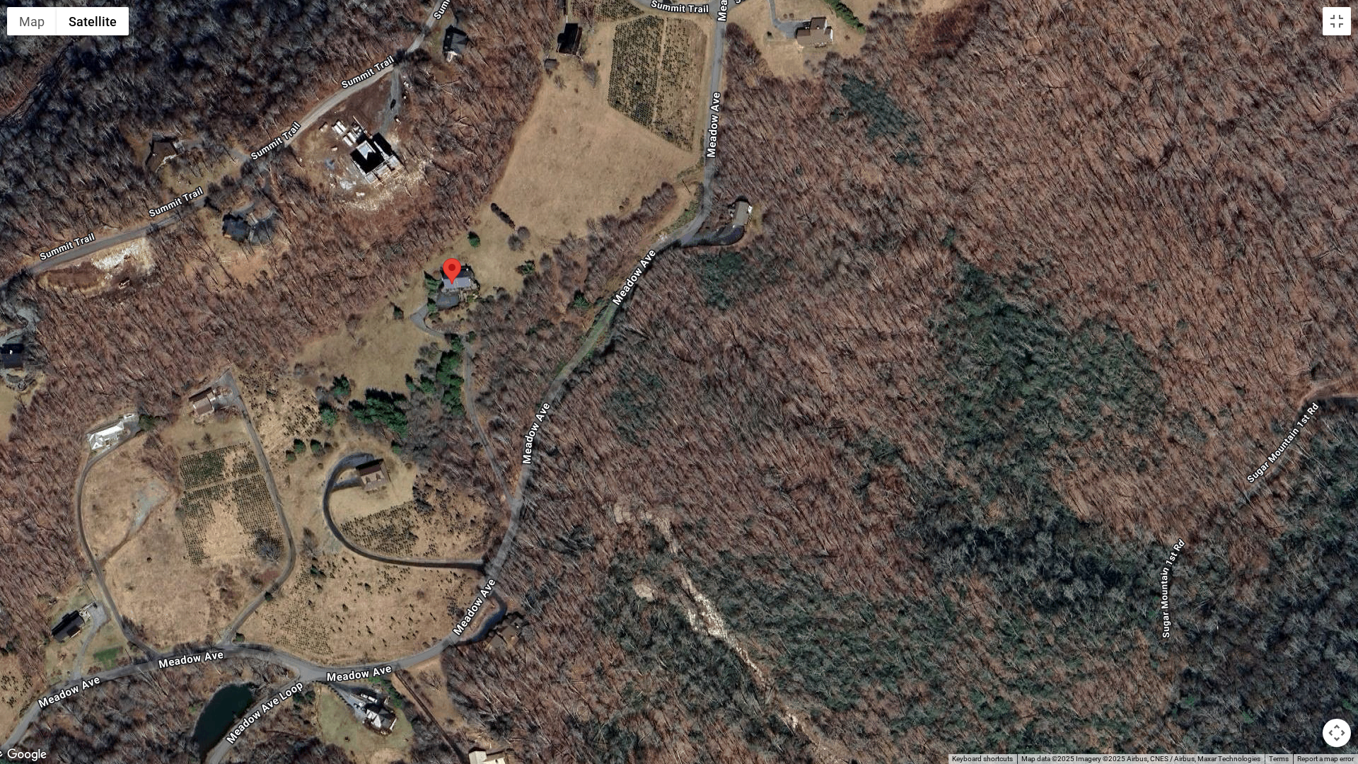
drag, startPoint x: 497, startPoint y: 349, endPoint x: 557, endPoint y: 355, distance: 61.2
click at [557, 355] on div at bounding box center [679, 382] width 1358 height 764
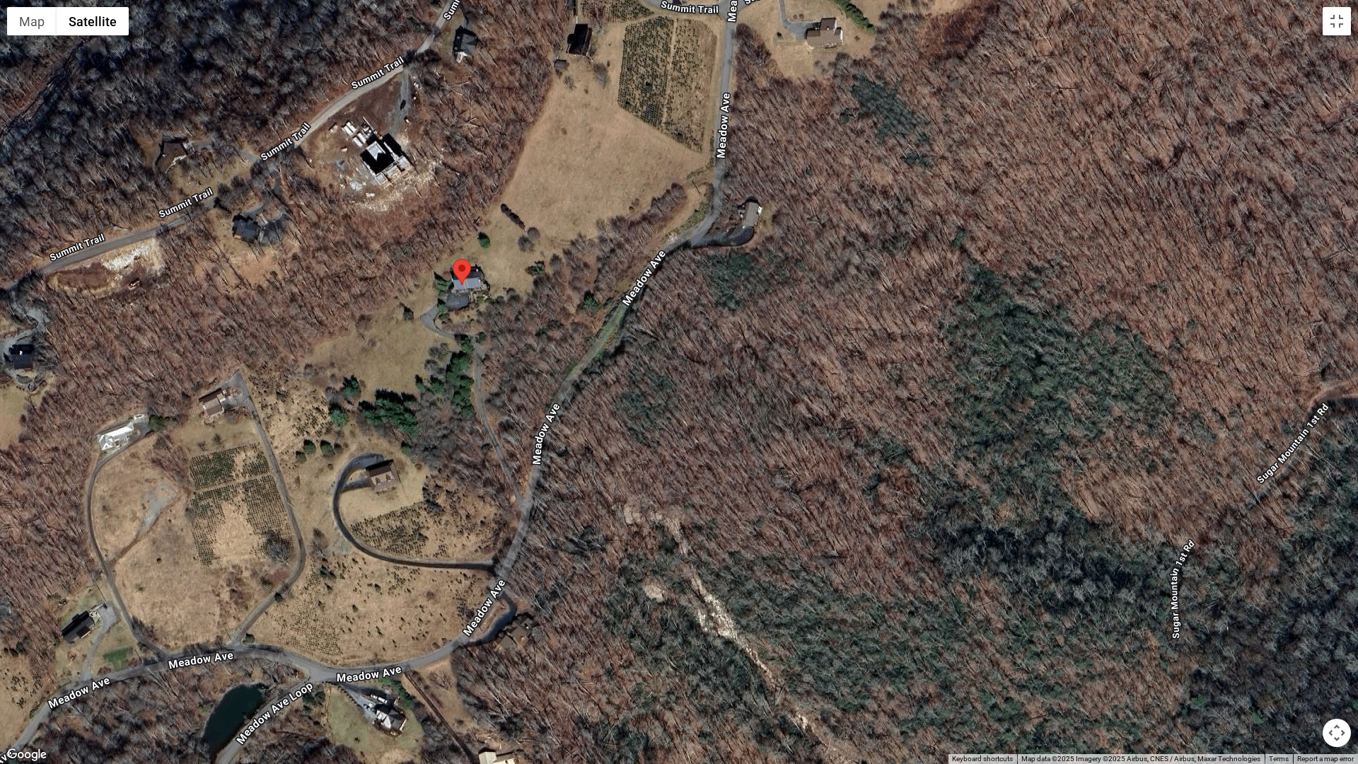
click at [510, 345] on div at bounding box center [679, 382] width 1358 height 764
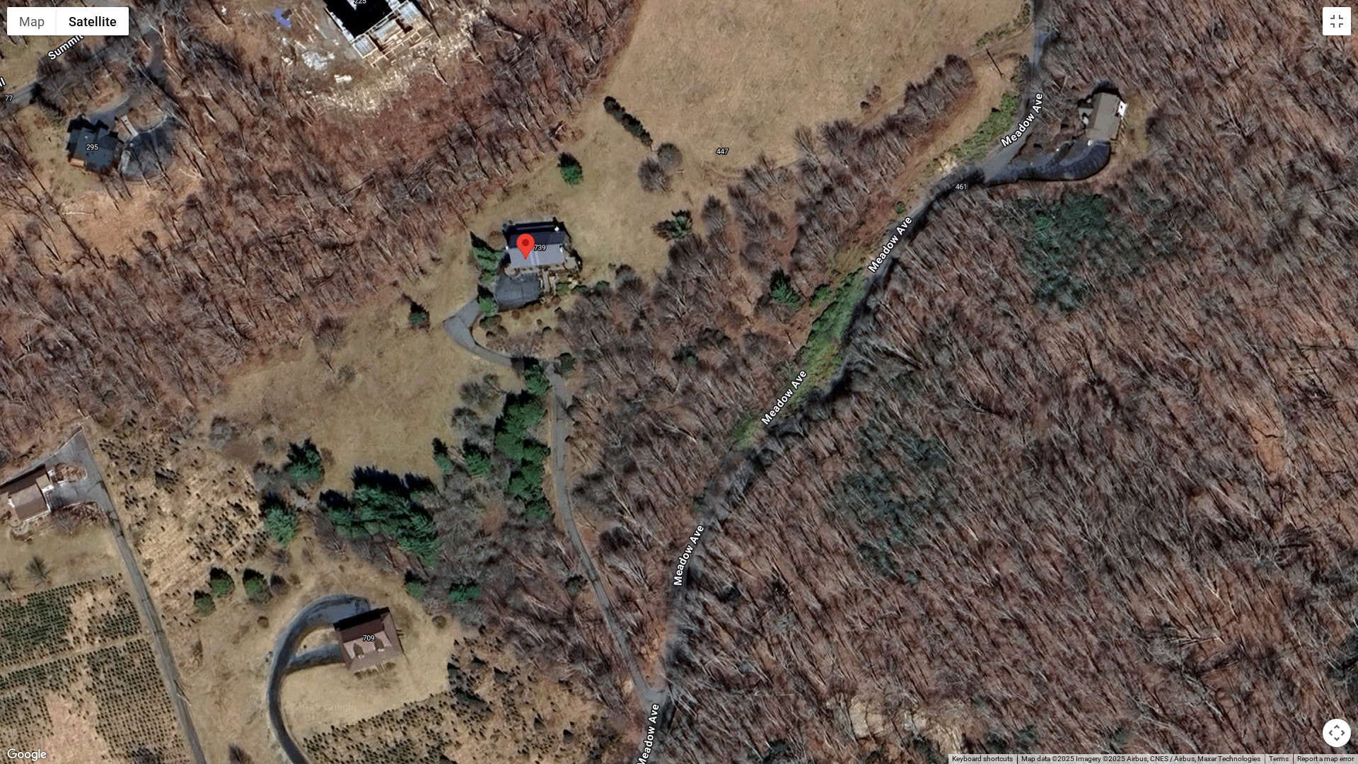
drag, startPoint x: 510, startPoint y: 345, endPoint x: 629, endPoint y: 380, distance: 123.8
click at [629, 380] on div at bounding box center [679, 382] width 1358 height 764
click at [574, 315] on div at bounding box center [679, 382] width 1358 height 764
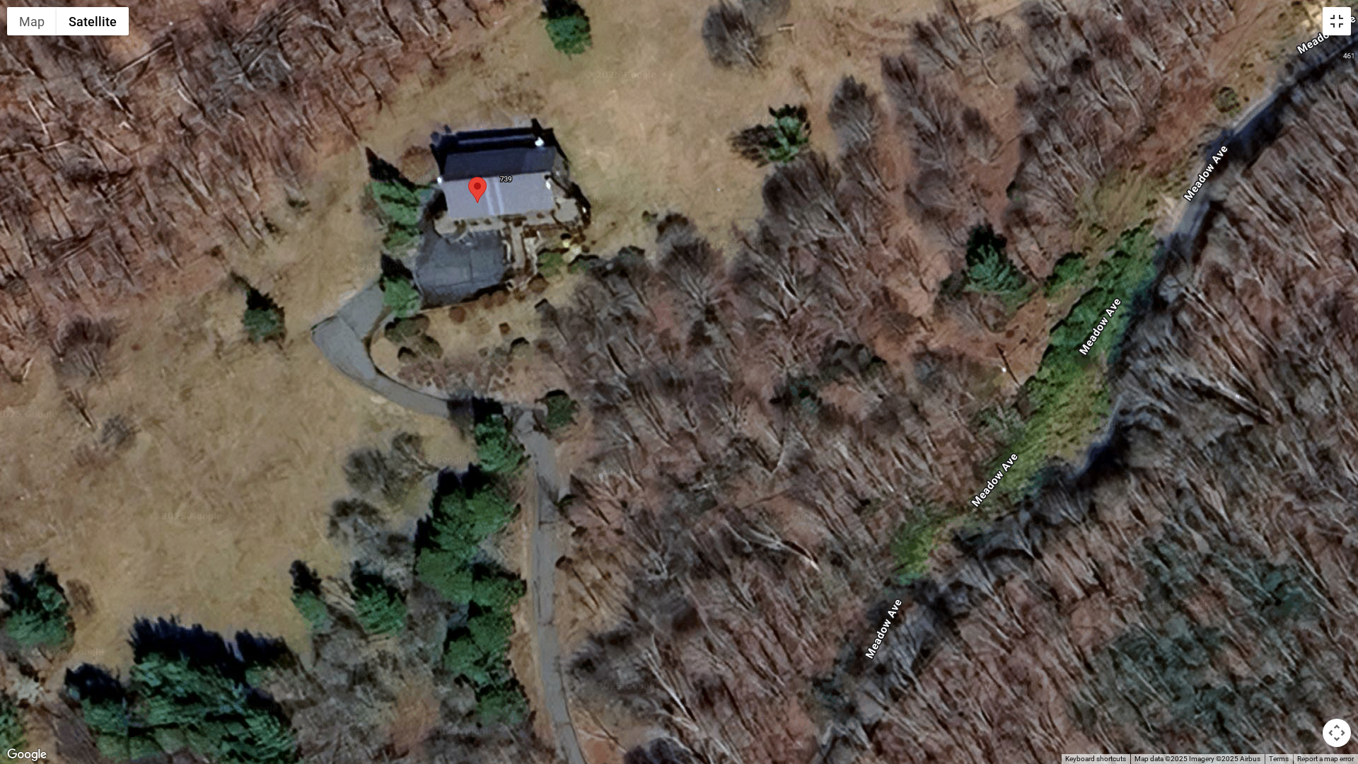
click at [1297, 31] on button "Toggle fullscreen view" at bounding box center [1337, 21] width 28 height 28
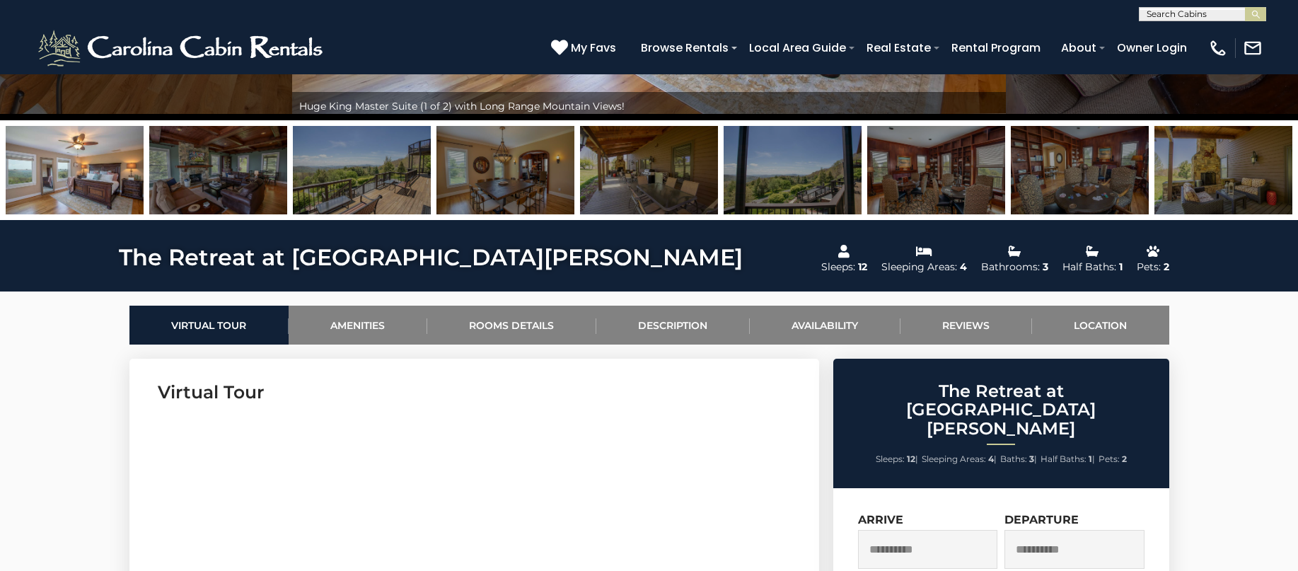
scroll to position [495, 0]
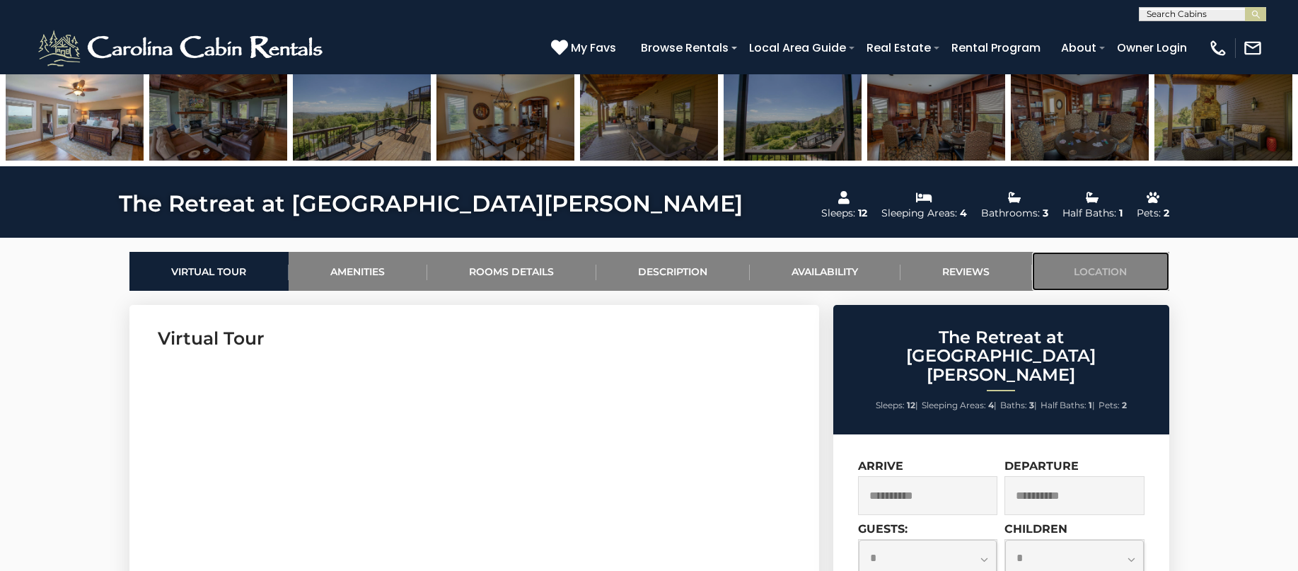
drag, startPoint x: 1095, startPoint y: 265, endPoint x: 1086, endPoint y: 267, distance: 9.4
click at [1095, 265] on link "Location" at bounding box center [1100, 271] width 137 height 39
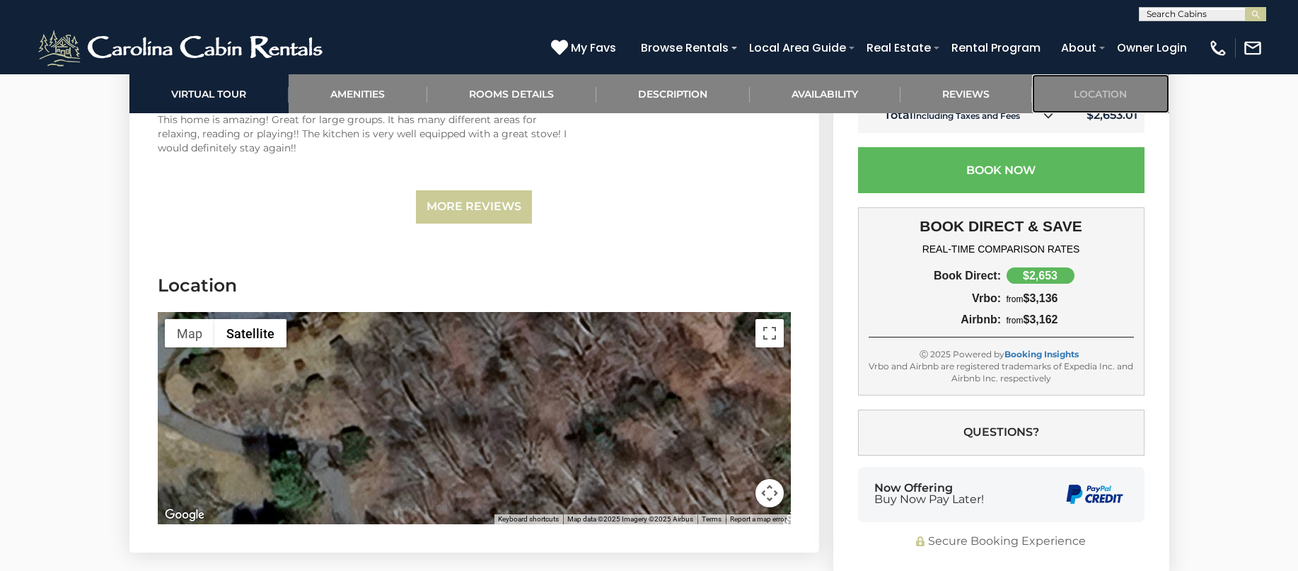
scroll to position [4790, 0]
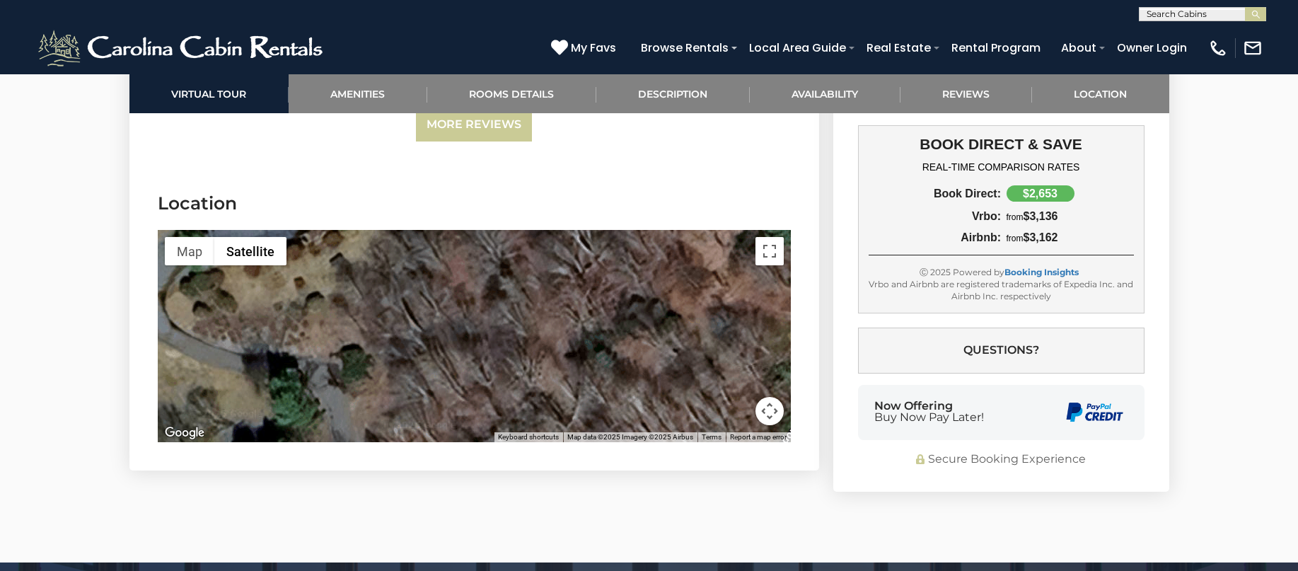
click at [770, 397] on button "Map camera controls" at bounding box center [769, 411] width 28 height 28
click at [734, 397] on button "Zoom out" at bounding box center [734, 411] width 28 height 28
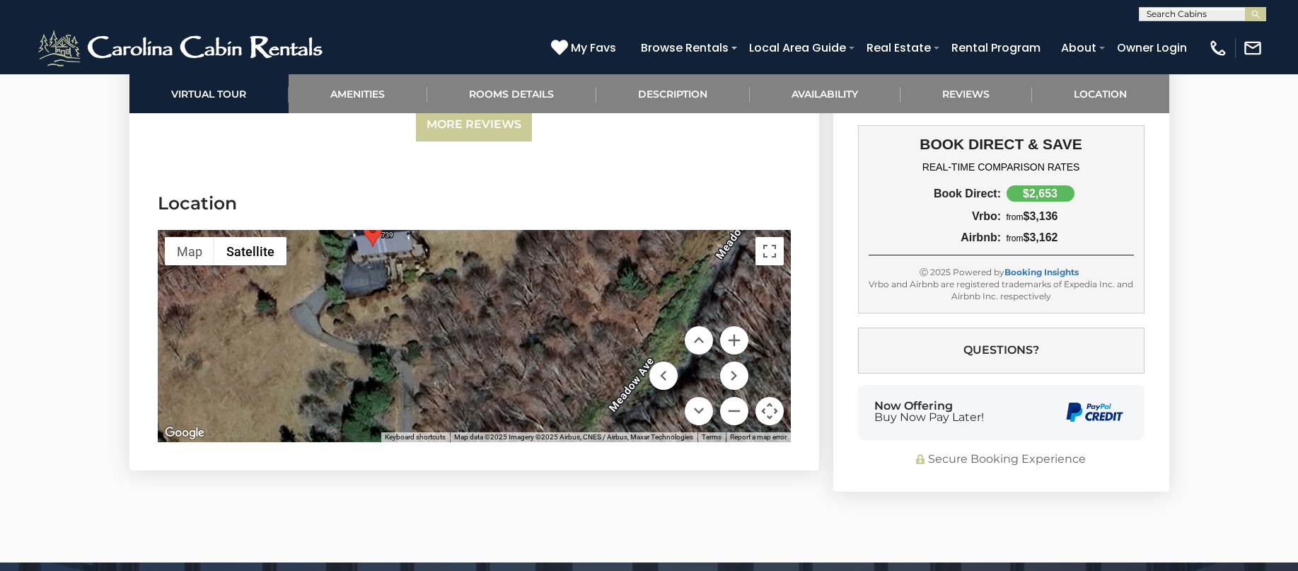
click at [608, 278] on div at bounding box center [474, 336] width 633 height 212
click at [734, 397] on button "Zoom out" at bounding box center [734, 411] width 28 height 28
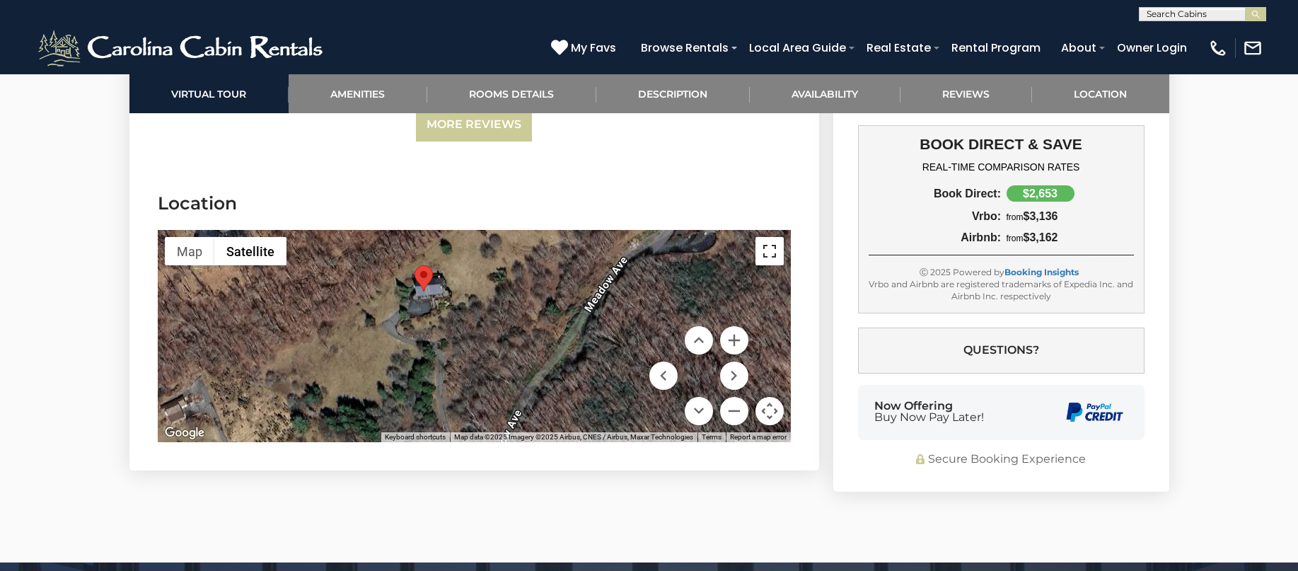
click at [762, 237] on button "Toggle fullscreen view" at bounding box center [769, 251] width 28 height 28
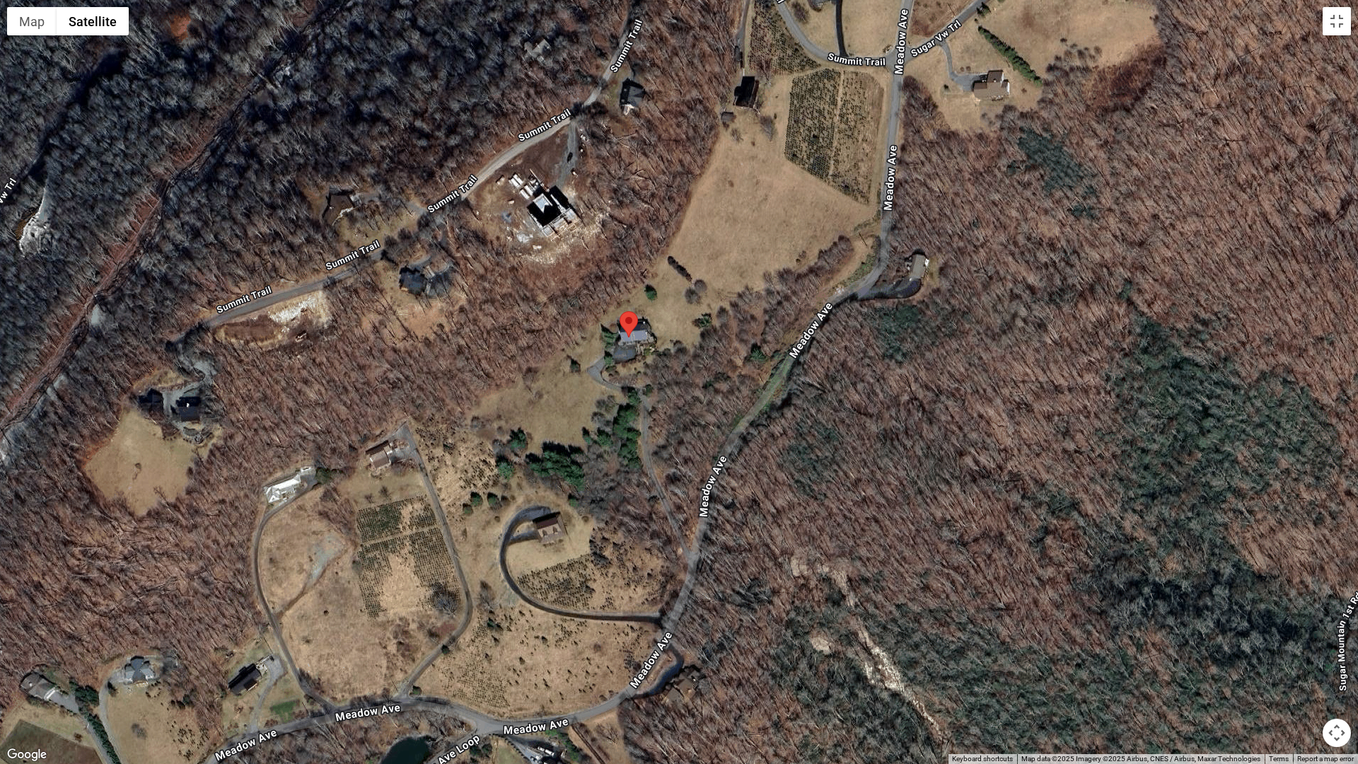
click at [1297, 570] on button "Map camera controls" at bounding box center [1337, 733] width 28 height 28
click at [1297, 570] on button "Zoom out" at bounding box center [1301, 733] width 28 height 28
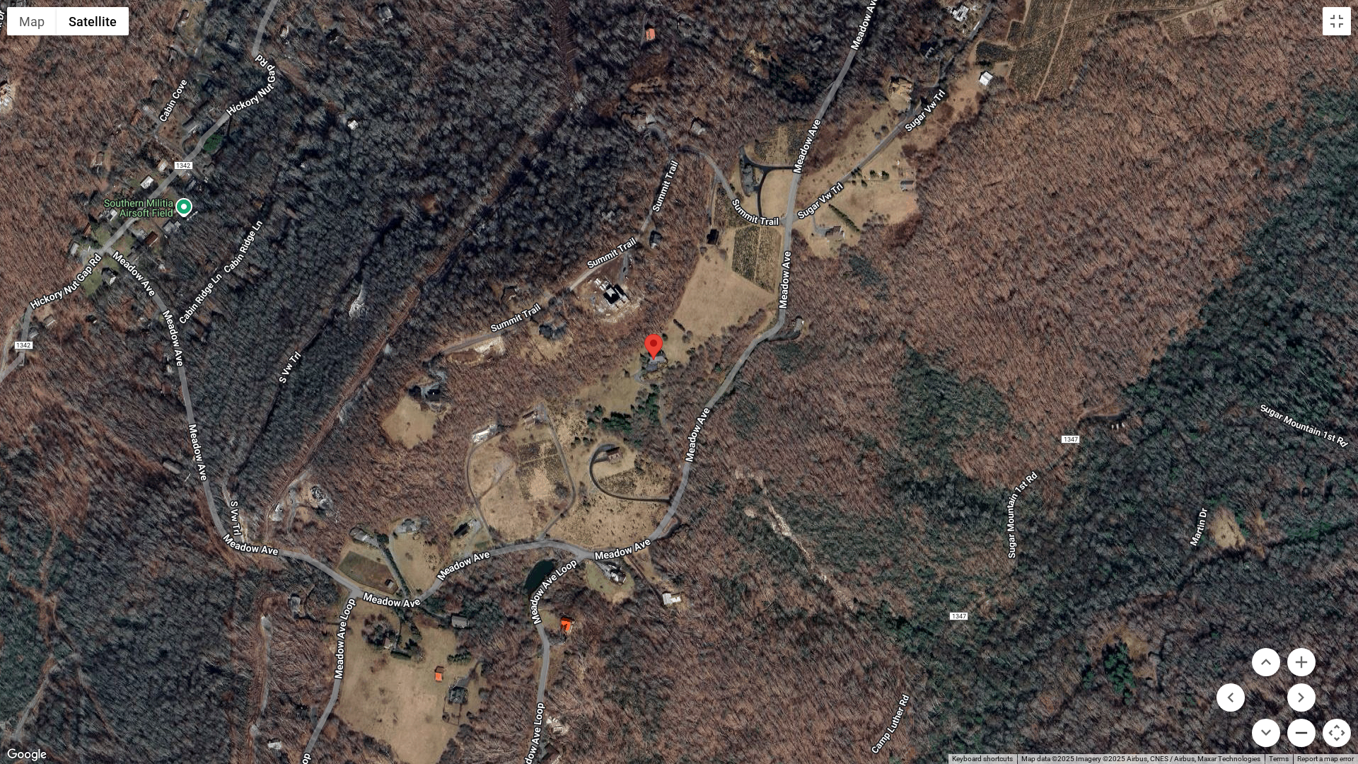
click at [1297, 570] on button "Zoom out" at bounding box center [1301, 733] width 28 height 28
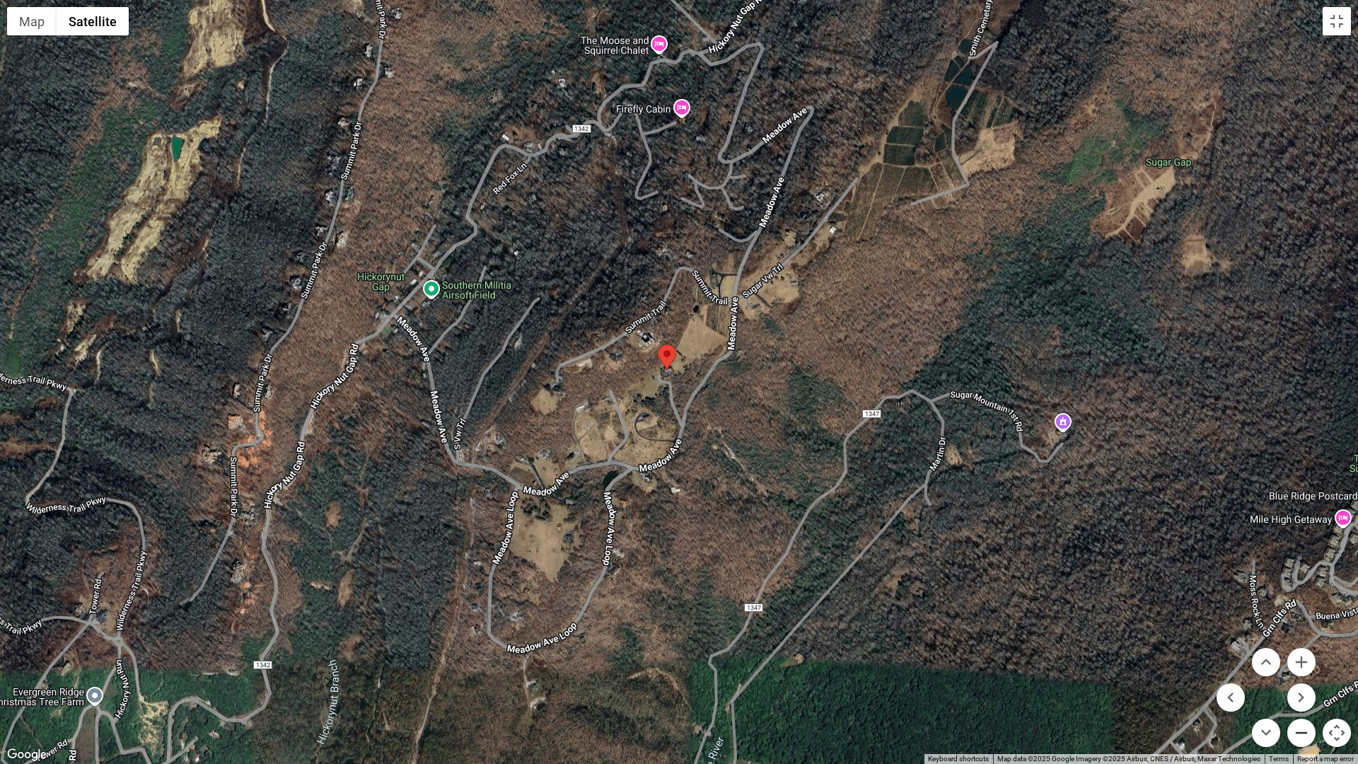
click at [1297, 570] on button "Zoom out" at bounding box center [1301, 733] width 28 height 28
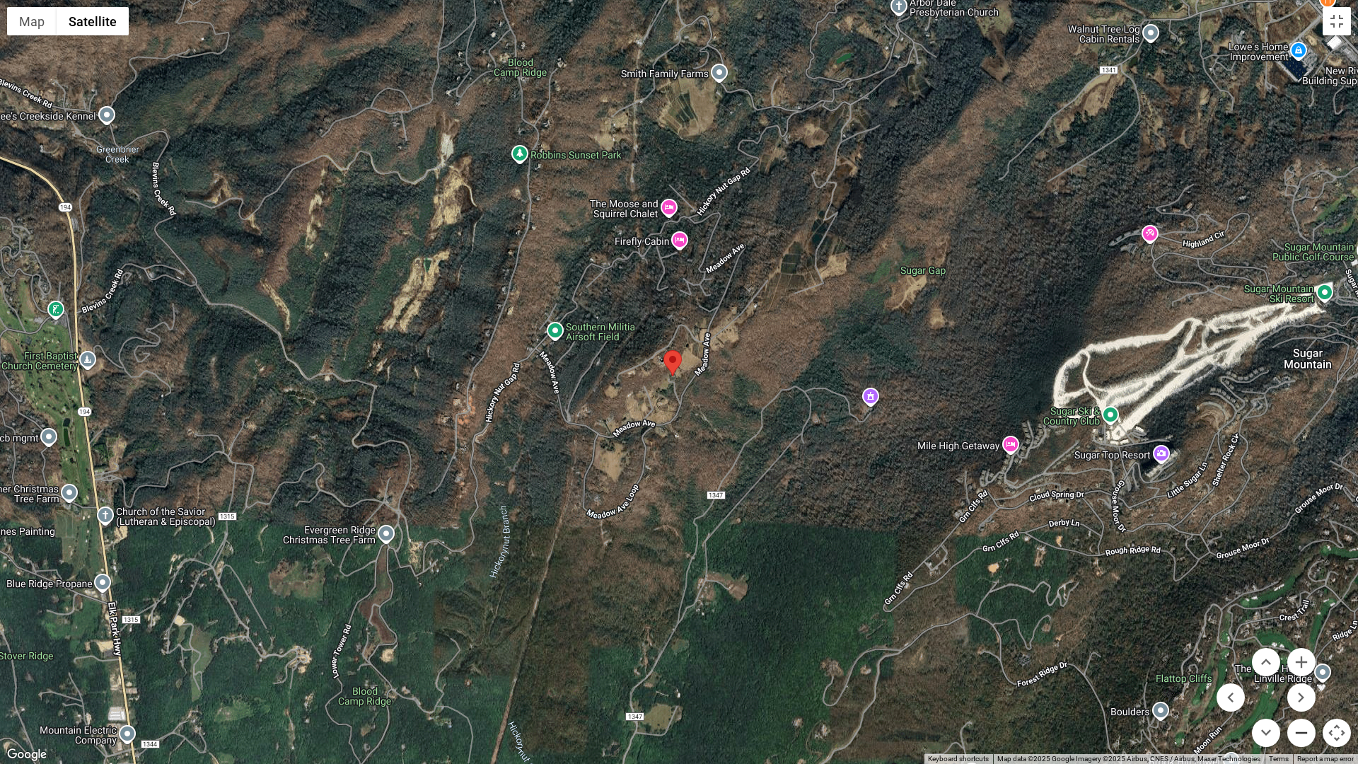
click at [1297, 570] on button "Zoom out" at bounding box center [1301, 733] width 28 height 28
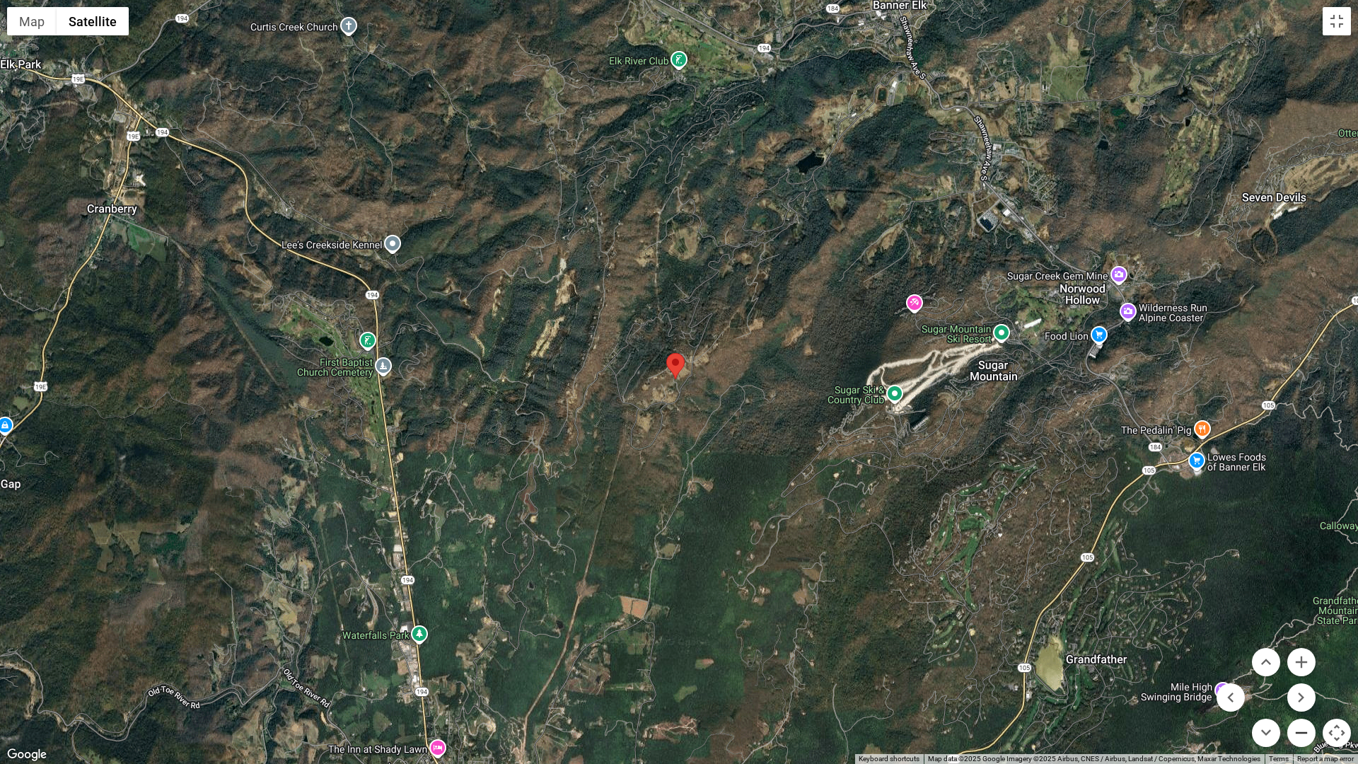
click at [1297, 570] on button "Zoom out" at bounding box center [1301, 733] width 28 height 28
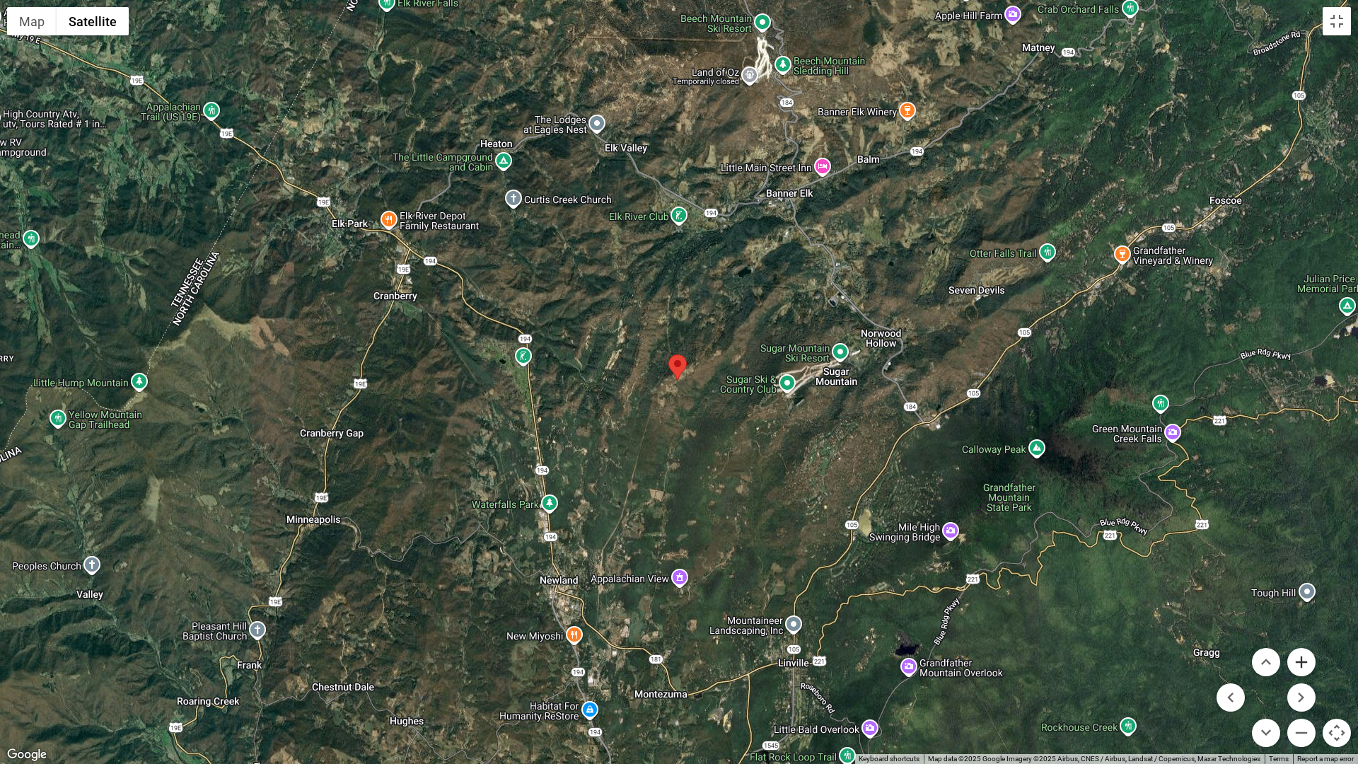
click at [1297, 570] on button "Zoom in" at bounding box center [1301, 662] width 28 height 28
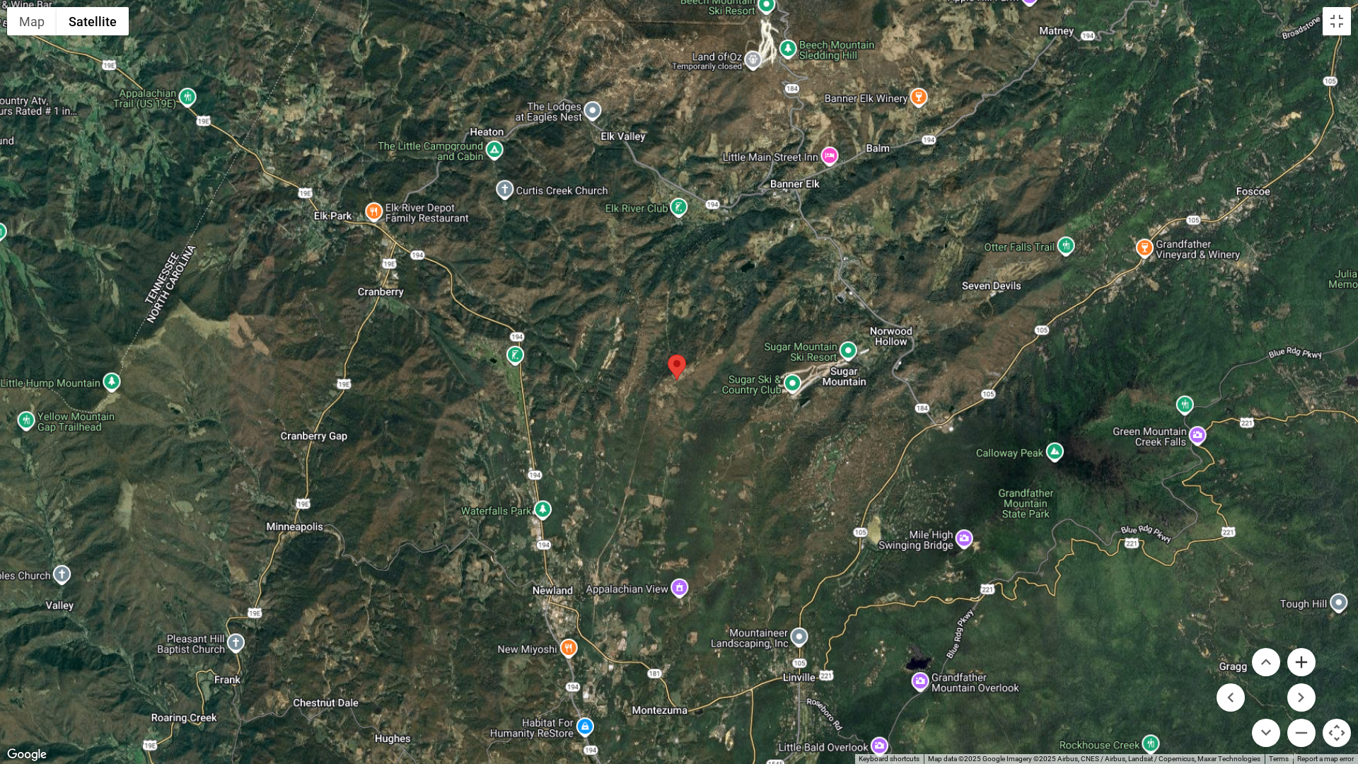
click at [1297, 570] on button "Zoom in" at bounding box center [1301, 662] width 28 height 28
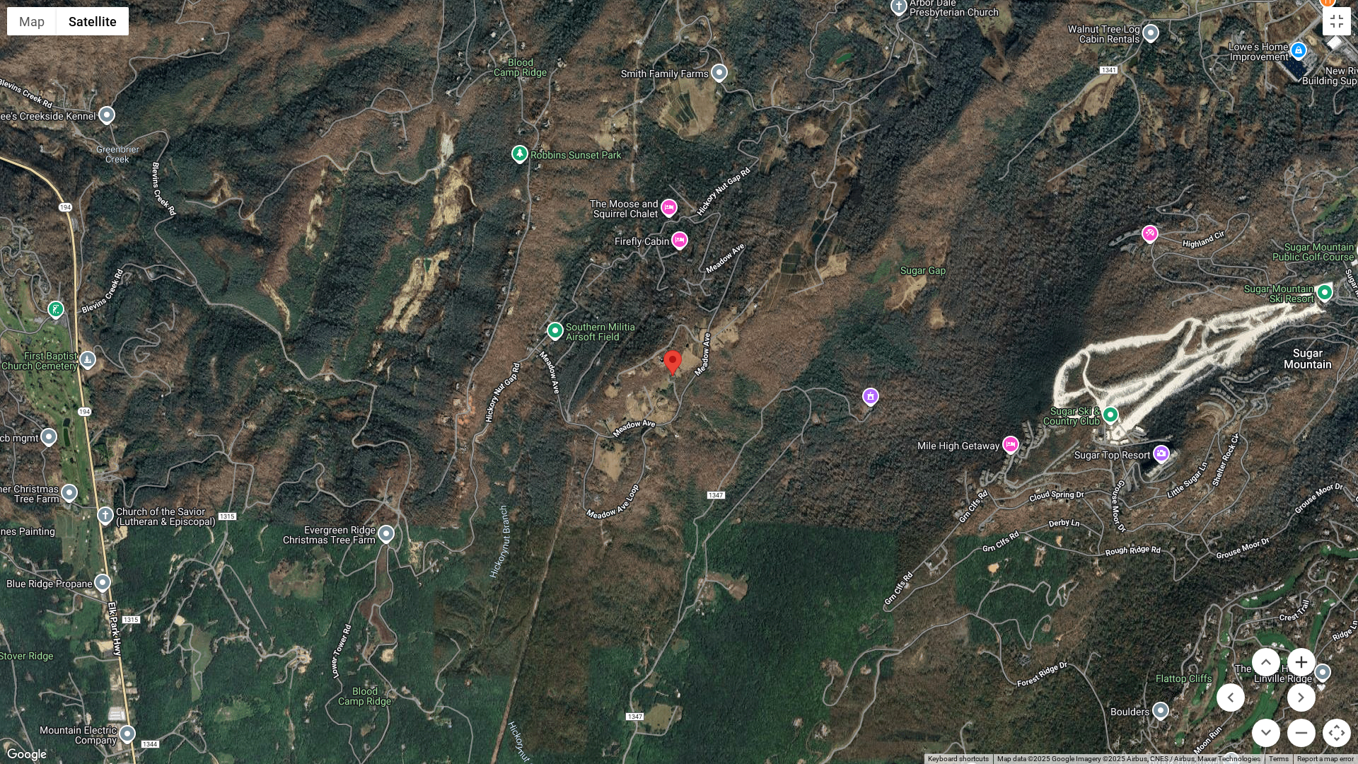
click at [1297, 570] on button "Zoom in" at bounding box center [1301, 662] width 28 height 28
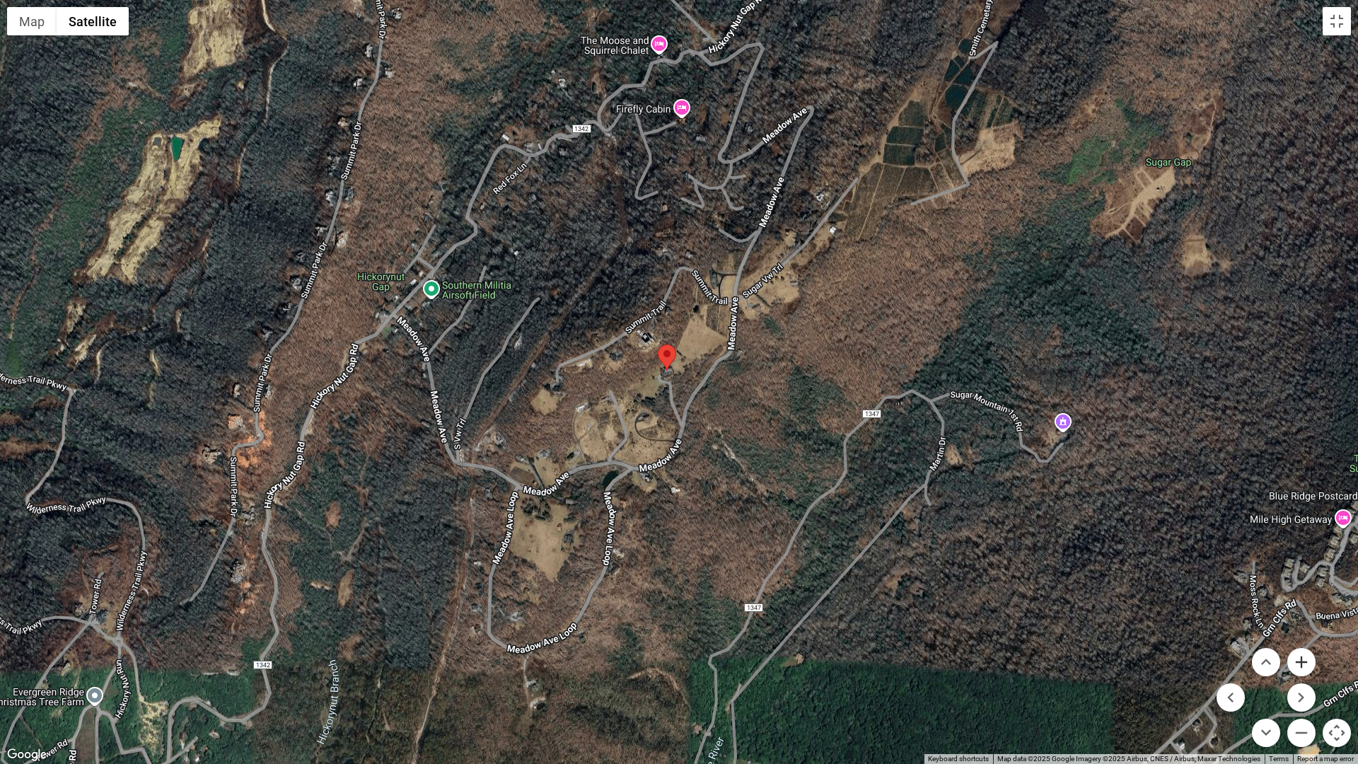
click at [1297, 570] on button "Zoom in" at bounding box center [1301, 662] width 28 height 28
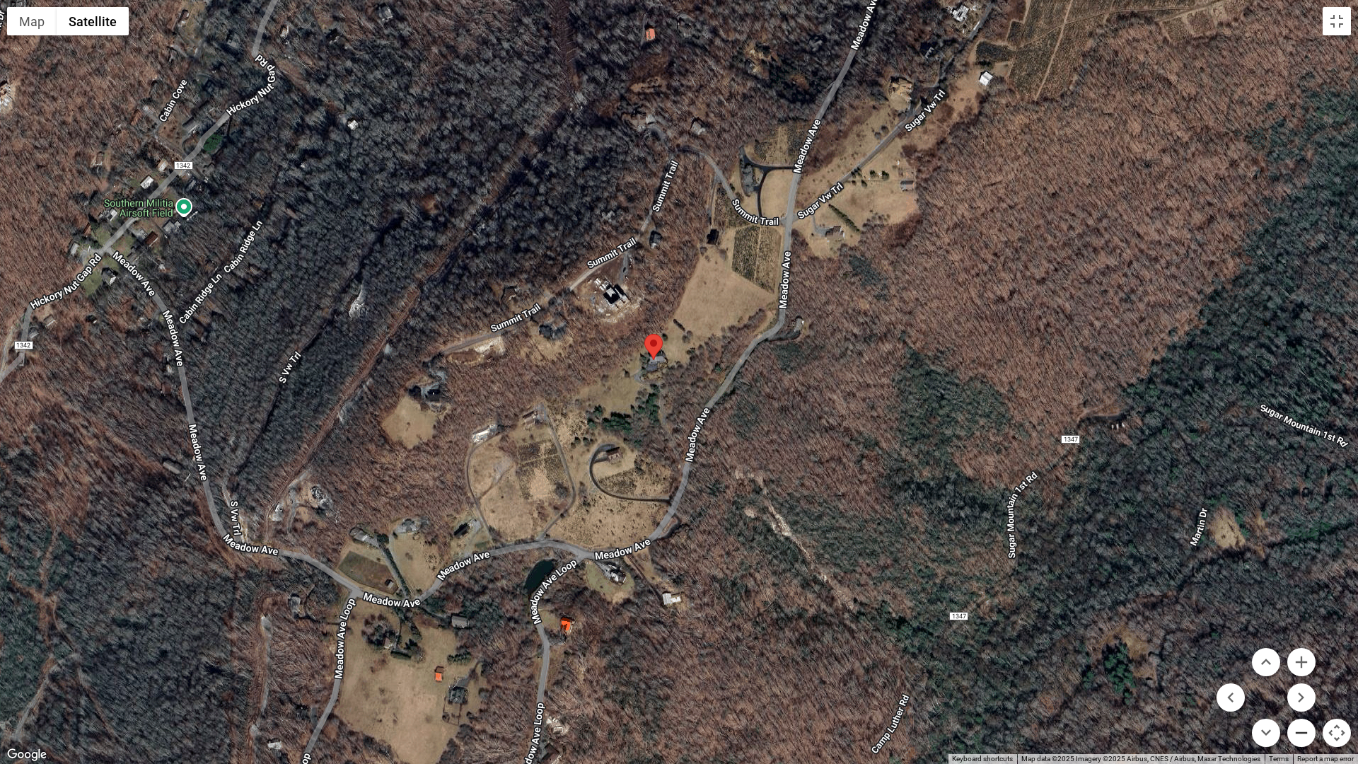
click at [1297, 570] on button "Zoom out" at bounding box center [1301, 733] width 28 height 28
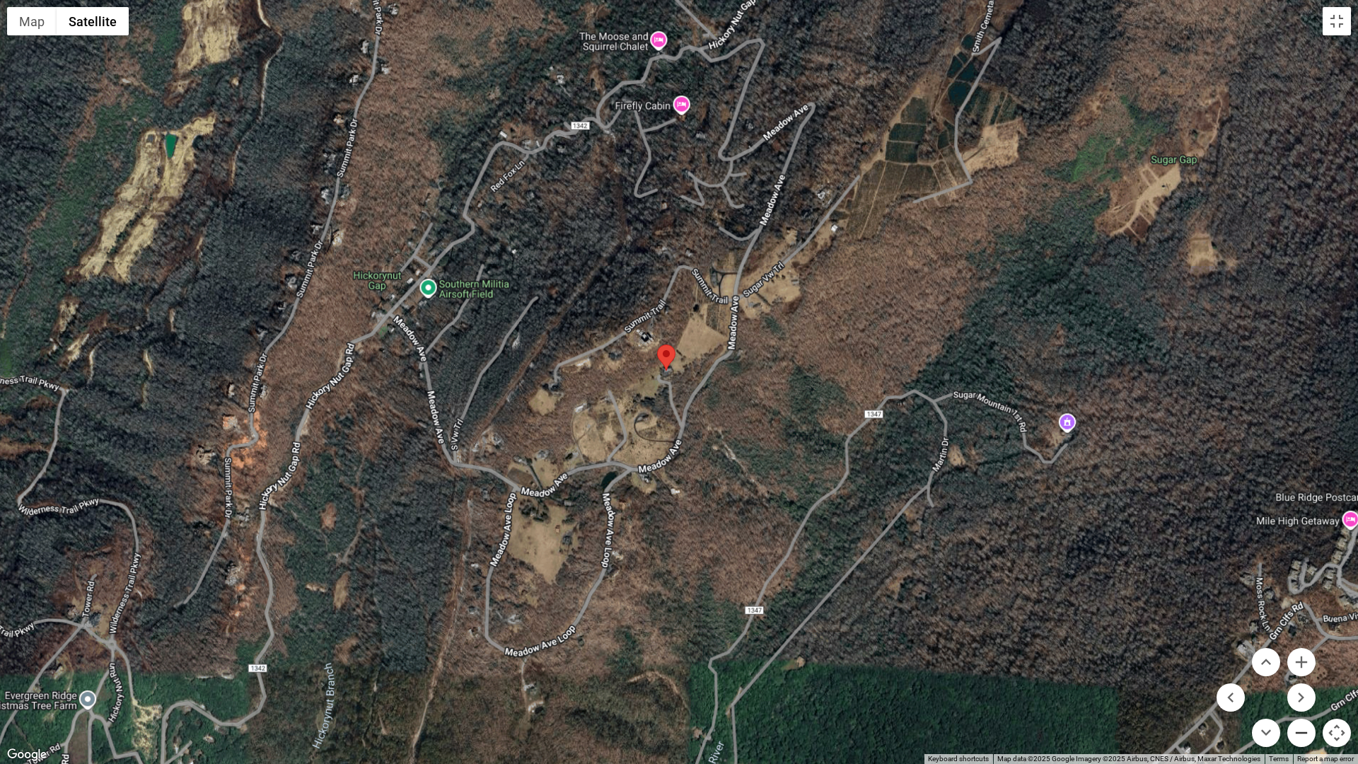
click at [1297, 570] on button "Zoom out" at bounding box center [1301, 733] width 28 height 28
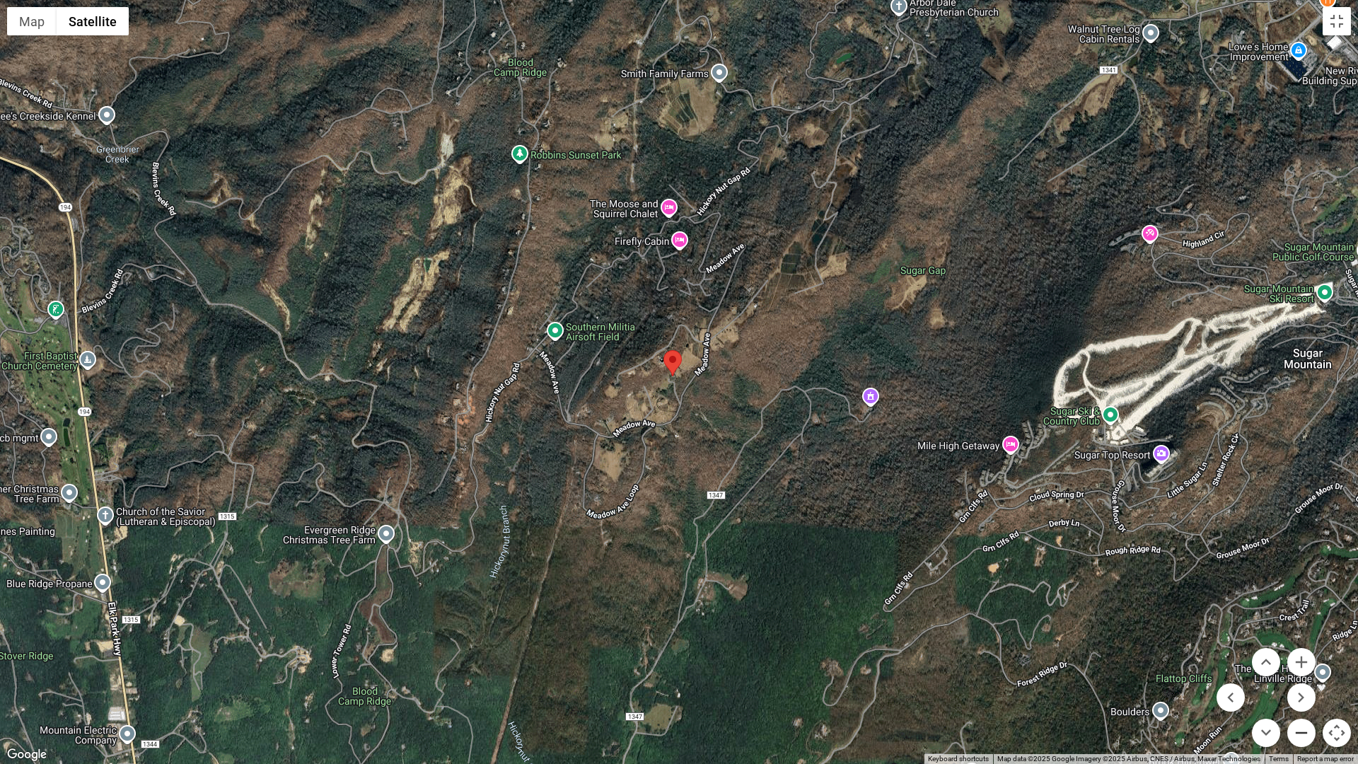
click at [1297, 570] on button "Zoom out" at bounding box center [1301, 733] width 28 height 28
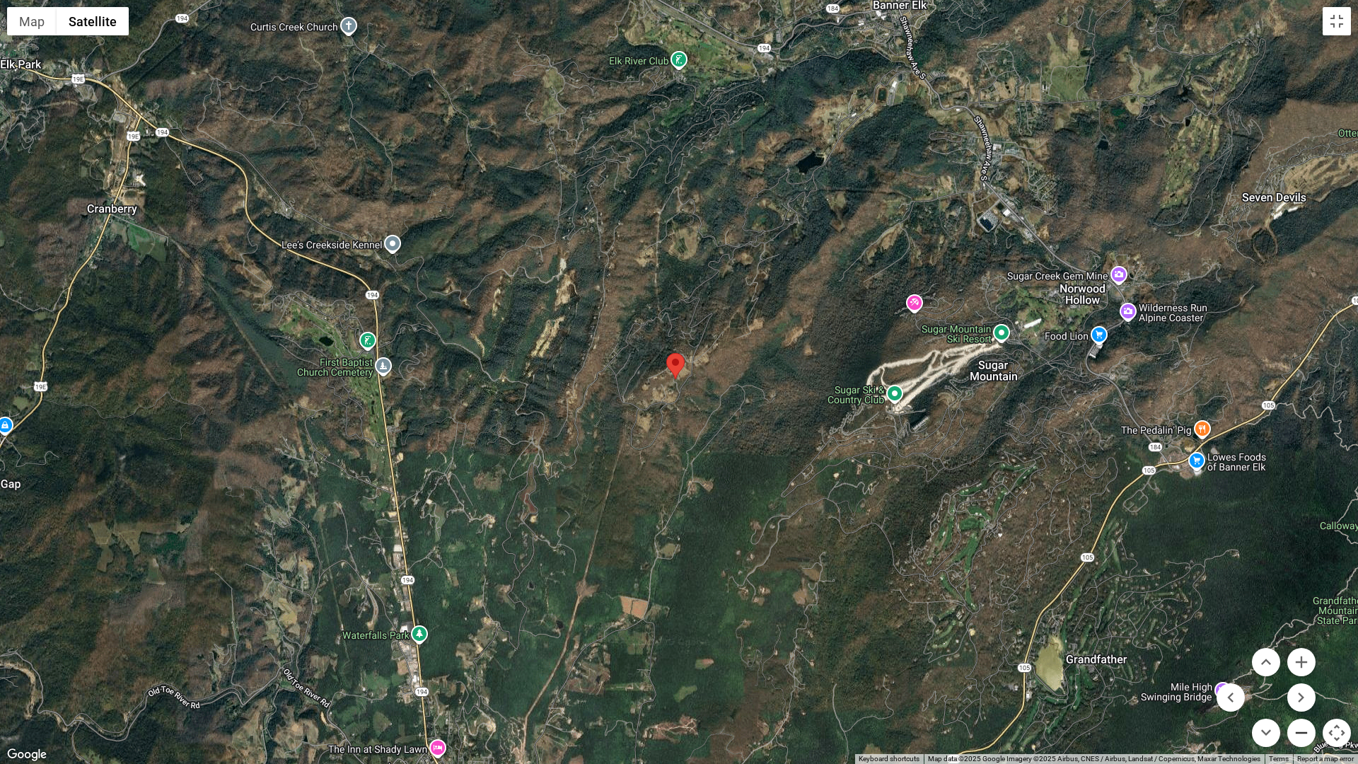
click at [1297, 570] on button "Zoom out" at bounding box center [1301, 733] width 28 height 28
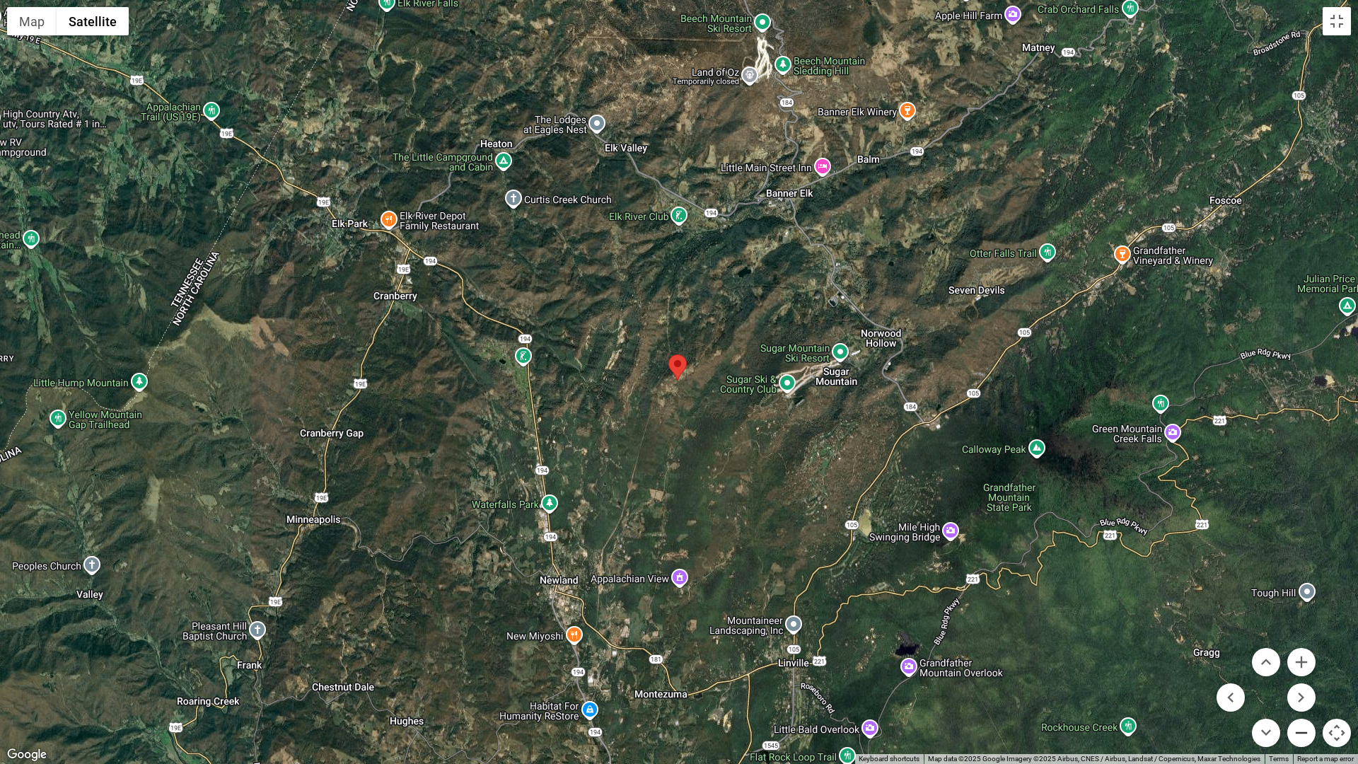
click at [1297, 570] on button "Zoom out" at bounding box center [1301, 733] width 28 height 28
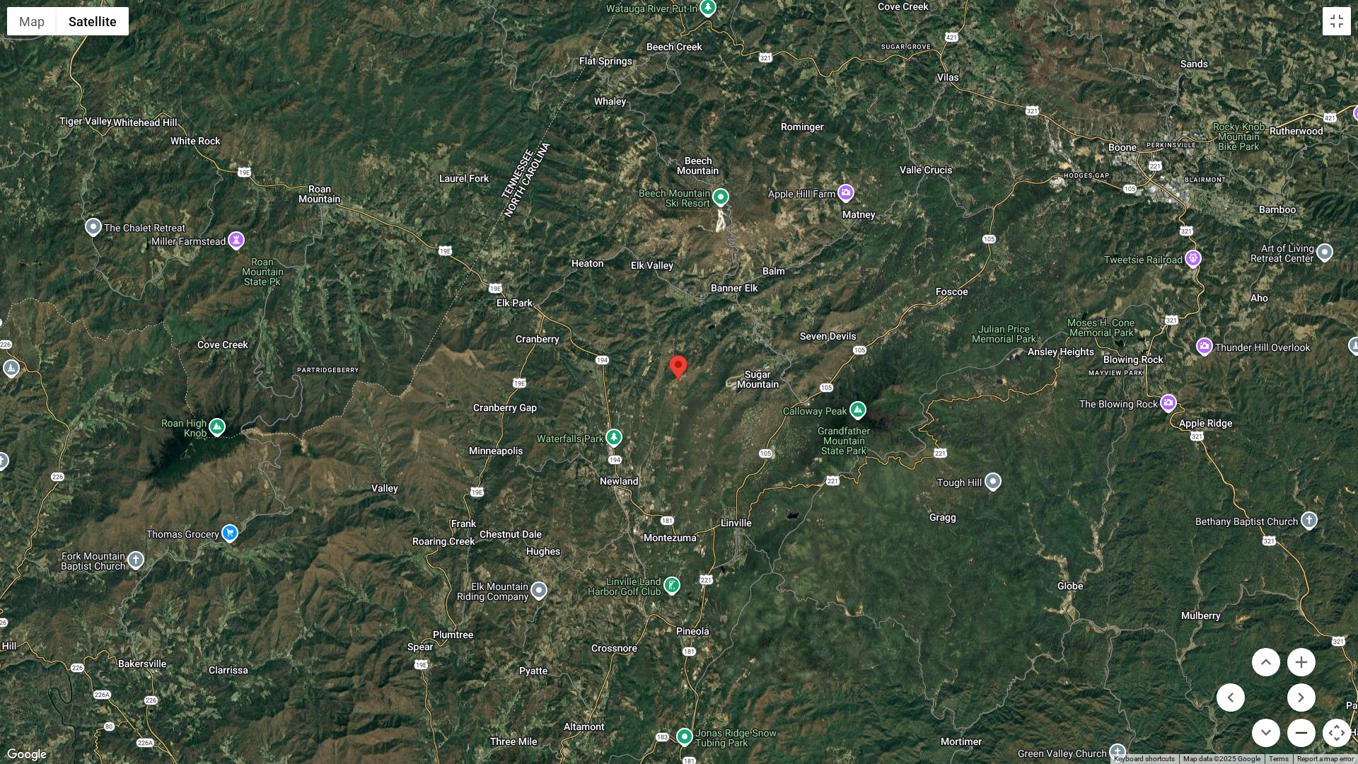
click at [1297, 570] on button "Zoom out" at bounding box center [1301, 733] width 28 height 28
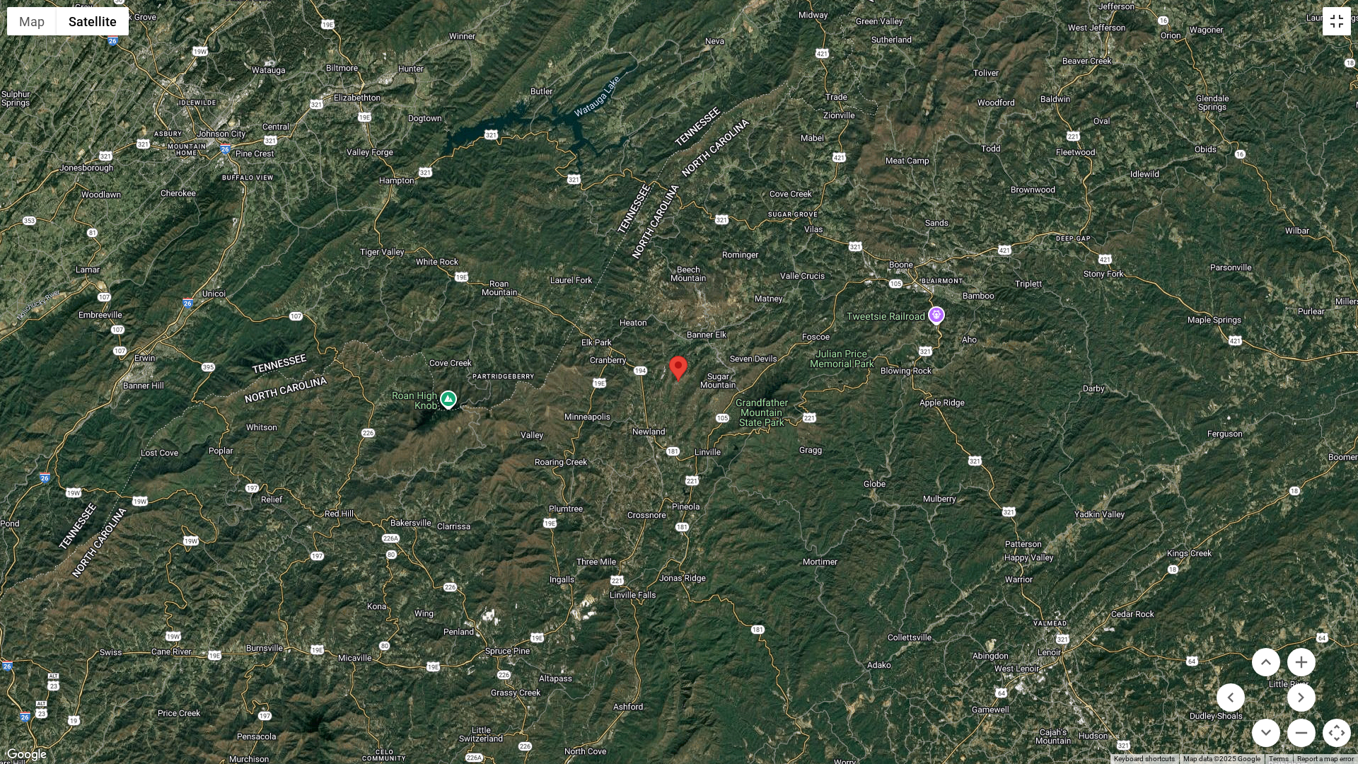
click at [1297, 31] on button "Toggle fullscreen view" at bounding box center [1337, 21] width 28 height 28
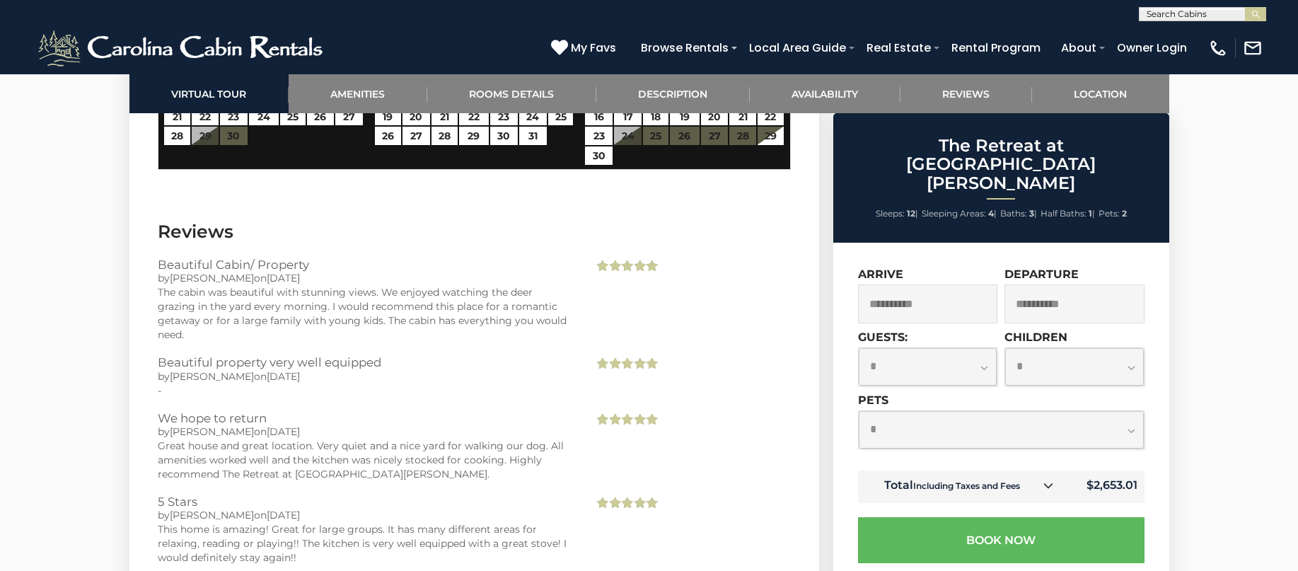
scroll to position [4295, 0]
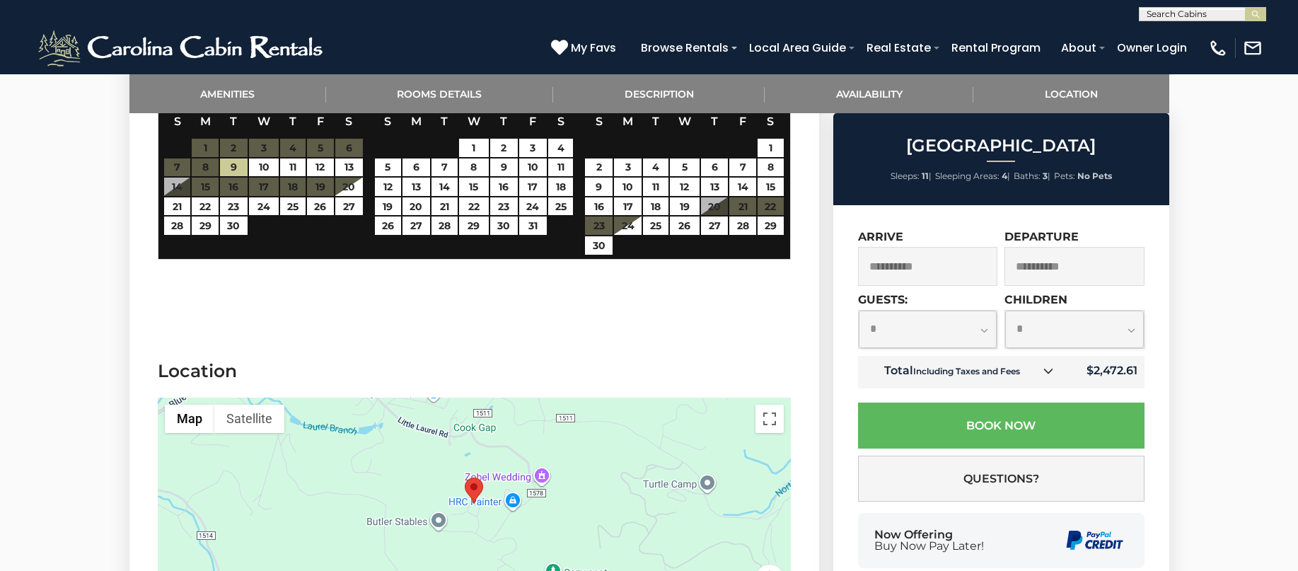
scroll to position [2262, 0]
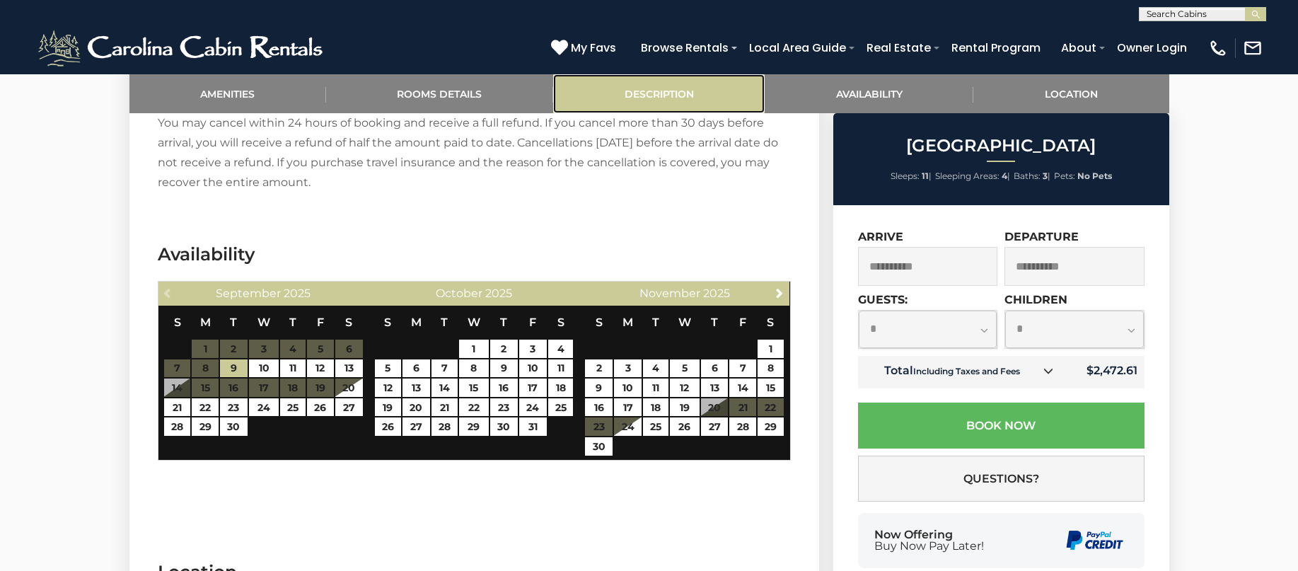
click at [651, 98] on link "Description" at bounding box center [658, 93] width 211 height 39
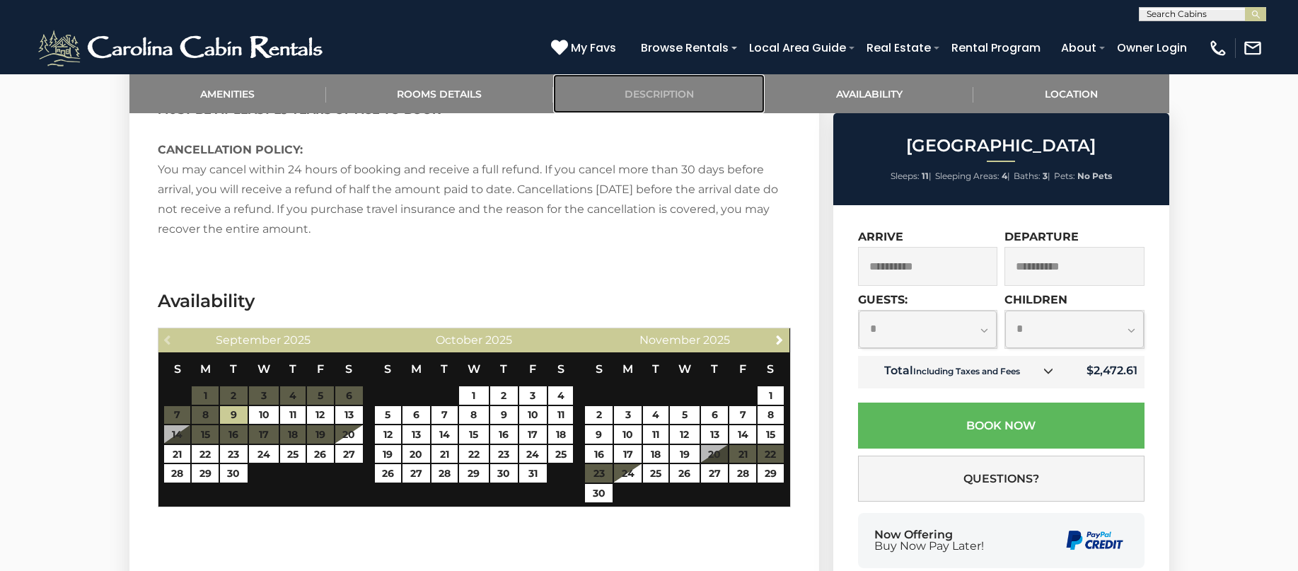
scroll to position [1979, 0]
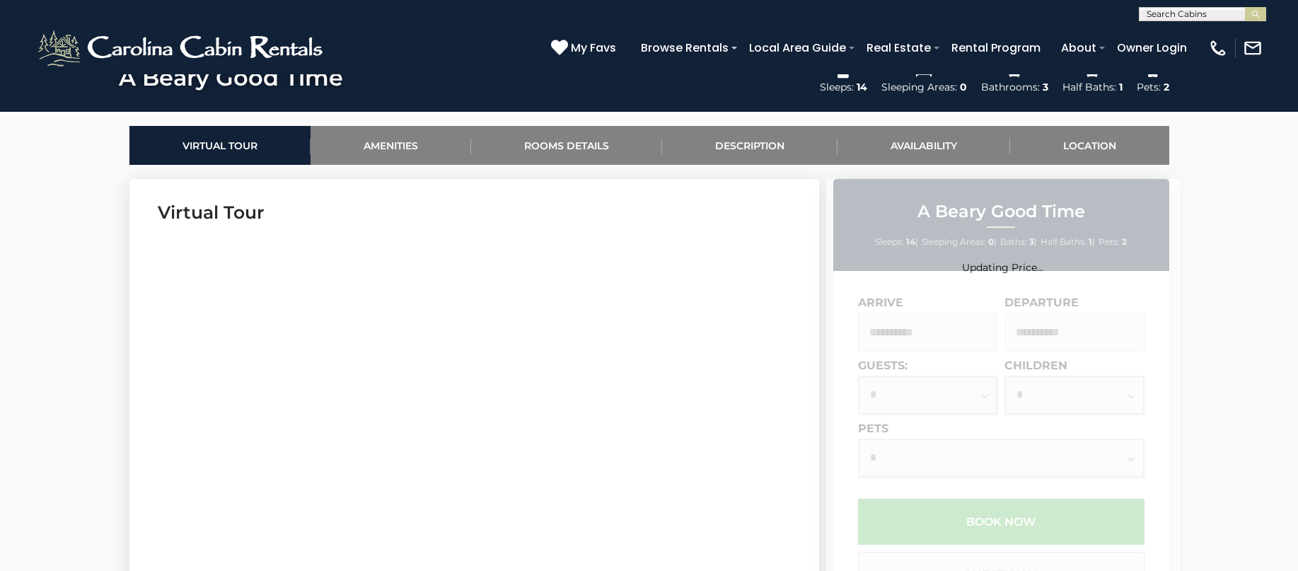
scroll to position [495, 0]
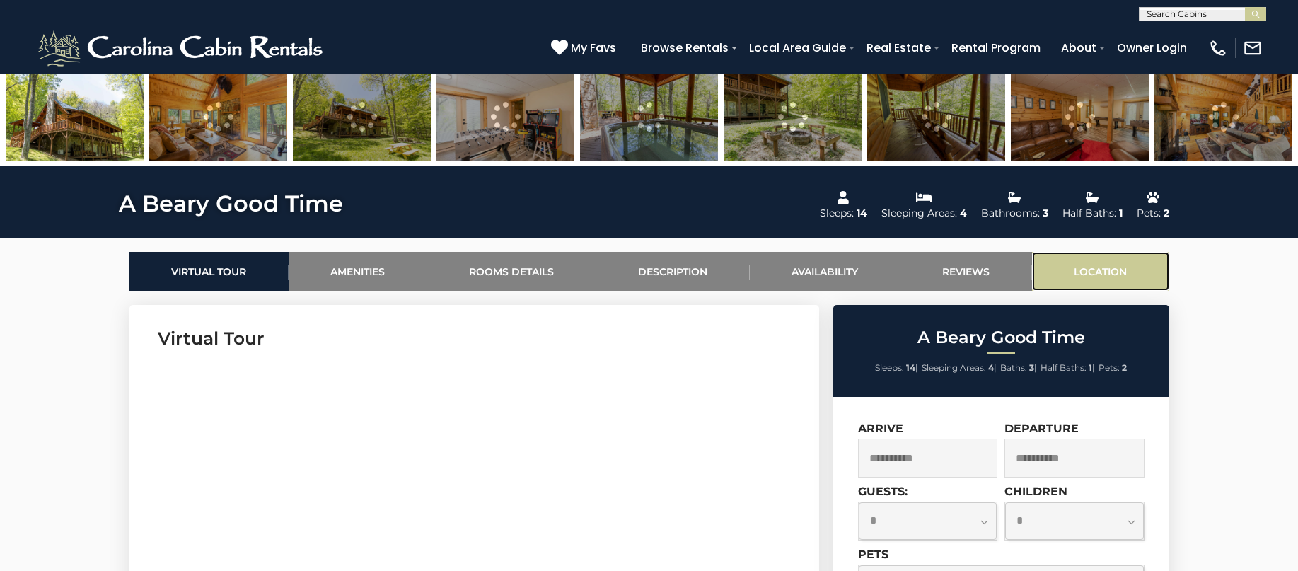
click at [1086, 266] on link "Location" at bounding box center [1100, 271] width 137 height 39
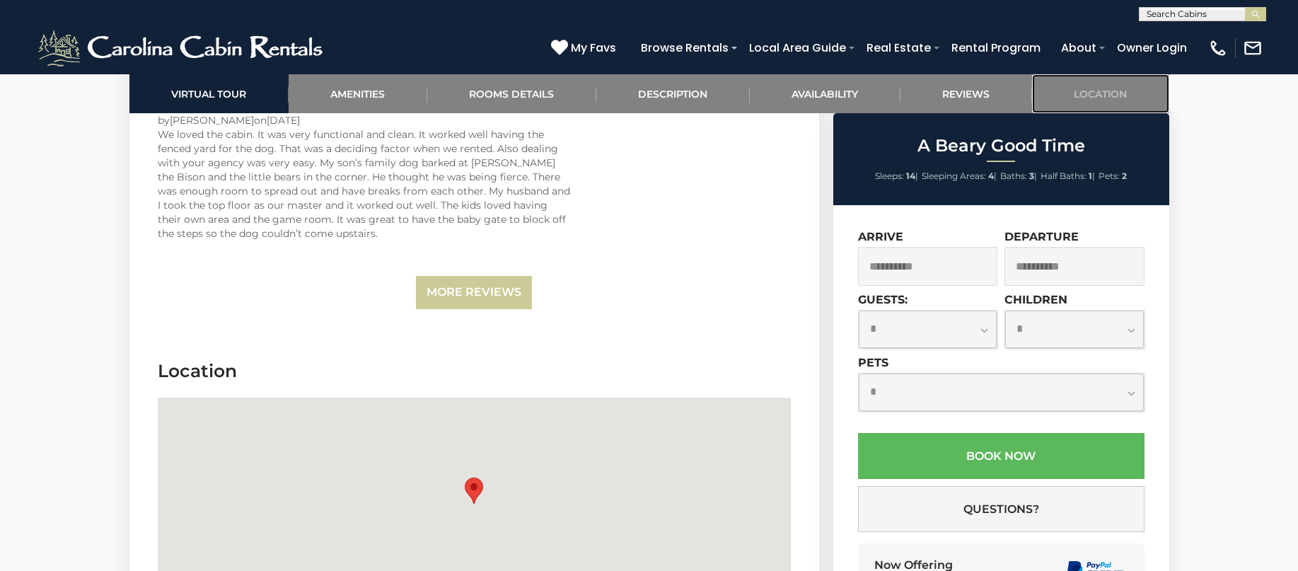
scroll to position [3497, 0]
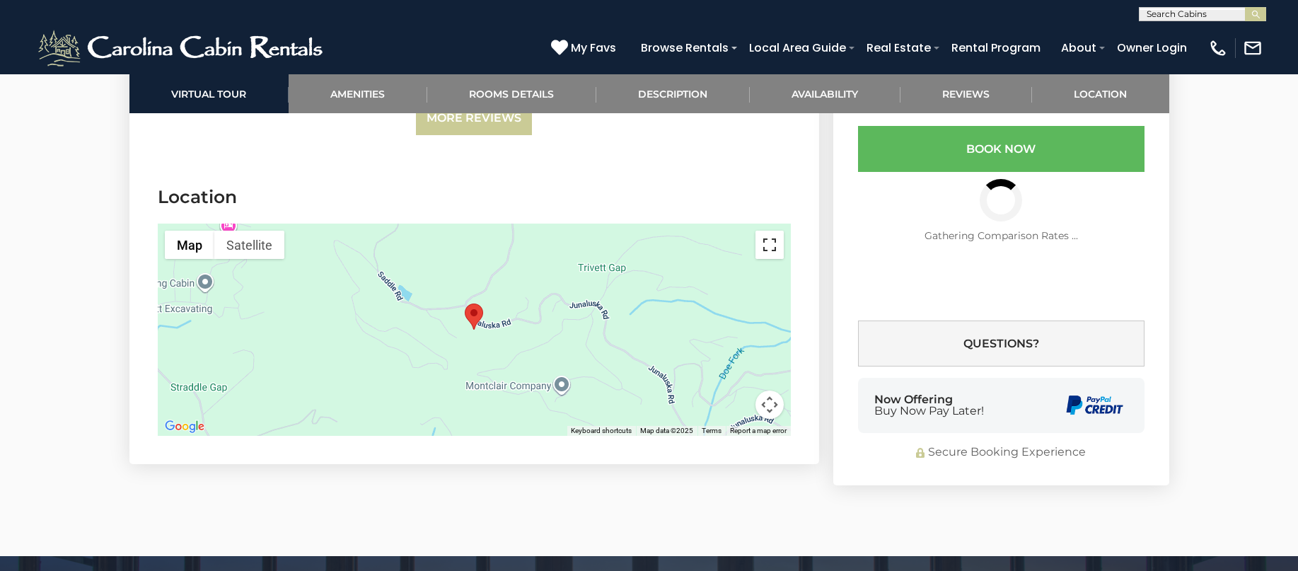
click at [767, 231] on button "Toggle fullscreen view" at bounding box center [769, 245] width 28 height 28
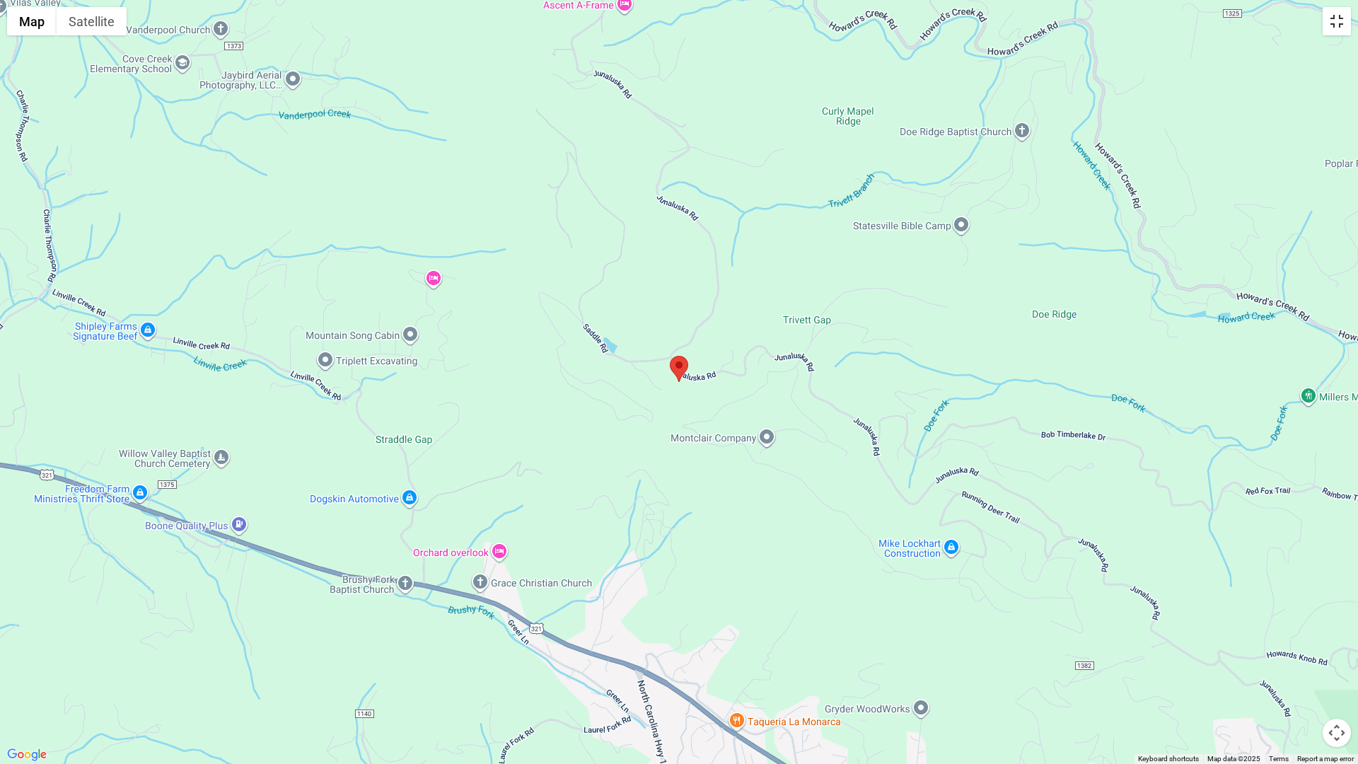
click at [1297, 34] on button "Toggle fullscreen view" at bounding box center [1337, 21] width 28 height 28
